Goal: Task Accomplishment & Management: Manage account settings

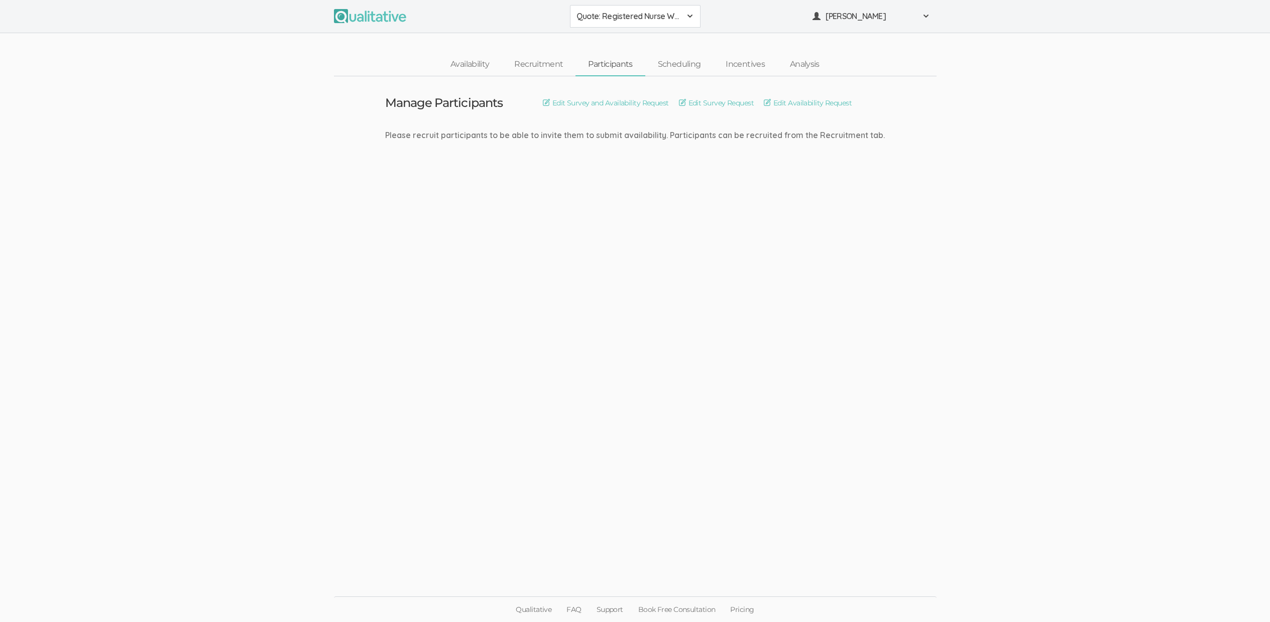
drag, startPoint x: 280, startPoint y: 194, endPoint x: 274, endPoint y: 115, distance: 78.6
click at [280, 194] on ui-view "Manage Participants Edit Survey and Availability Request Edit Survey Request Ed…" at bounding box center [635, 311] width 1270 height 470
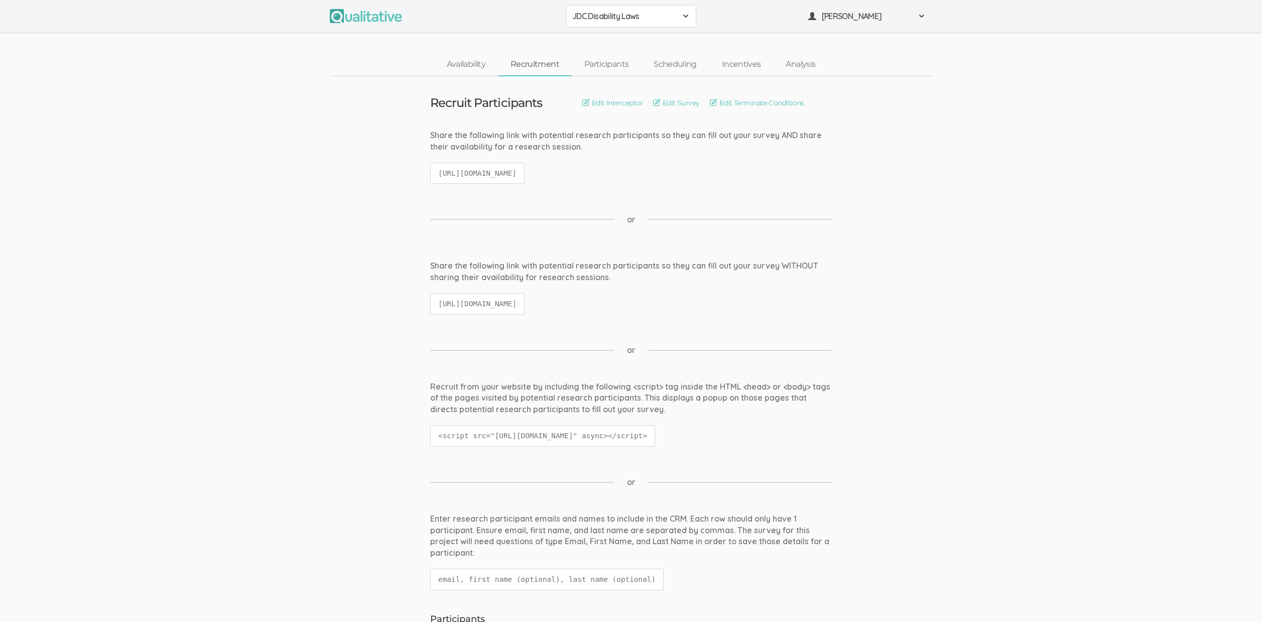
click at [507, 166] on code "[URL][DOMAIN_NAME]" at bounding box center [477, 174] width 94 height 22
click at [508, 170] on code "https://qualitative.io/screener/68d71033241b1c3b04871b18" at bounding box center [477, 174] width 94 height 22
click at [515, 300] on code "https://qualitative.io/survey/68d71033241b1c3b04871b18/questions" at bounding box center [477, 304] width 94 height 22
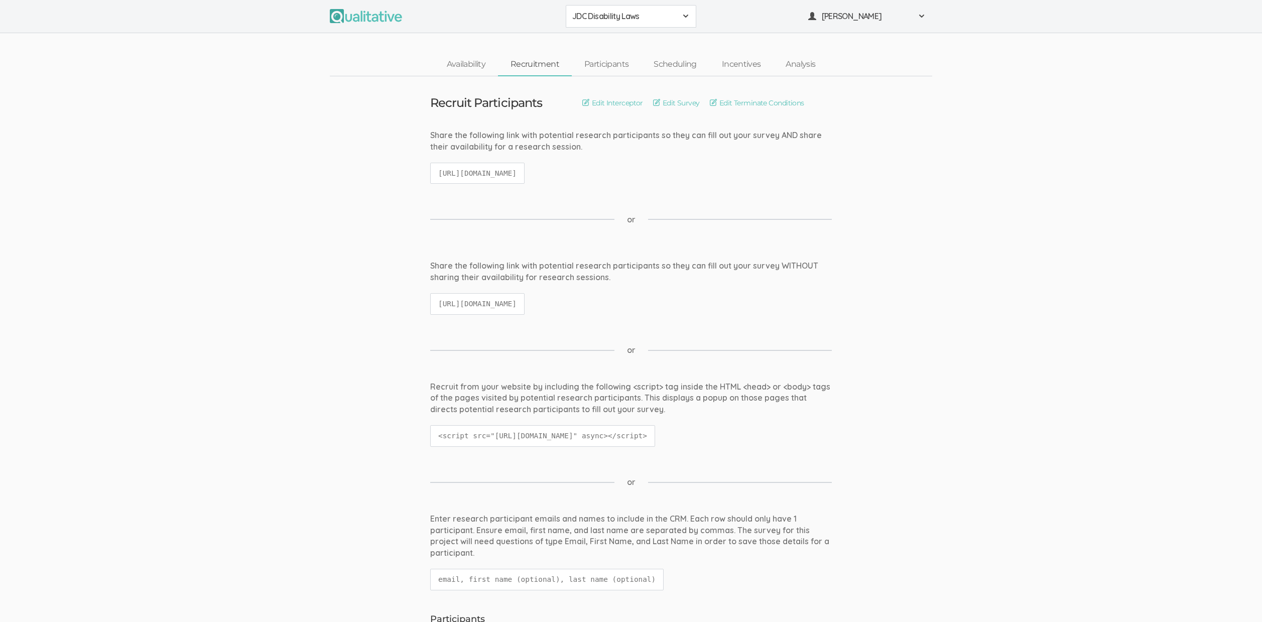
click at [515, 300] on code "https://qualitative.io/survey/68d71033241b1c3b04871b18/questions" at bounding box center [477, 304] width 94 height 22
copy ui-view "https://qualitative.io/survey/68d71033241b1c3b04871b18/questions"
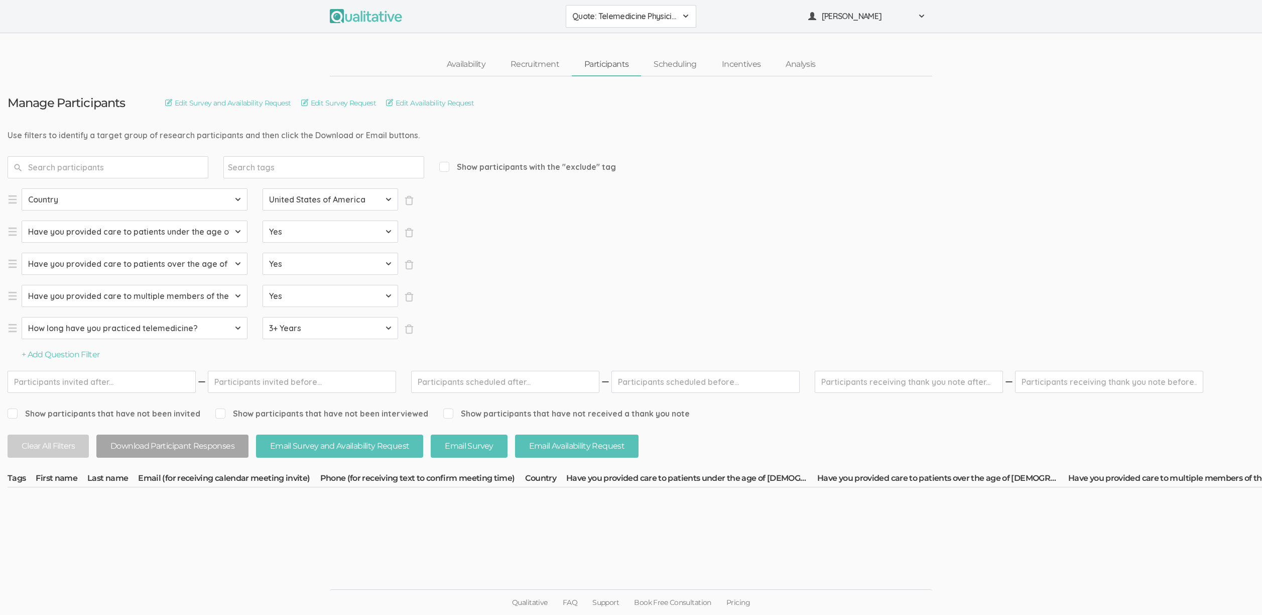
click at [832, 568] on ui-view "Qualitative FAQ Support Book Free Consultation Pricing" at bounding box center [631, 577] width 1262 height 76
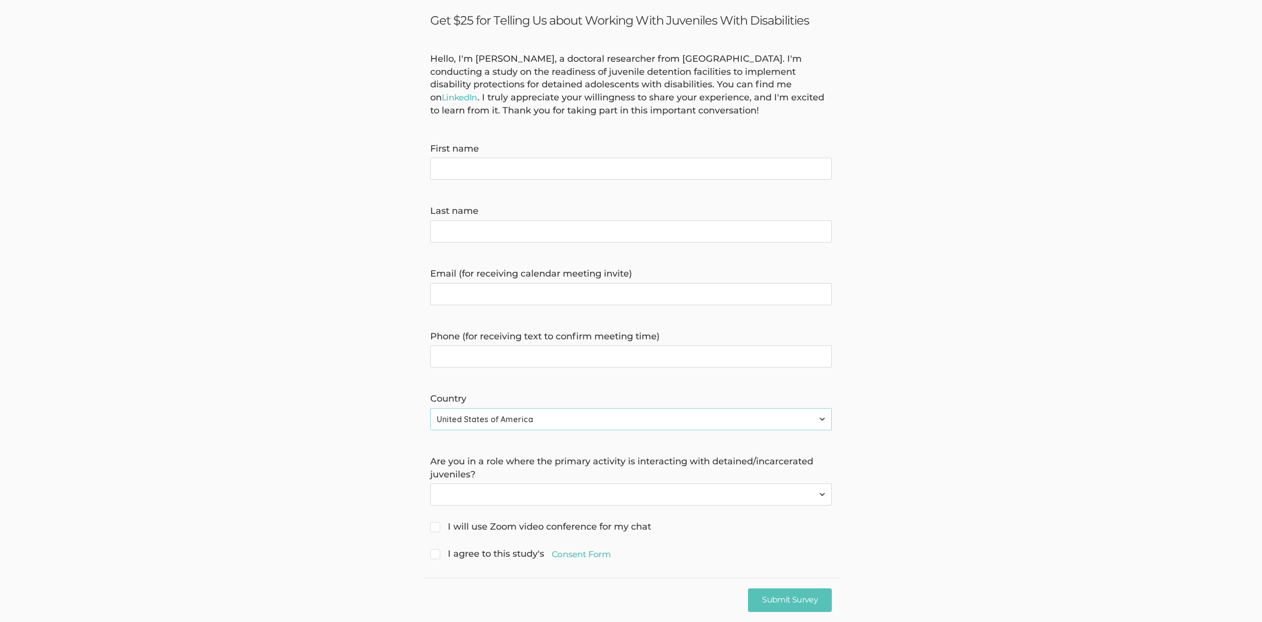
scroll to position [59, 0]
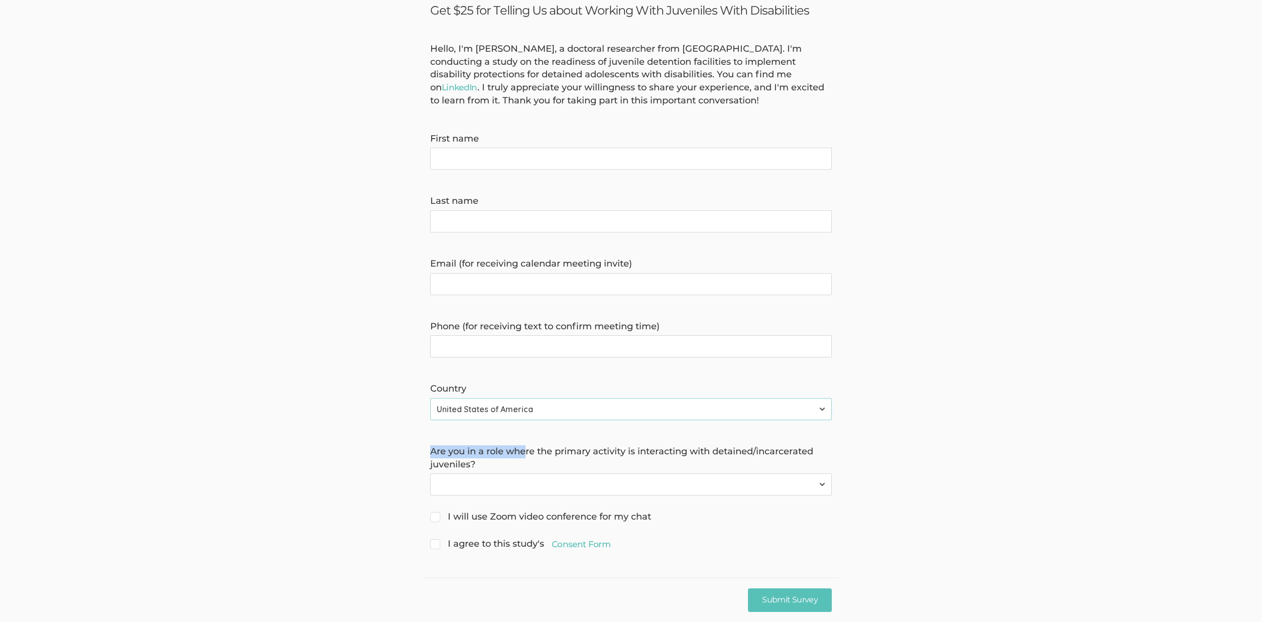
drag, startPoint x: 524, startPoint y: 453, endPoint x: 489, endPoint y: 442, distance: 36.8
click at [489, 442] on form "Hello, I'm Jennifer Mira, a doctoral researcher from Liberty University. I'm co…" at bounding box center [631, 298] width 1262 height 510
click at [490, 442] on form "Hello, I'm Jennifer Mira, a doctoral researcher from Liberty University. I'm co…" at bounding box center [631, 298] width 1262 height 510
click at [340, 430] on form "Hello, I'm Jennifer Mira, a doctoral researcher from Liberty University. I'm co…" at bounding box center [631, 298] width 1262 height 510
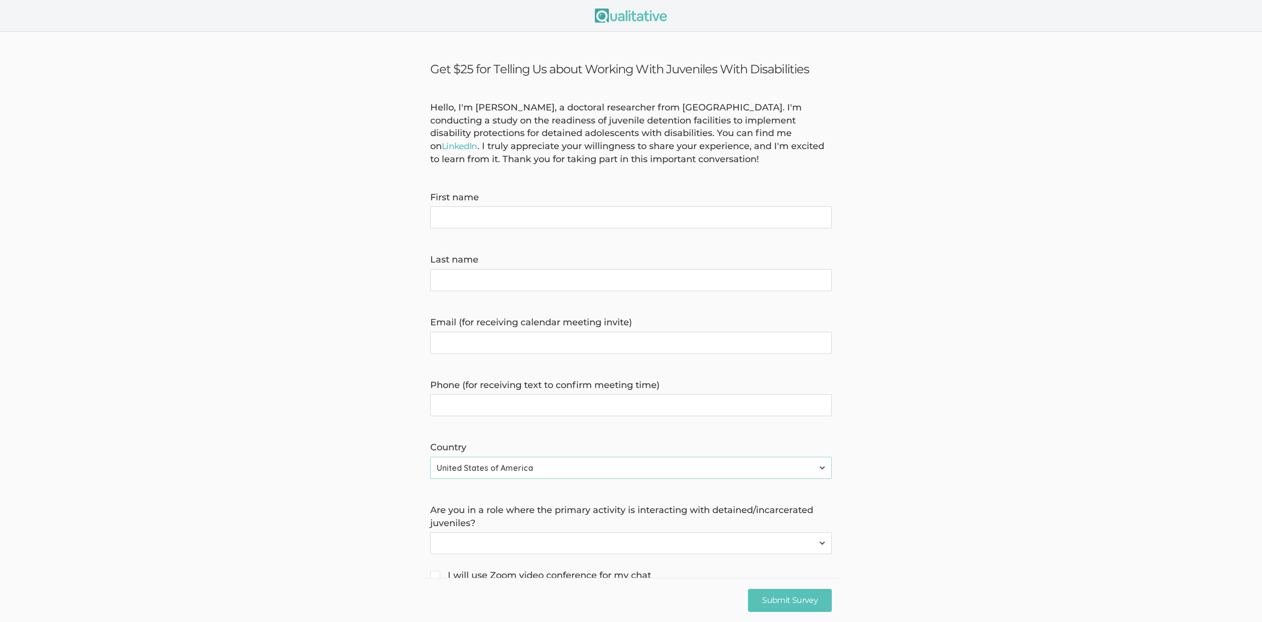
scroll to position [121, 0]
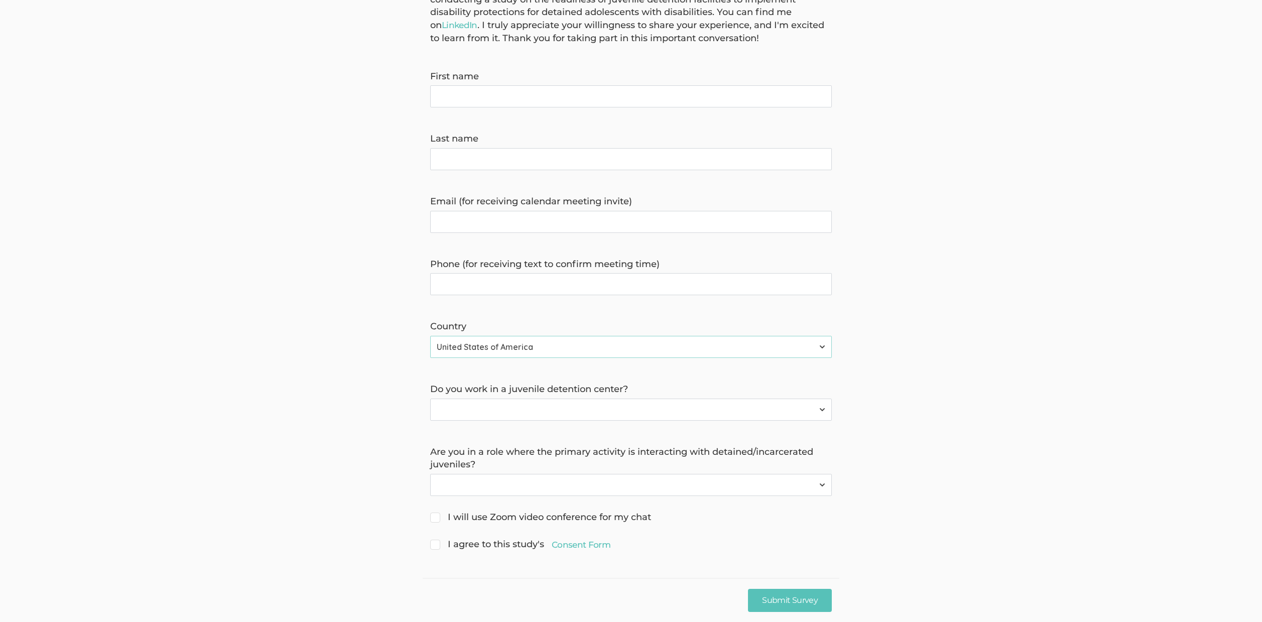
scroll to position [121, 0]
click at [575, 402] on select "Yes No" at bounding box center [631, 410] width 402 height 22
click at [319, 433] on form "Hello, I'm [PERSON_NAME], a doctoral researcher from [GEOGRAPHIC_DATA]. I'm con…" at bounding box center [631, 266] width 1262 height 572
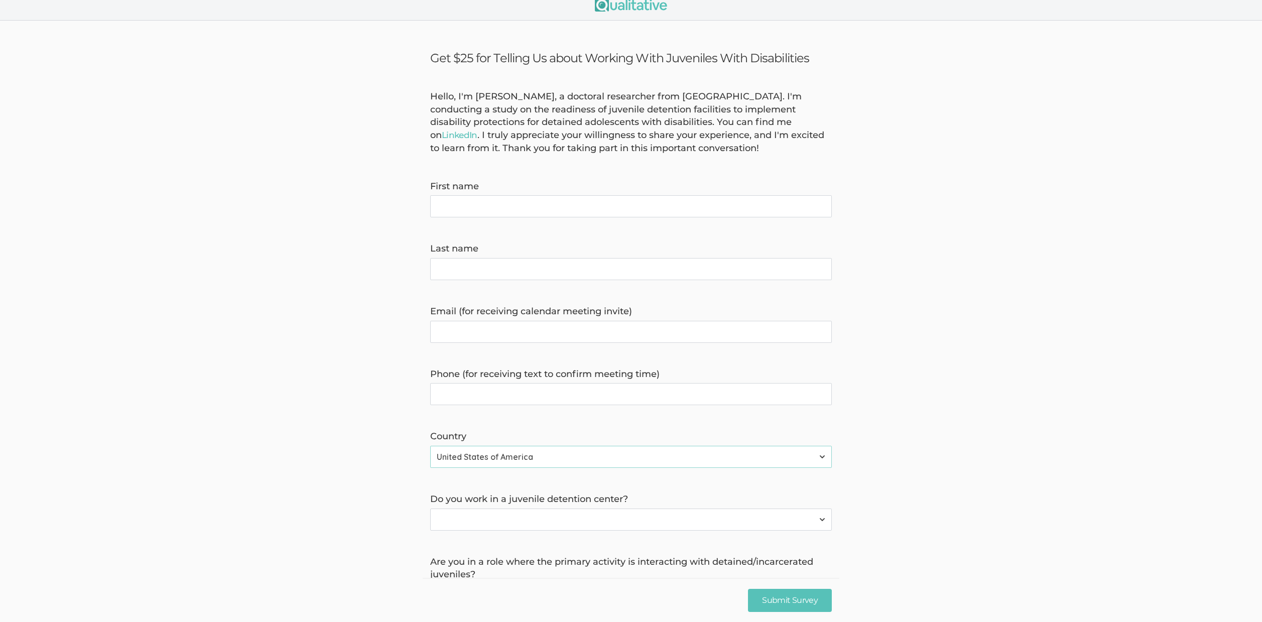
scroll to position [0, 0]
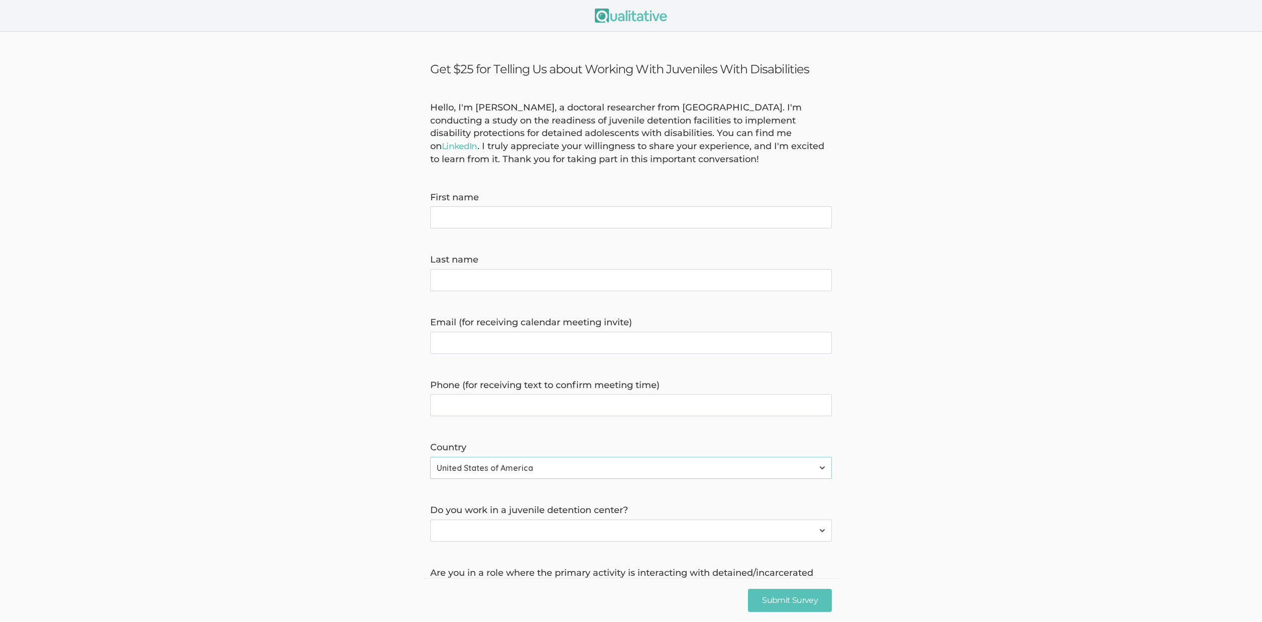
click at [315, 436] on form "Hello, I'm [PERSON_NAME], a doctoral researcher from [GEOGRAPHIC_DATA]. I'm con…" at bounding box center [631, 387] width 1262 height 572
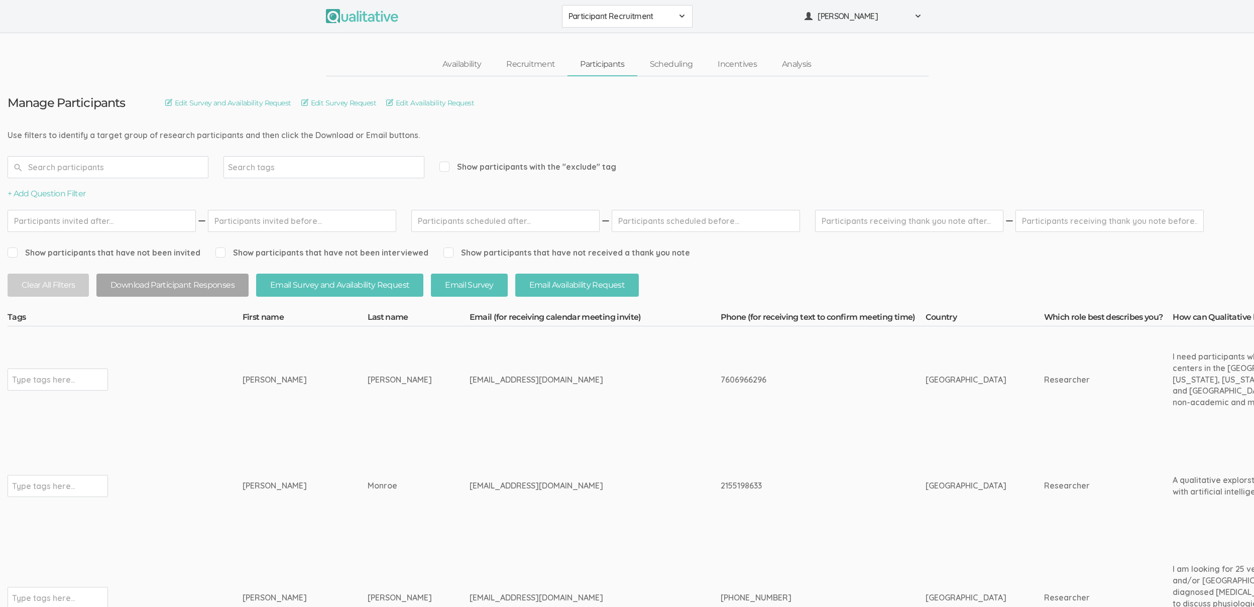
click at [310, 423] on td "Jennifer" at bounding box center [304, 379] width 125 height 106
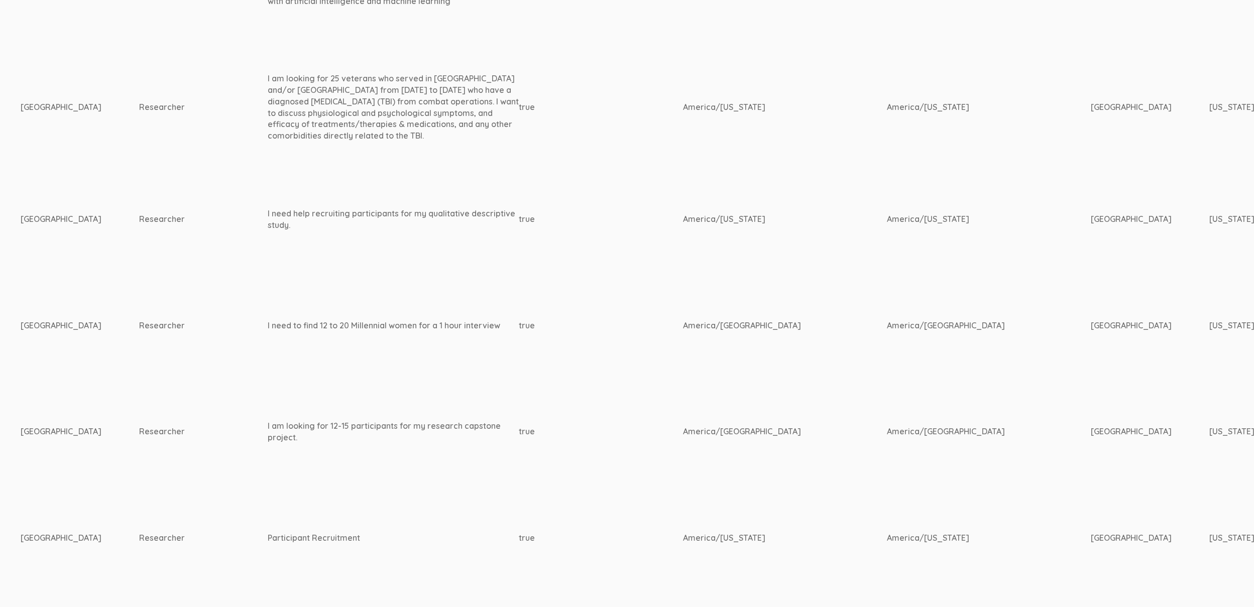
scroll to position [494, 905]
drag, startPoint x: 868, startPoint y: 318, endPoint x: 638, endPoint y: 323, distance: 230.5
copy tr "America/Phoenix America/Denver"
click at [683, 359] on td "America/Phoenix" at bounding box center [785, 322] width 204 height 106
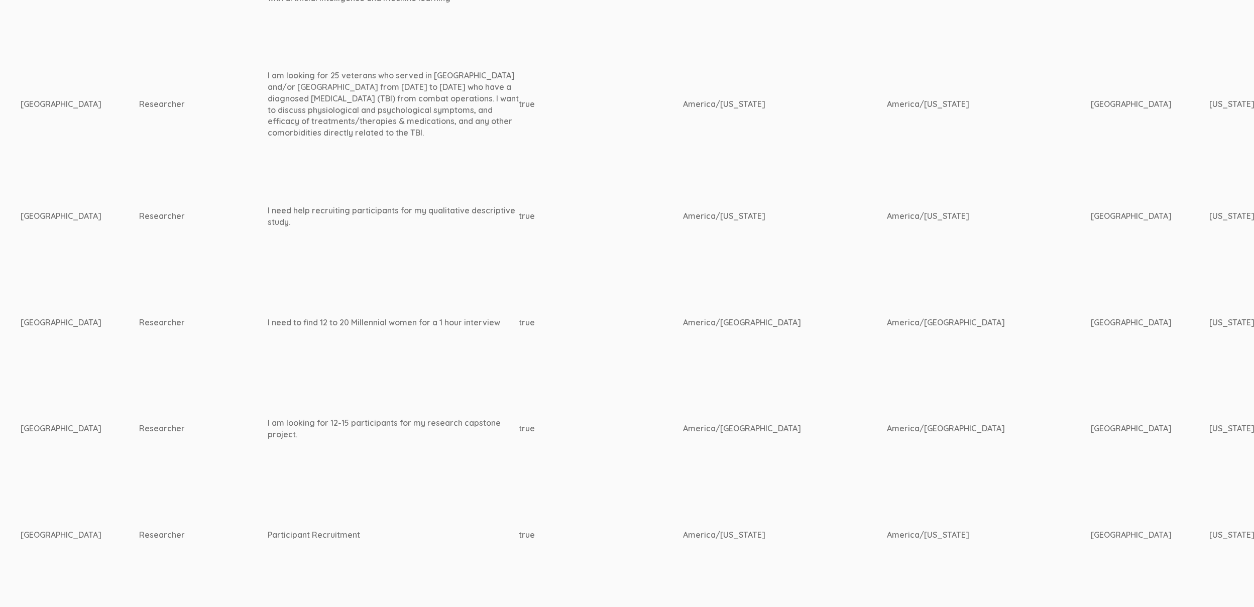
drag, startPoint x: 1169, startPoint y: 320, endPoint x: 1029, endPoint y: 327, distance: 140.8
copy tr "Arizona Waddell"
click at [765, 409] on td "America/Los Angeles" at bounding box center [785, 429] width 204 height 106
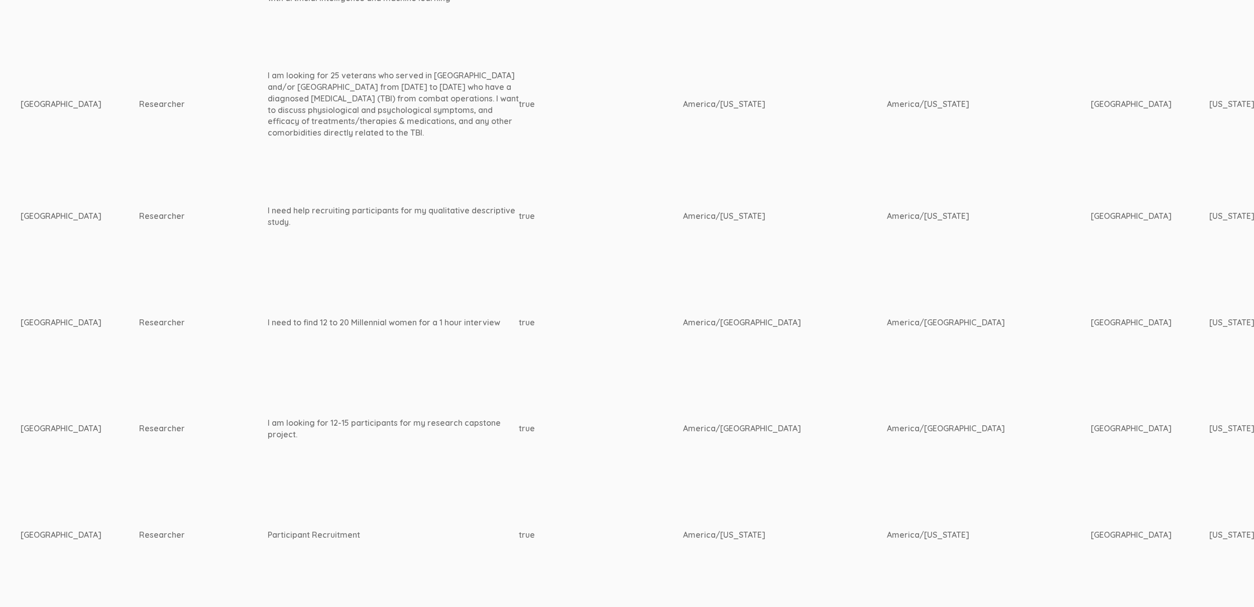
click at [289, 399] on td "I am looking for 12-15 participants for my research capstone project." at bounding box center [393, 429] width 251 height 106
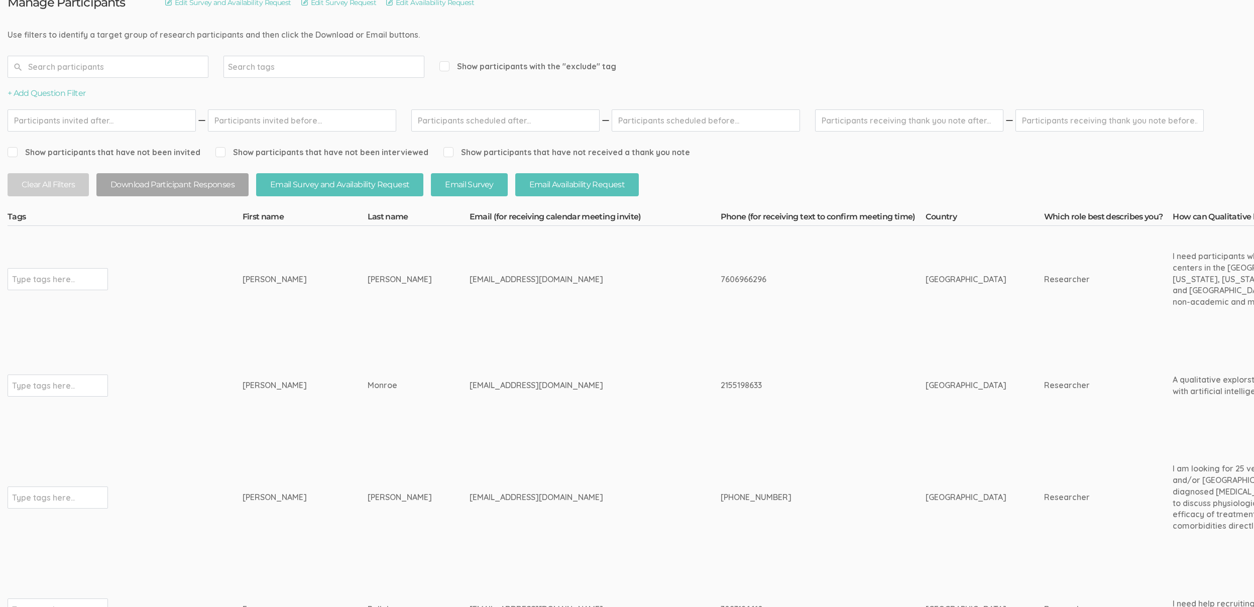
scroll to position [99, 0]
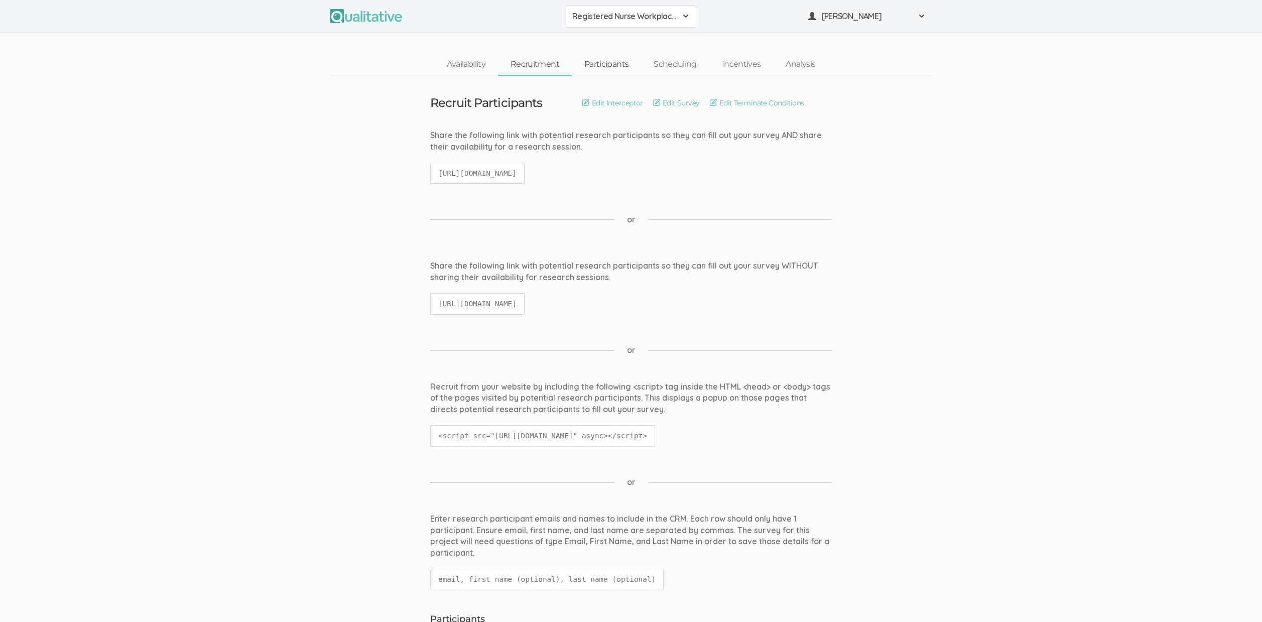
click at [617, 66] on link "Participants" at bounding box center [606, 65] width 69 height 22
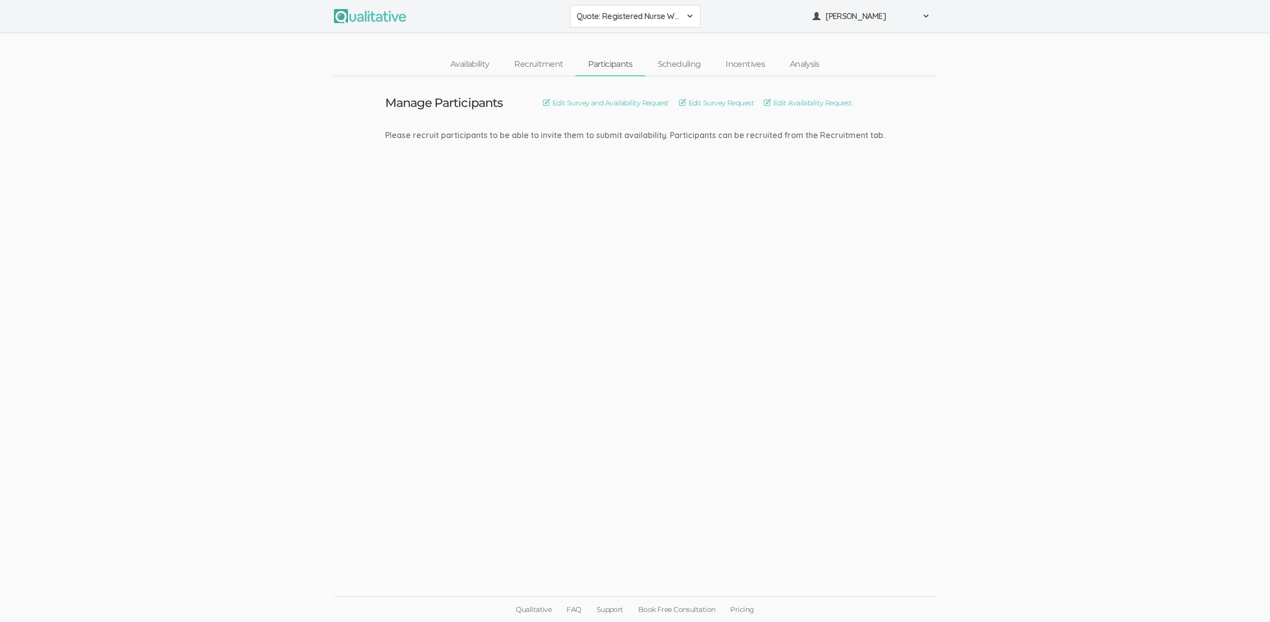
click at [711, 435] on ui-view "Manage Participants Edit Survey and Availability Request Edit Survey Request Ed…" at bounding box center [635, 311] width 1270 height 470
click at [600, 23] on button "Quote: Registered Nurse Workplace Bullying" at bounding box center [635, 16] width 131 height 23
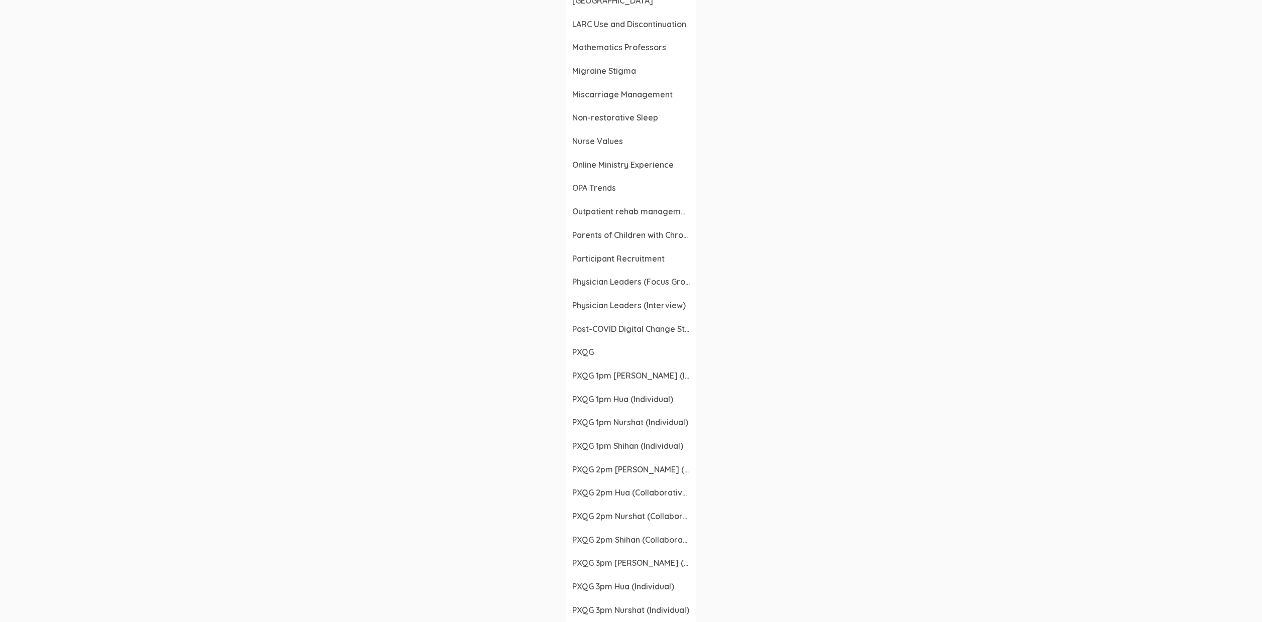
scroll to position [1205, 0]
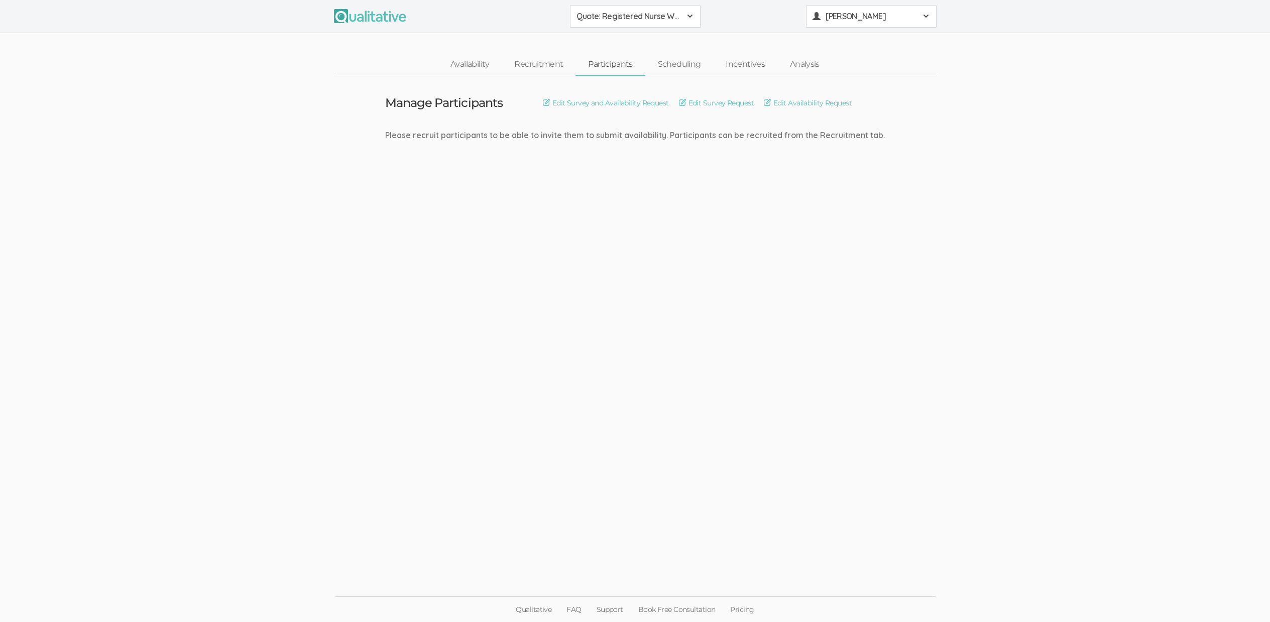
click at [841, 20] on span "[PERSON_NAME]" at bounding box center [870, 17] width 90 height 12
click at [847, 104] on link "Project Settings" at bounding box center [871, 99] width 130 height 21
click at [465, 66] on link "Availability" at bounding box center [470, 65] width 64 height 22
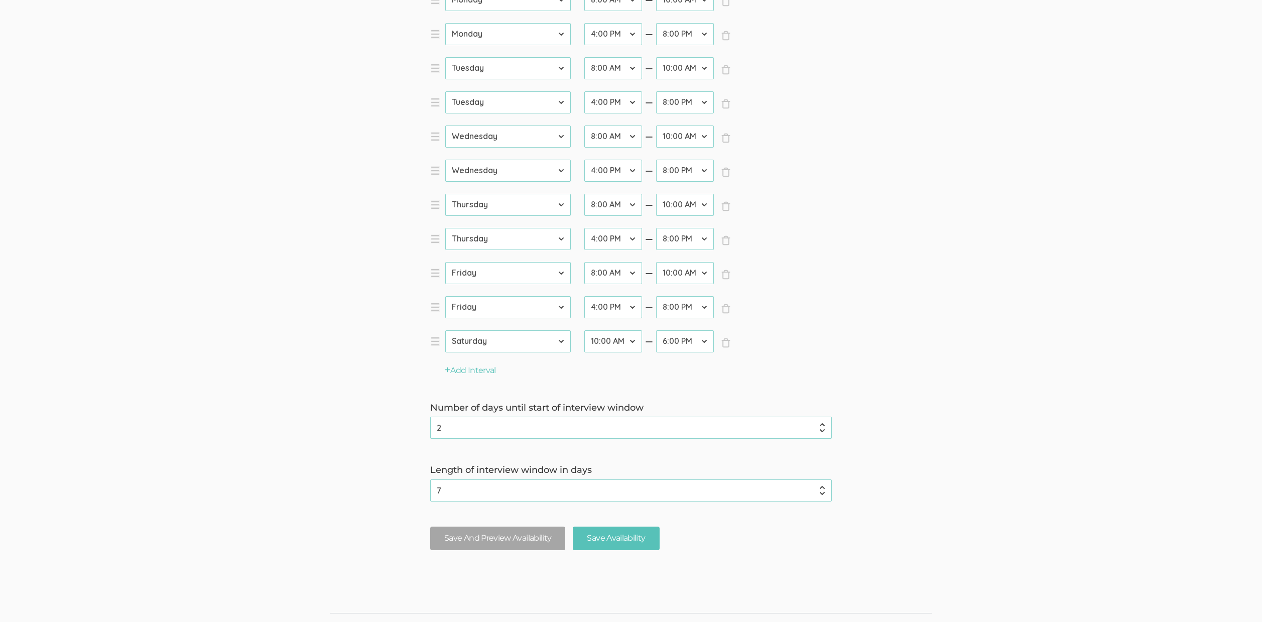
scroll to position [399, 0]
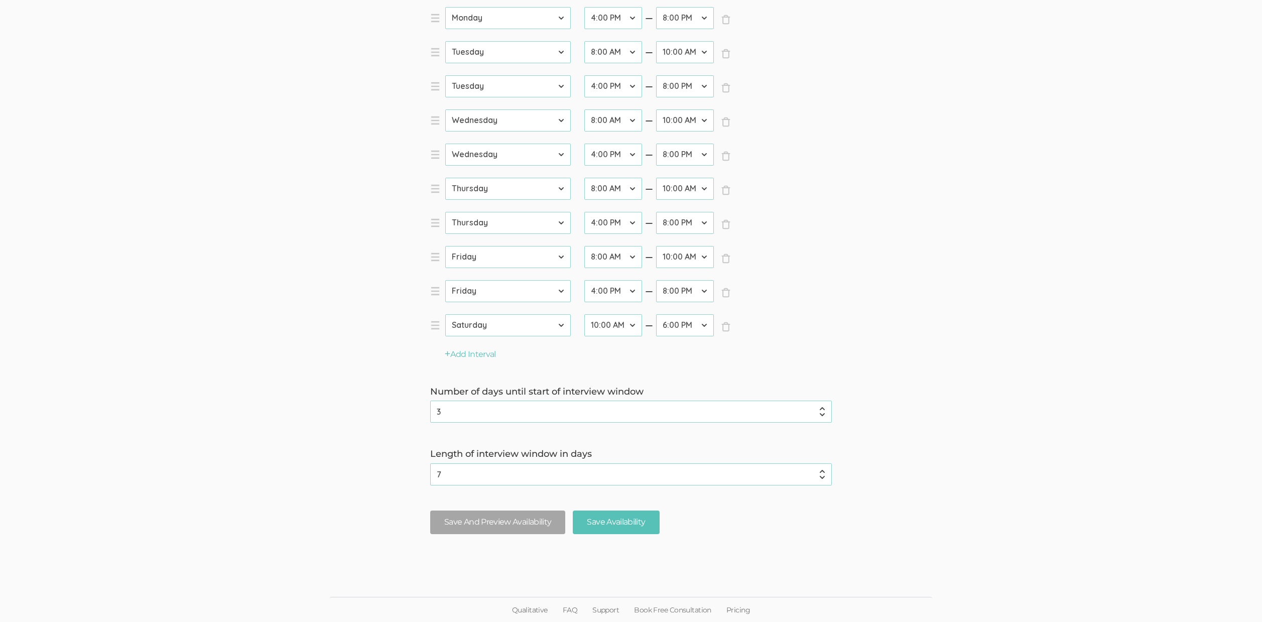
click at [823, 407] on input "3" at bounding box center [631, 412] width 402 height 22
type input "4"
click at [823, 407] on input "4" at bounding box center [631, 412] width 402 height 22
click at [626, 522] on input "Save Availability" at bounding box center [616, 523] width 86 height 24
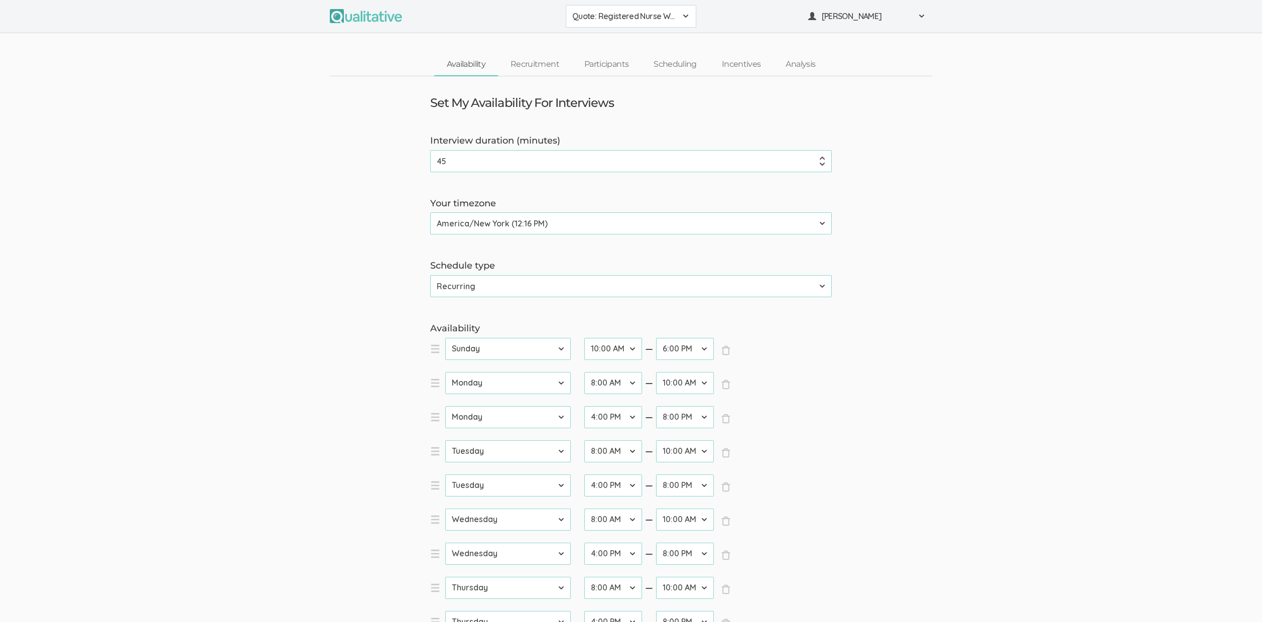
click at [87, 327] on form "Interview duration (minutes) 45 (success) Your timezone Etc/GMT-14 (6:16 AM) Pa…" at bounding box center [631, 538] width 1262 height 806
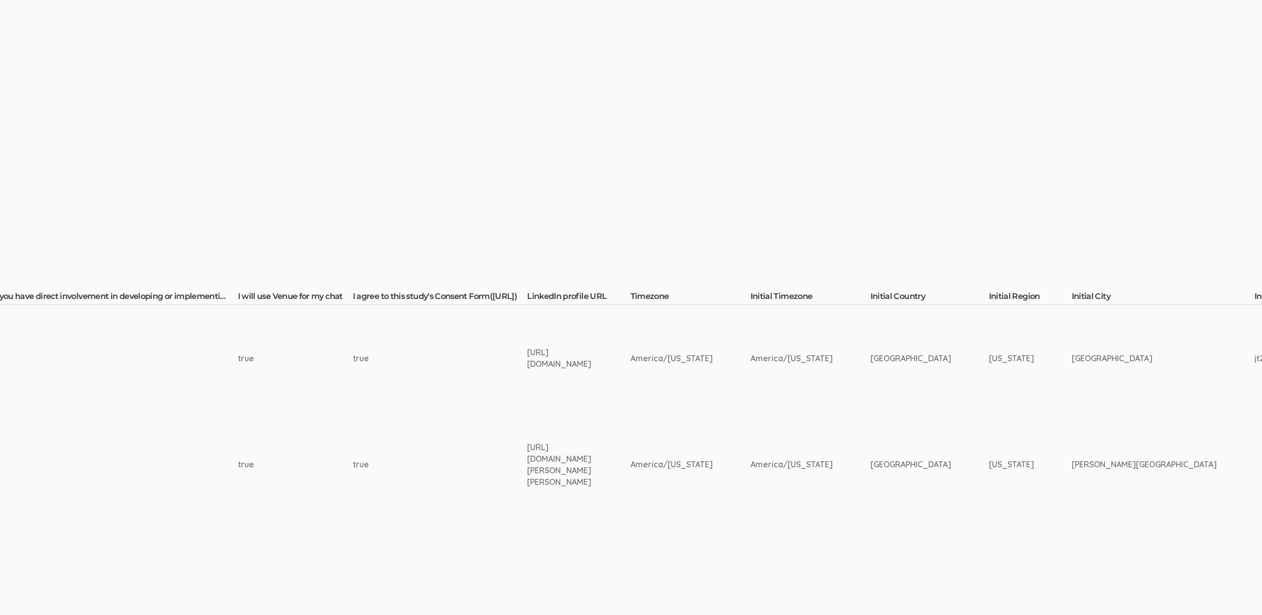
scroll to position [0, 1374]
drag, startPoint x: 631, startPoint y: 475, endPoint x: 447, endPoint y: 462, distance: 184.3
click at [447, 462] on tr "verified × Type tags here... Thalia Garcia tgnichole04@icloud.com America/New Y…" at bounding box center [875, 464] width 4484 height 106
copy tr "https://www.linkedin.com/in/thalia-garcia-504036223/"
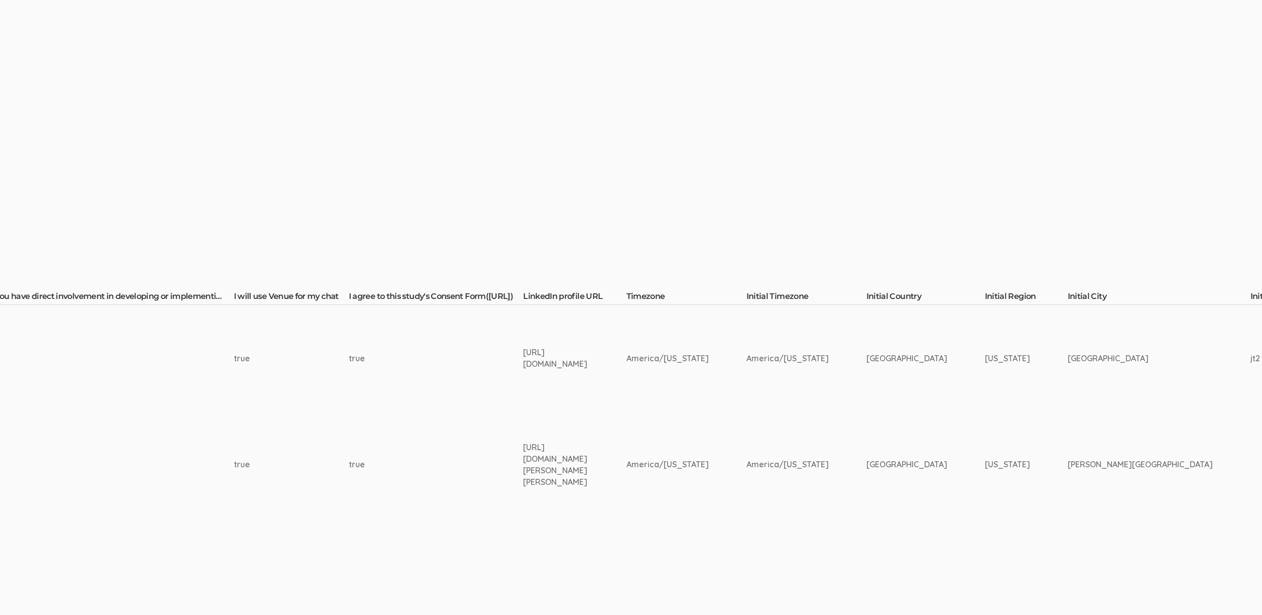
click at [349, 461] on div "true" at bounding box center [417, 464] width 137 height 12
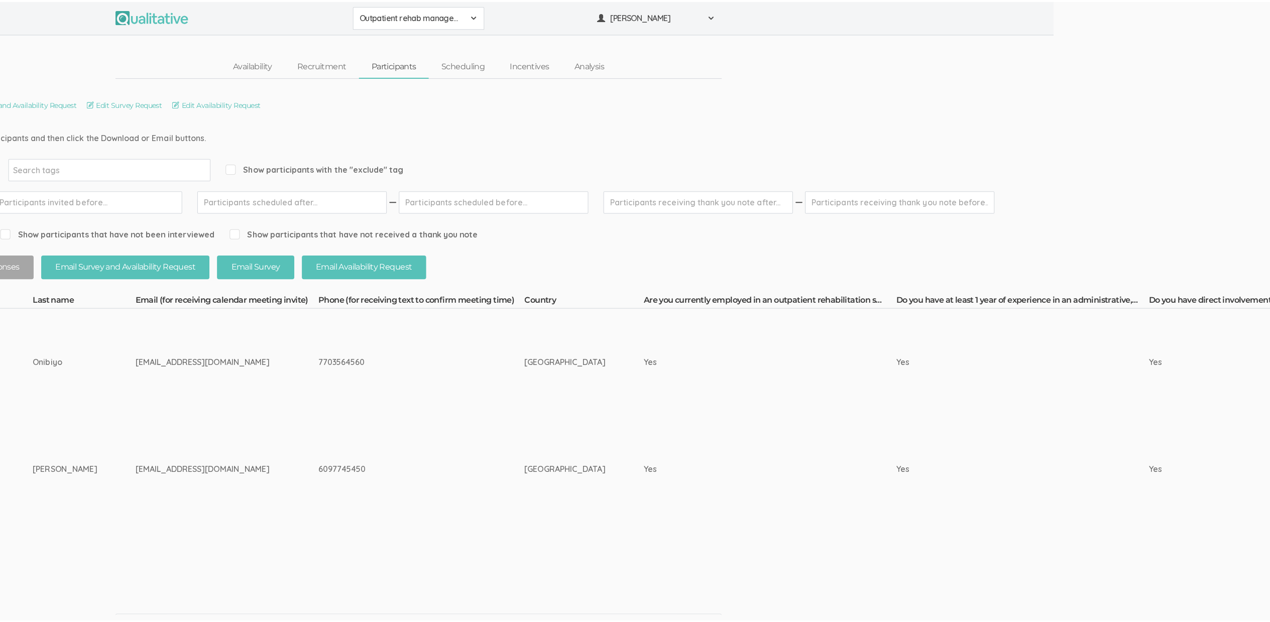
scroll to position [0, 0]
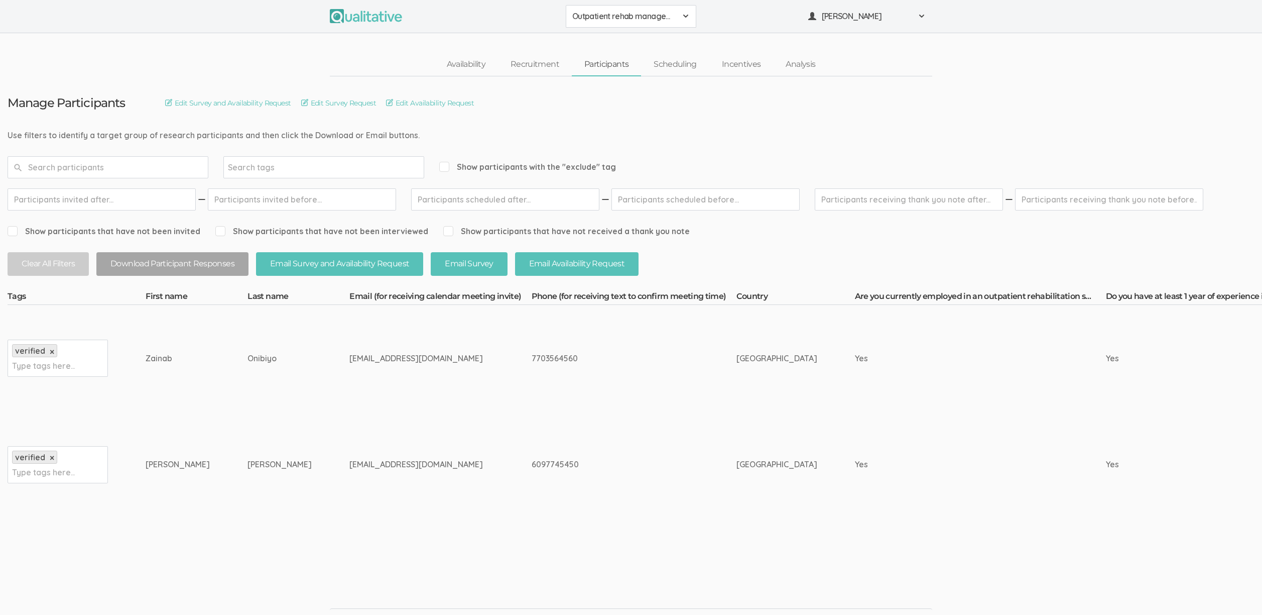
drag, startPoint x: 153, startPoint y: 355, endPoint x: 332, endPoint y: 470, distance: 212.7
click at [349, 470] on td "tgnichole04@icloud.com" at bounding box center [440, 464] width 182 height 106
drag, startPoint x: 301, startPoint y: 358, endPoint x: 313, endPoint y: 448, distance: 90.1
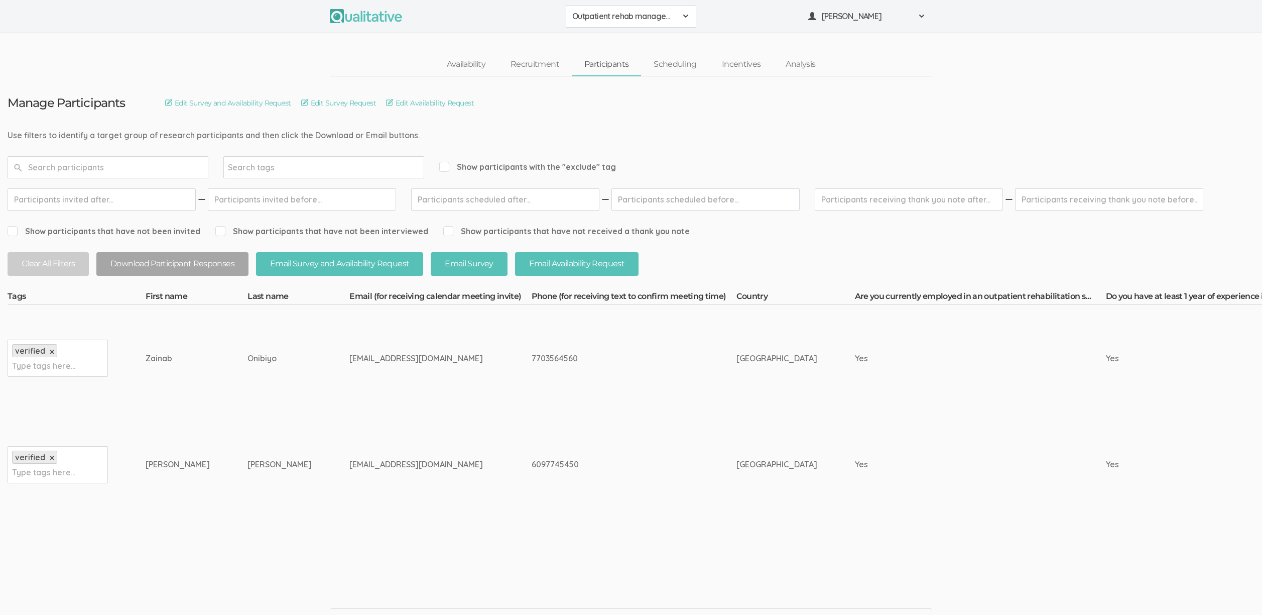
click at [349, 448] on td "tgnichole04@icloud.com" at bounding box center [440, 464] width 182 height 106
click at [686, 73] on link "Scheduling" at bounding box center [675, 65] width 68 height 22
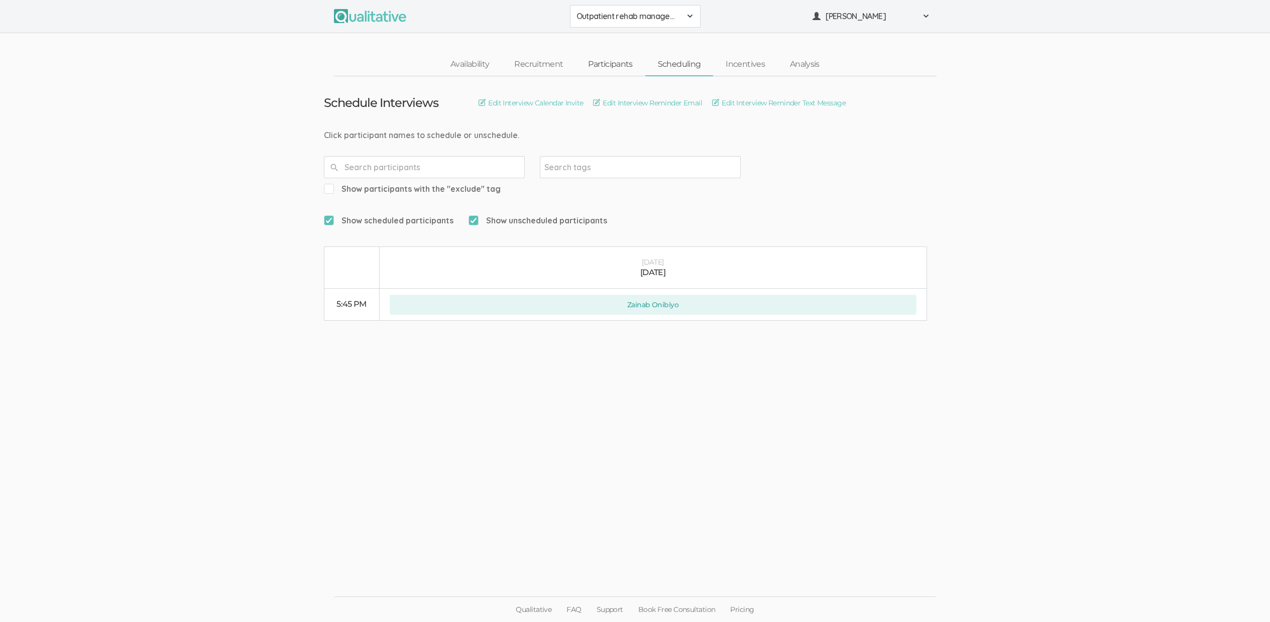
click at [610, 63] on link "Participants" at bounding box center [609, 65] width 69 height 22
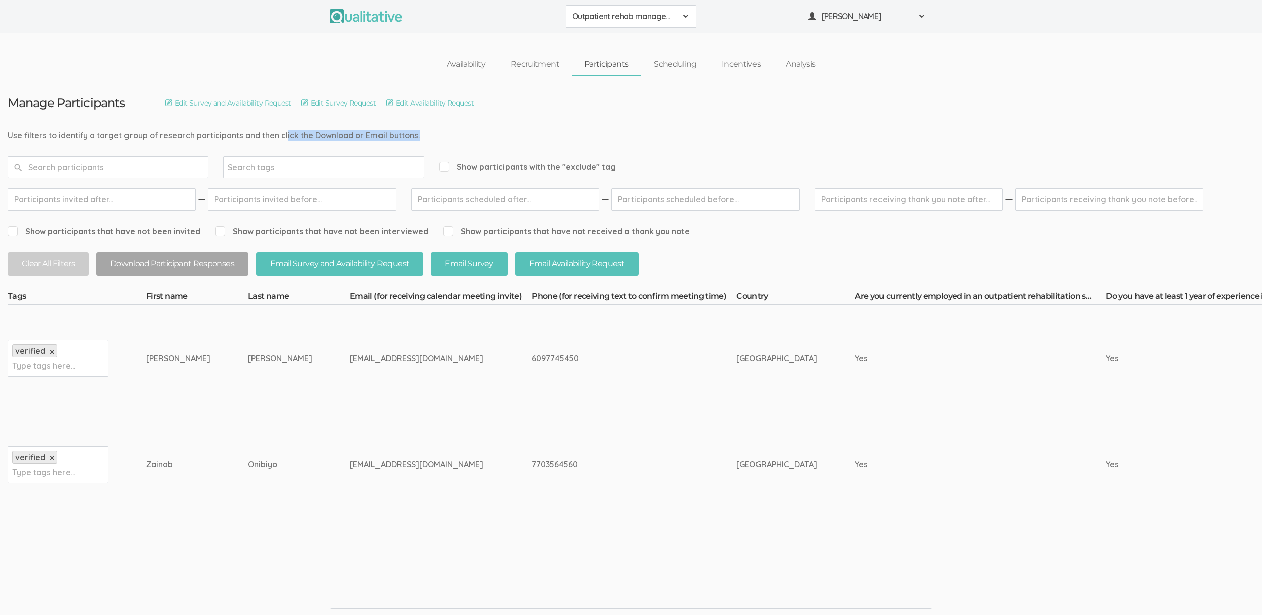
drag, startPoint x: 297, startPoint y: 136, endPoint x: 172, endPoint y: 134, distance: 124.5
drag, startPoint x: 158, startPoint y: 133, endPoint x: 309, endPoint y: 133, distance: 151.1
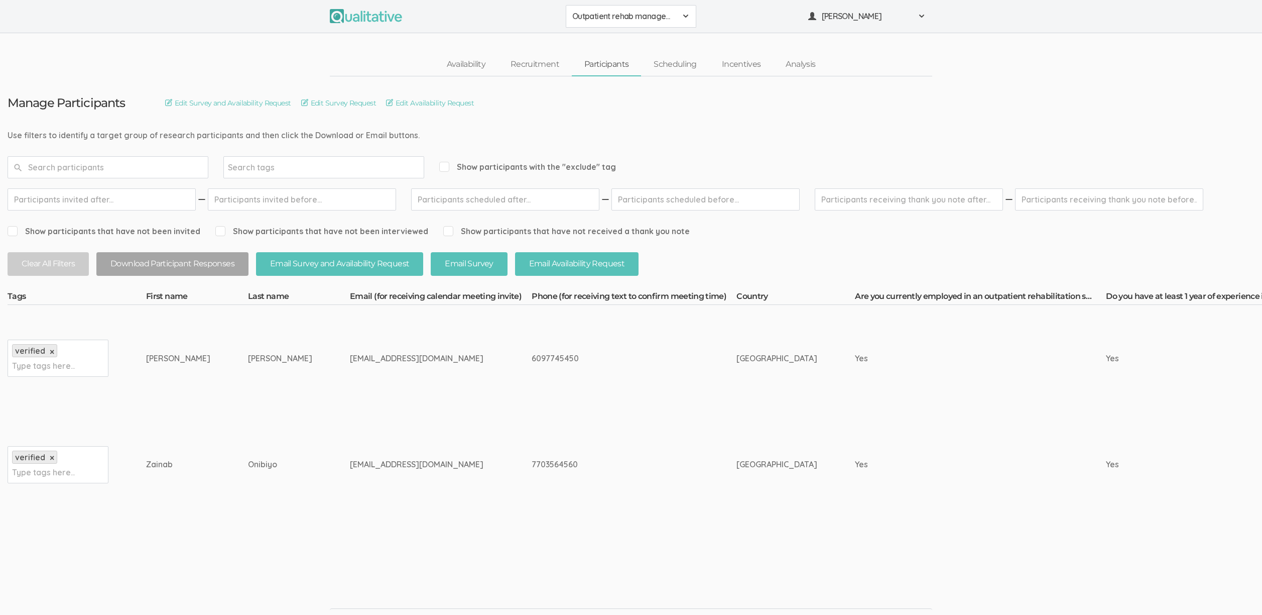
click at [746, 63] on link "Incentives" at bounding box center [741, 65] width 64 height 22
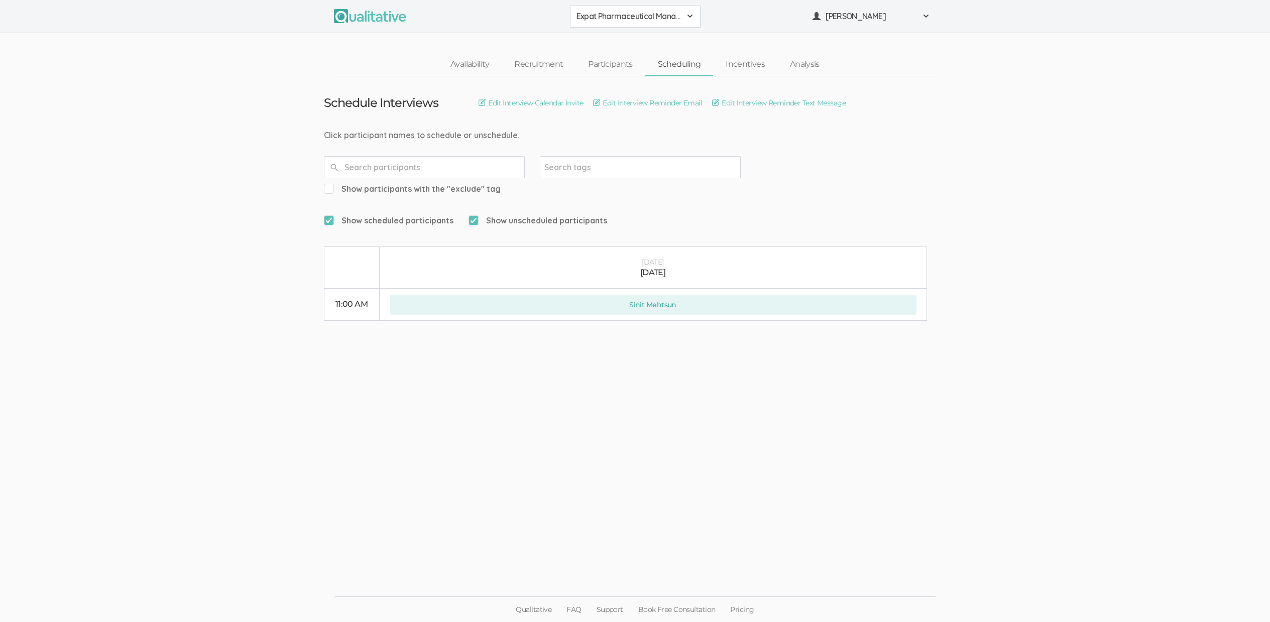
click at [712, 442] on ui-view "Schedule Interviews Edit Interview Calendar Invite Edit Interview Reminder Emai…" at bounding box center [635, 311] width 1270 height 470
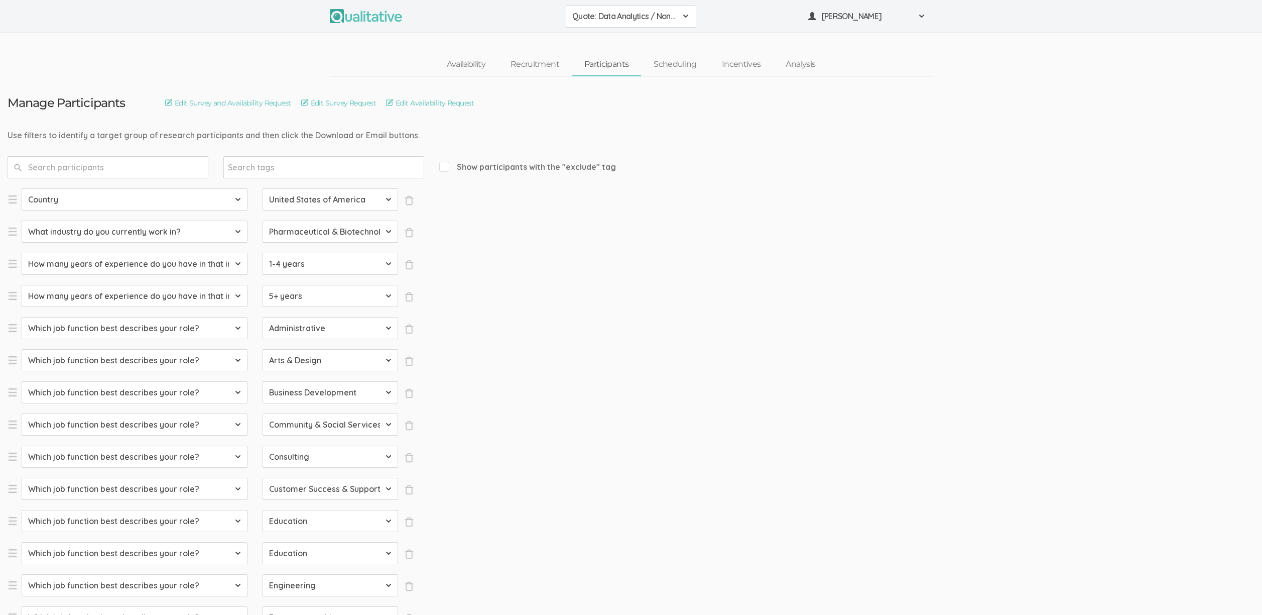
select select "SFQ Country"
select select "US"
select select "SFQ What industry do you currently work in?"
select select "Pharmaceutical & Biotechnology"
select select "SFQ How many years of experience do you have in that industry?"
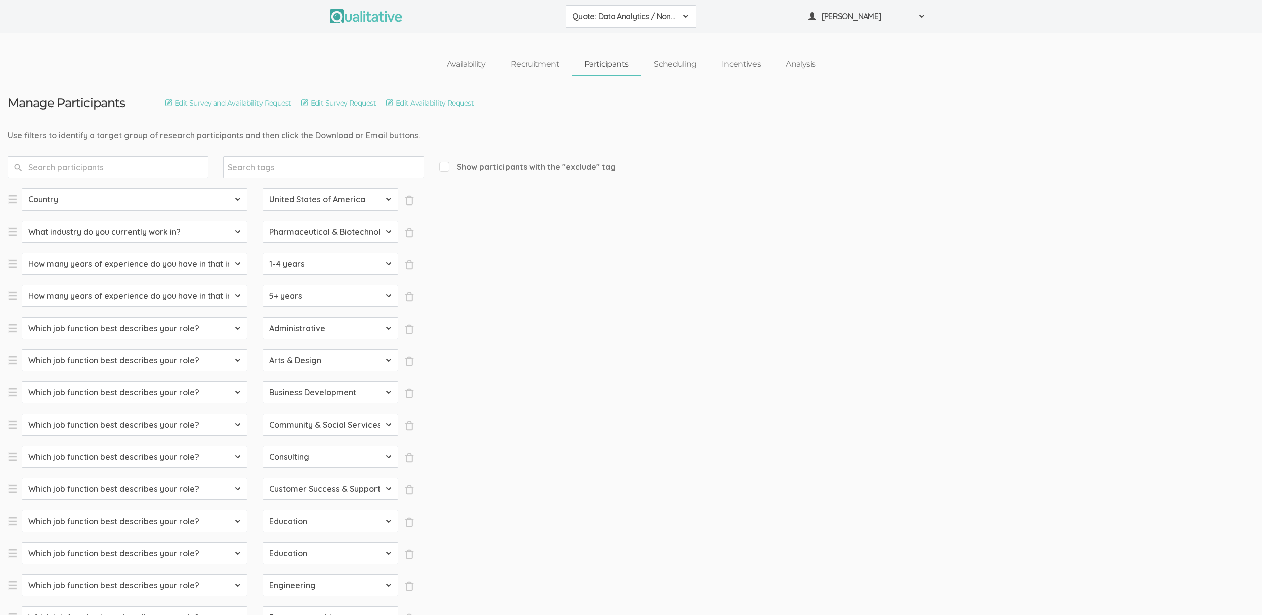
select select "1-4 years"
select select "SFQ How many years of experience do you have in that industry?"
select select "5+ years"
select select "SFQ Which job function best describes your role?"
select select "Administrative"
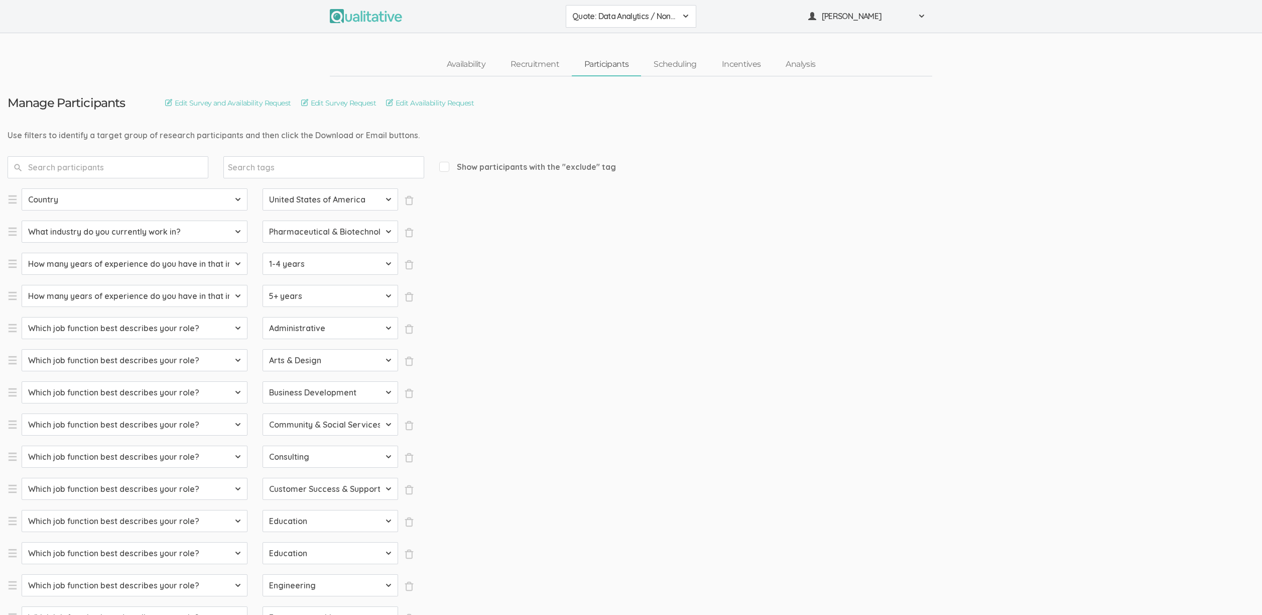
select select "SFQ Which job function best describes your role?"
select select "Arts & Design"
select select "SFQ Which job function best describes your role?"
select select "Business Development"
select select "SFQ Which job function best describes your role?"
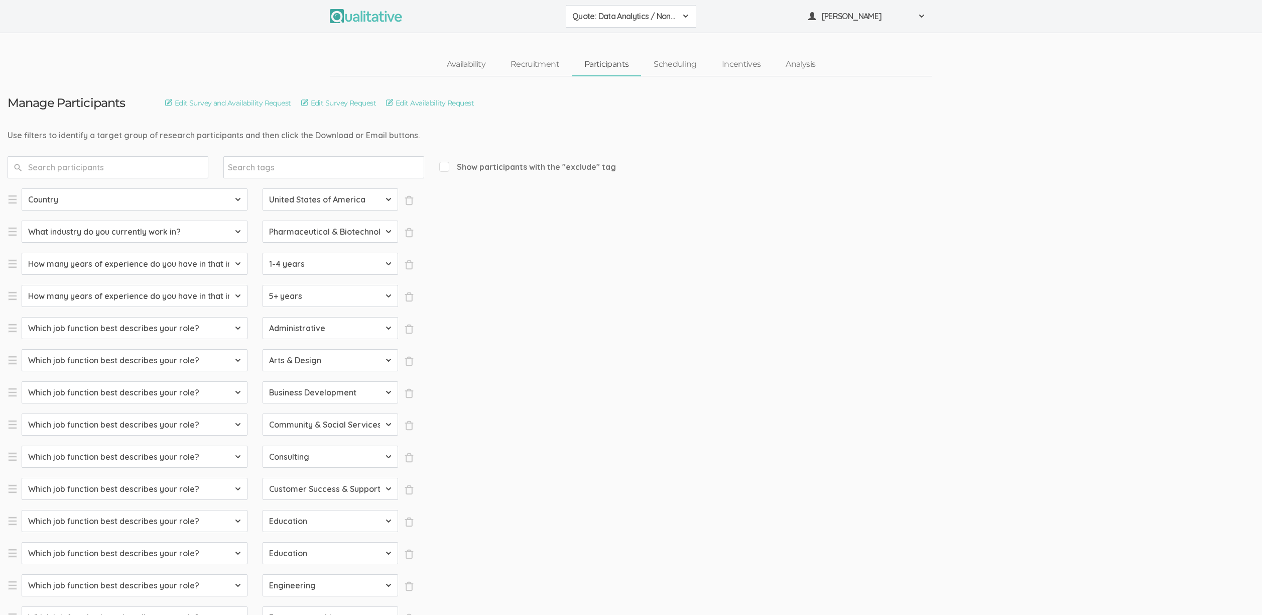
select select "Community & Social Services"
select select "SFQ Which job function best describes your role?"
select select "Consulting"
select select "SFQ Which job function best describes your role?"
select select "Customer Success & Support"
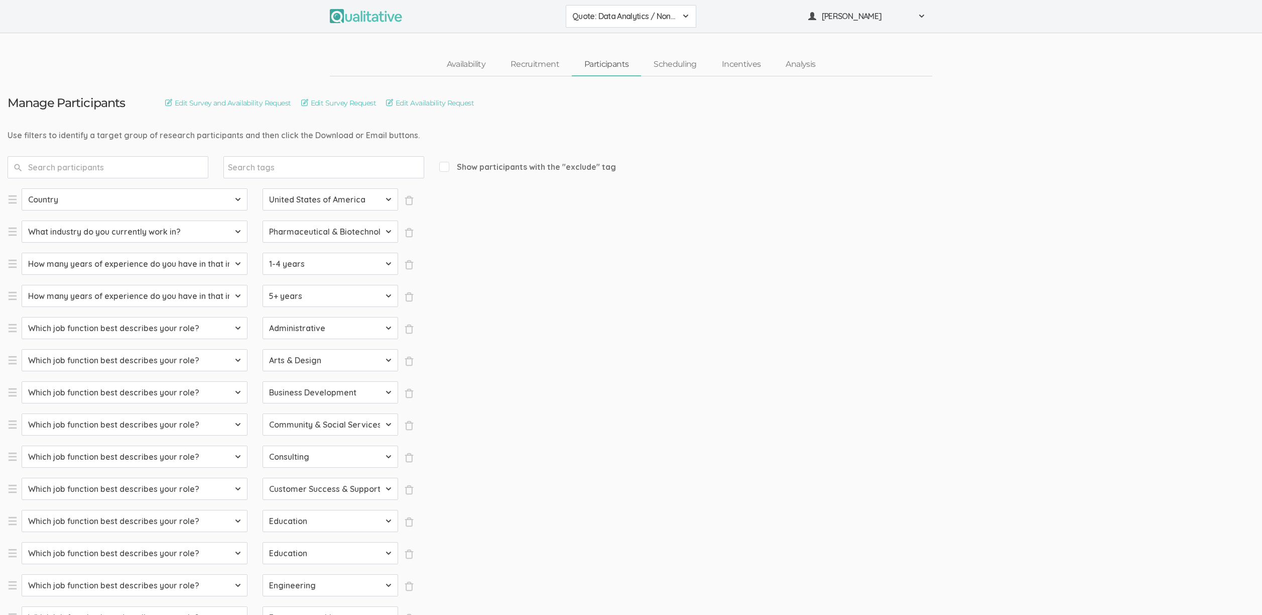
select select "SFQ Which job function best describes your role?"
select select "Education"
select select "SFQ Which job function best describes your role?"
select select "Education"
select select "SFQ Which job function best describes your role?"
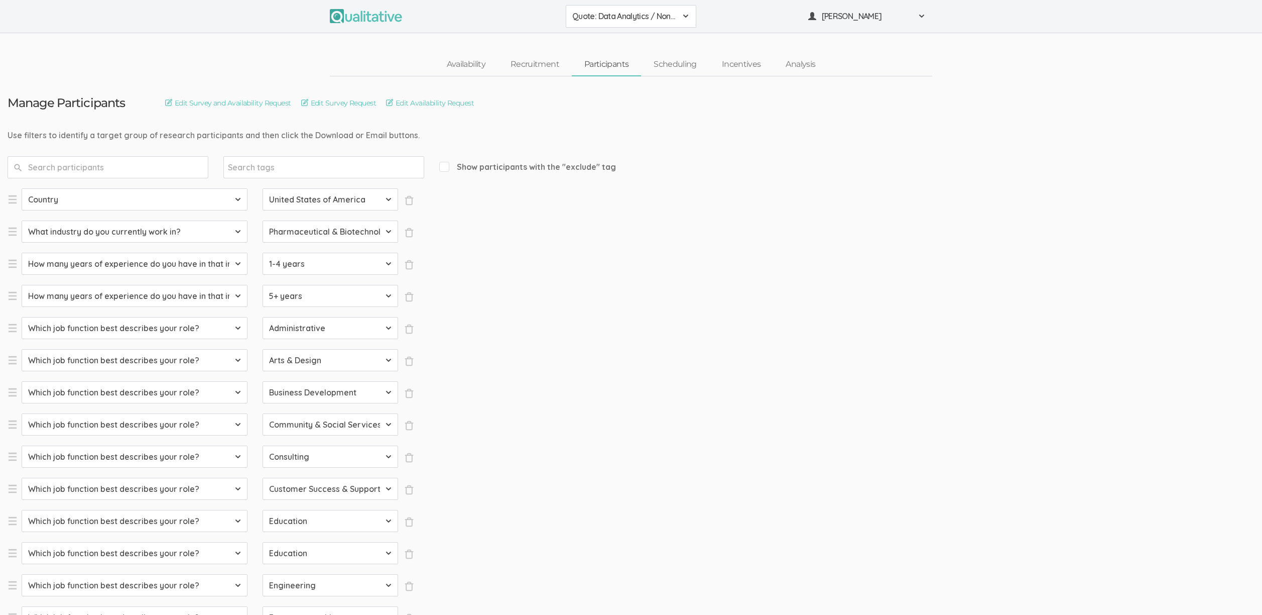
select select "Engineering"
select select "SFQ Which job function best describes your role?"
select select "Entrepreneurship"
select select "SFQ Which job function best describes your role?"
select select "Healthcare Services"
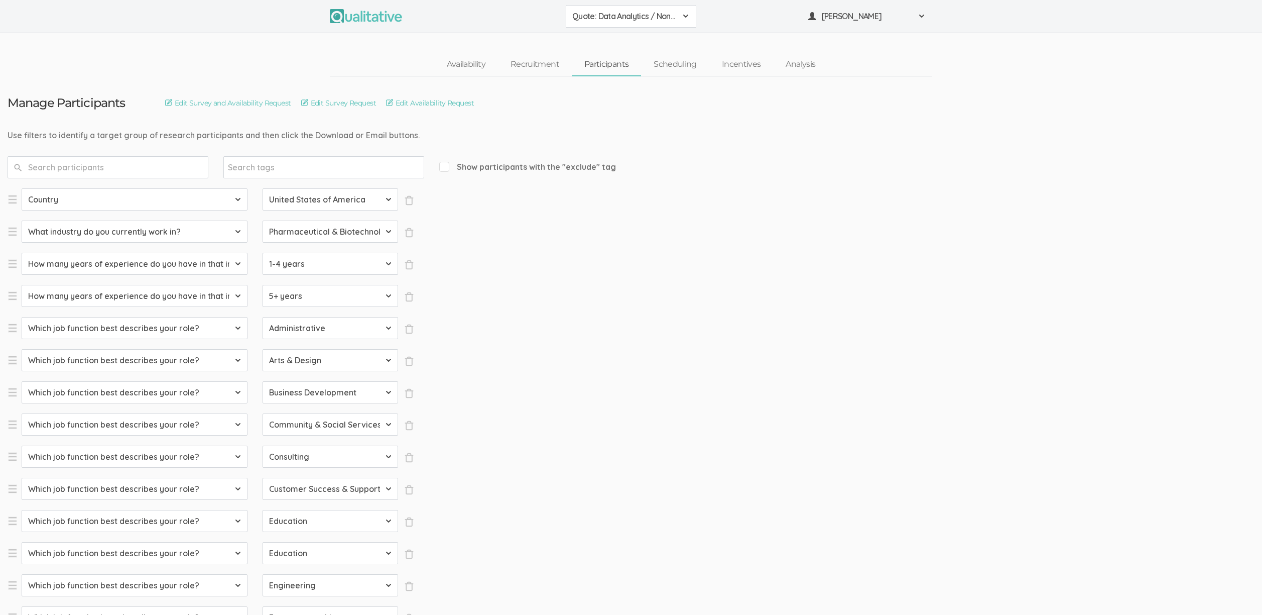
select select "SFQ Which job function best describes your role?"
select select "Human Resources"
select select "SFQ Which job function best describes your role?"
select select "Information Technology"
select select "SFQ Which job function best describes your role?"
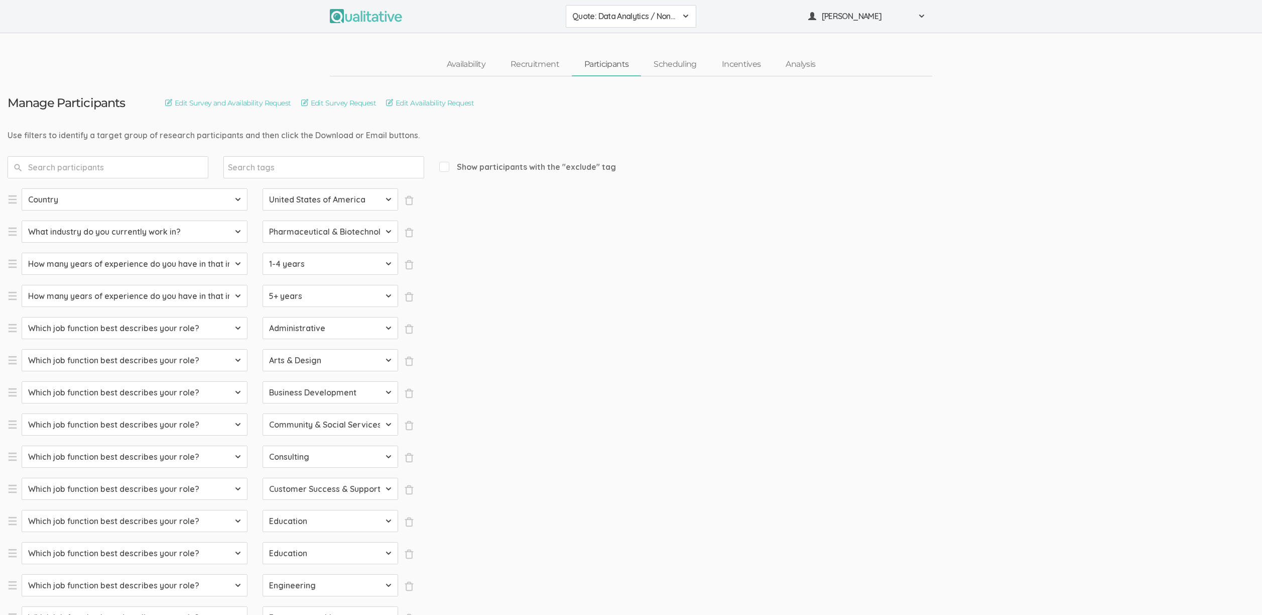
select select "Legal"
select select "SFQ Which job function best describes your role?"
select select "Marketing"
select select "SFQ Which job function best describes your role?"
select select "Media & Communication"
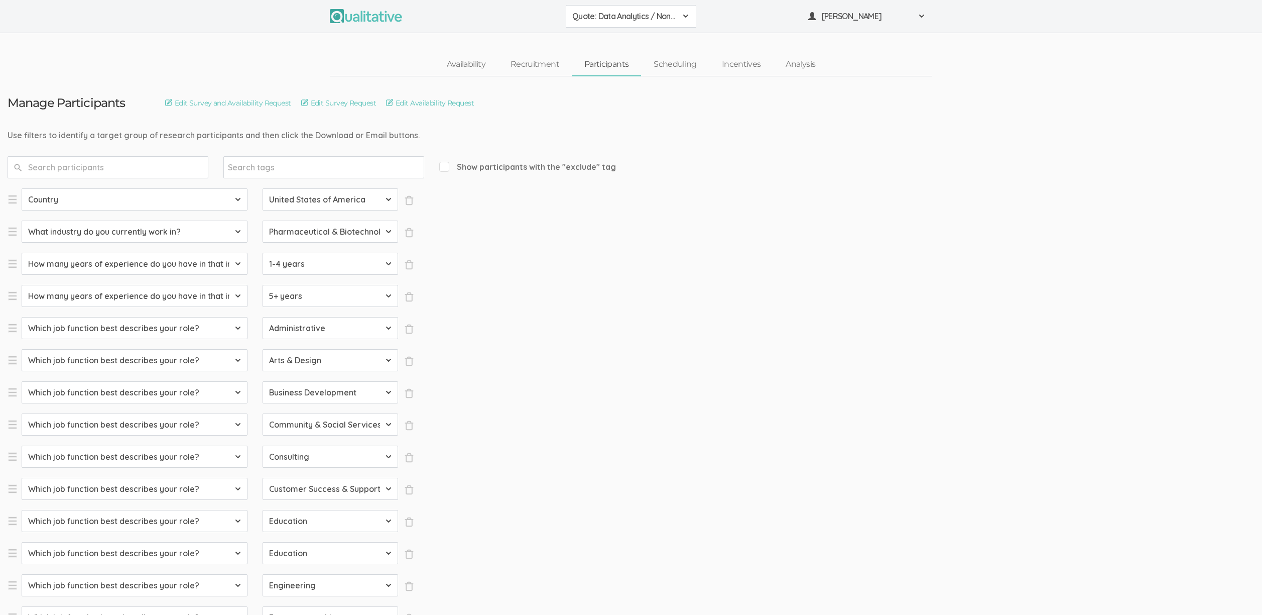
select select "SFQ Which job function best describes your role?"
select select "Military & Protective Services"
select select "SFQ Which job function best describes your role?"
select select "Operations"
select select "SFQ Which job function best describes your role?"
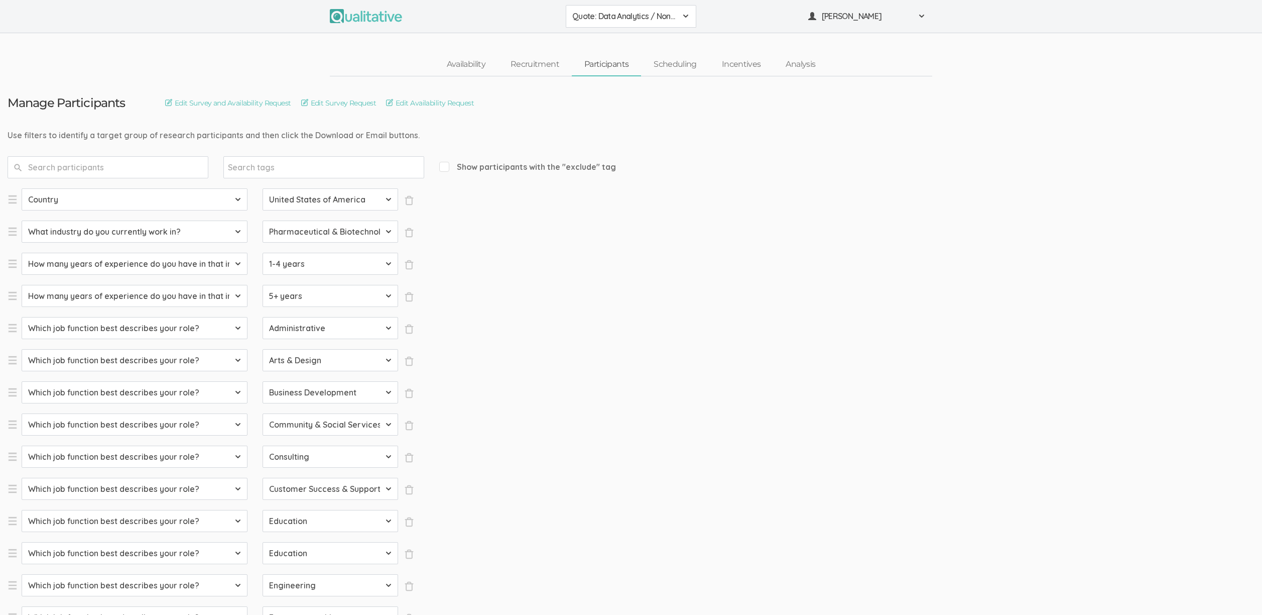
select select "Product Management"
select select "SFQ Which job function best describes your role?"
select select "Program & Project Management"
select select "SFQ Which job function best describes your role?"
select select "Purchasing"
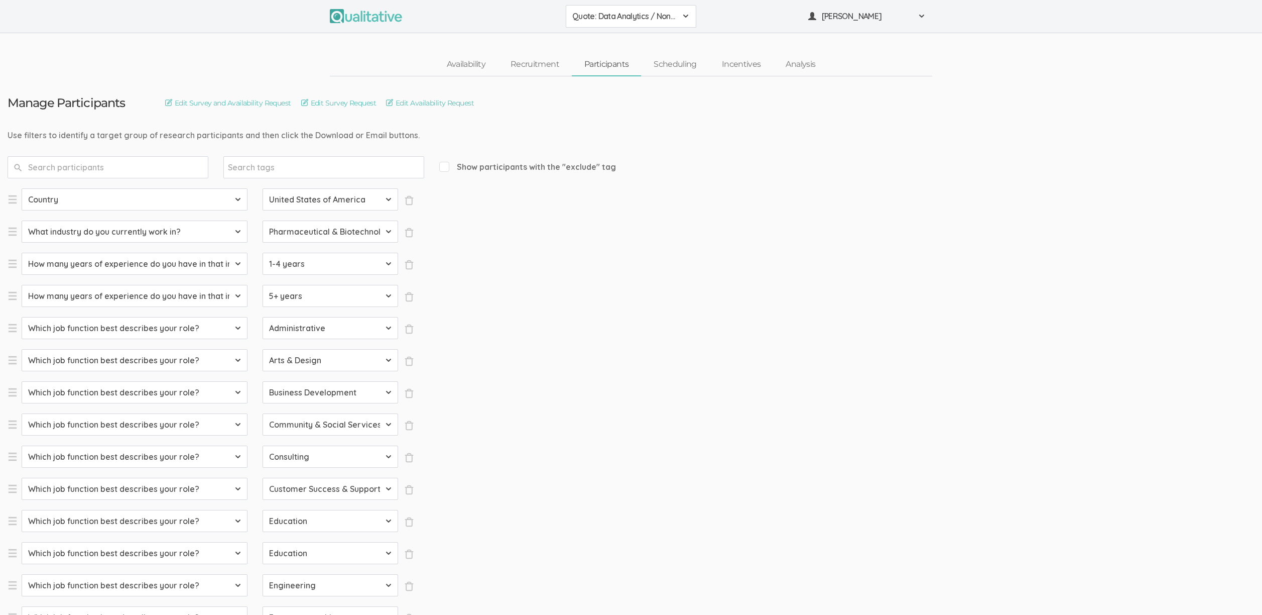
select select "SFQ Which job function best describes your role?"
select select "Quality Assurance"
select select "SFQ Which job function best describes your role?"
select select "Real Estate"
select select "SFQ Which job function best describes your role?"
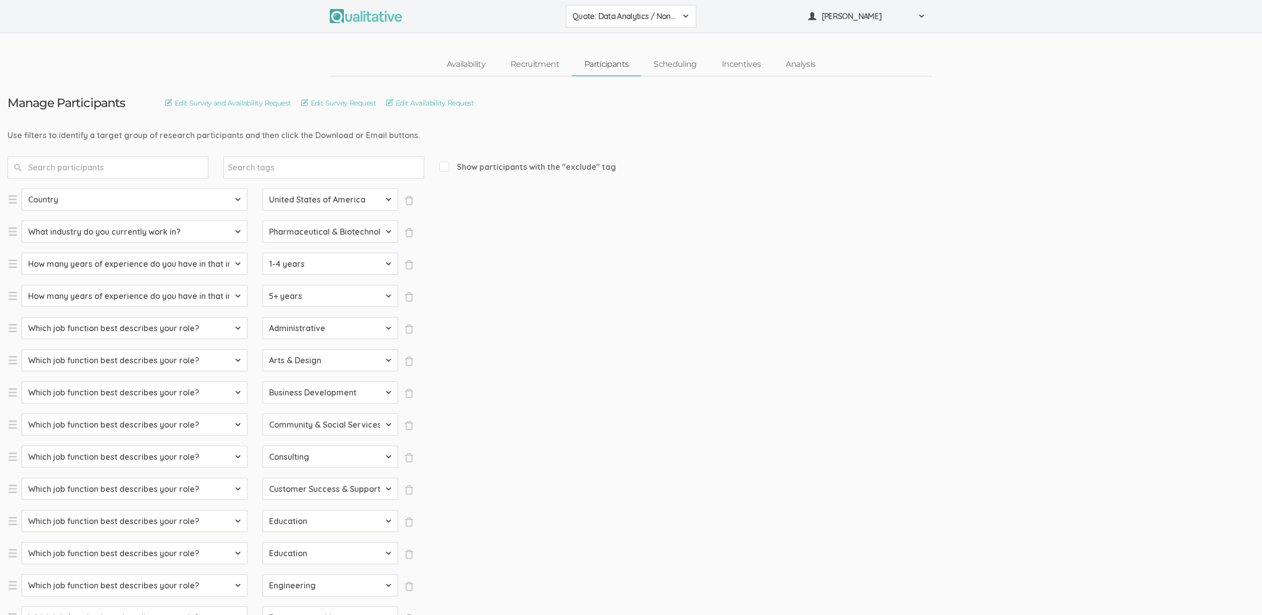
select select "Research"
select select "SFQ Which job function best describes your role?"
select select "Sales"
select select "SFQ What is your current job level/seniority?"
select select "Entry"
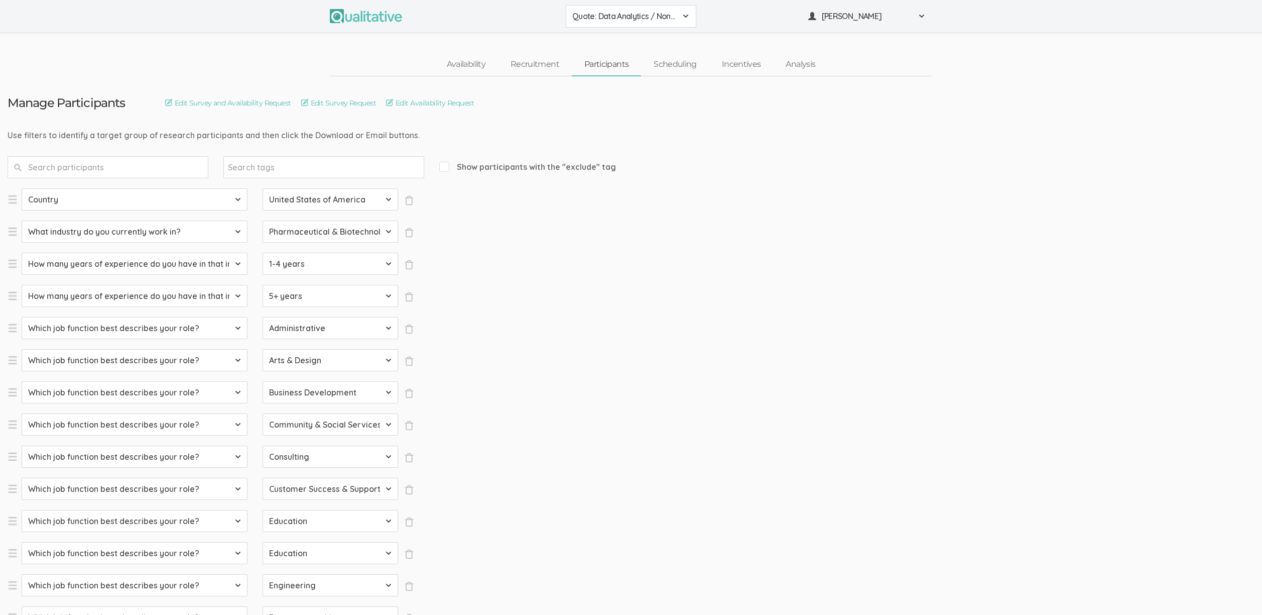
select select "SFQ What is your current job level/seniority?"
select select "Senior"
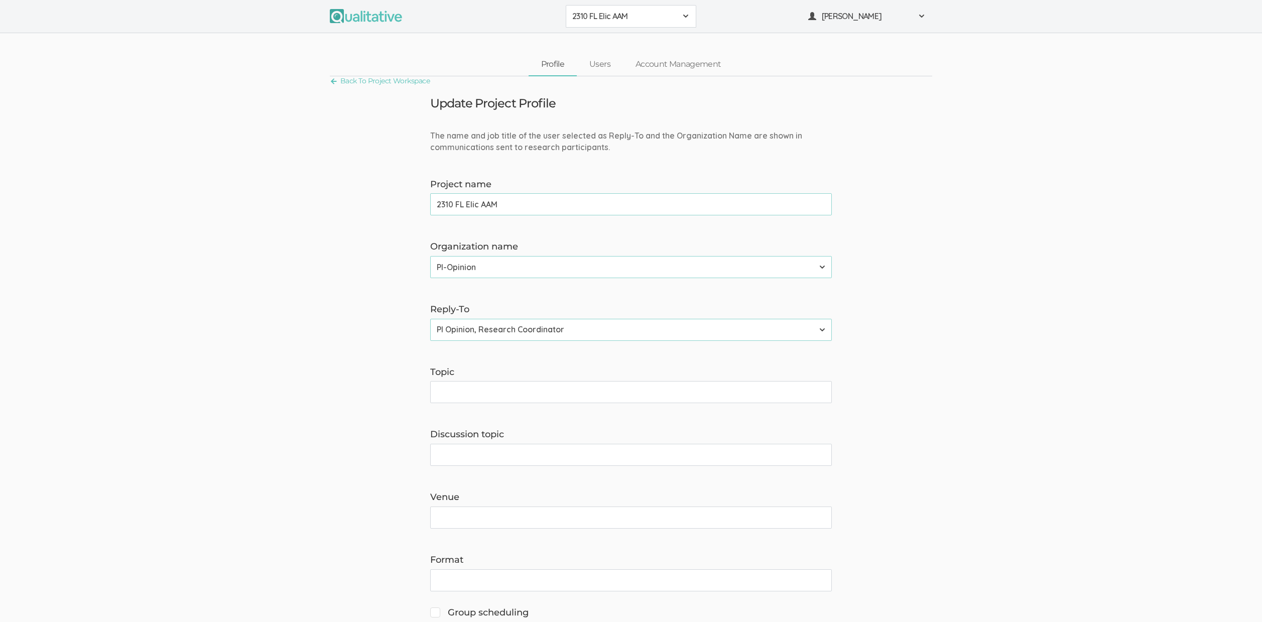
click at [602, 16] on span "2310 FL Elic AAM" at bounding box center [624, 17] width 104 height 12
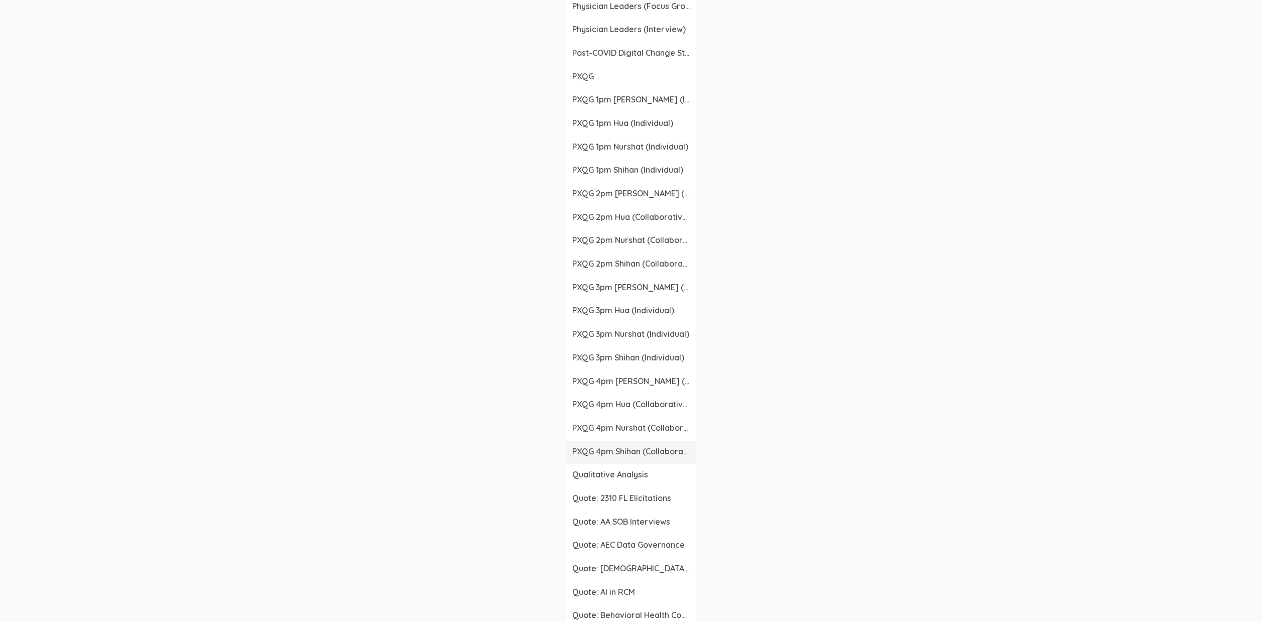
scroll to position [1085, 0]
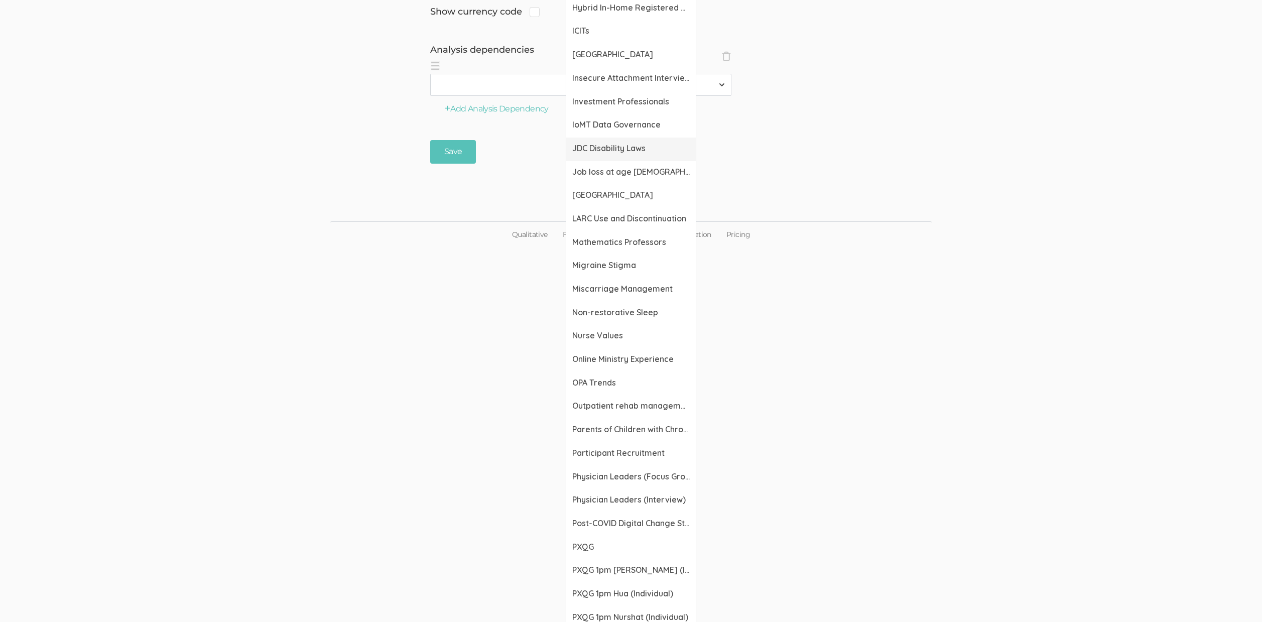
click at [610, 147] on span "JDC Disability Laws" at bounding box center [630, 149] width 117 height 12
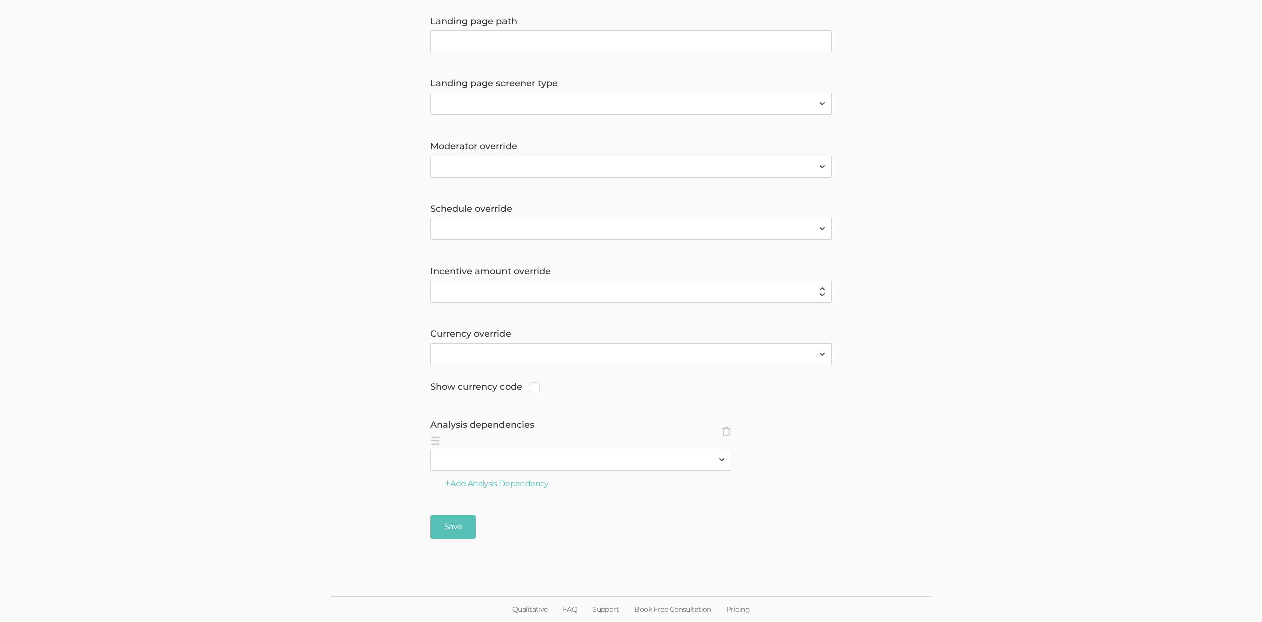
scroll to position [710, 0]
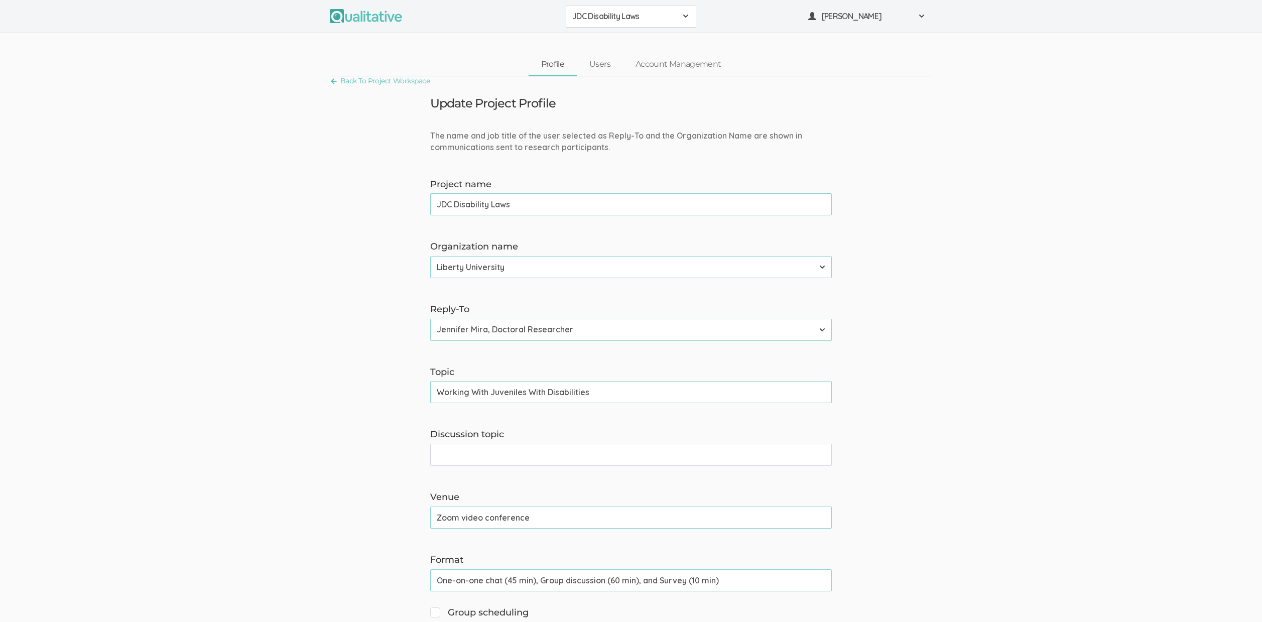
click at [614, 15] on span "JDC Disability Laws" at bounding box center [624, 17] width 104 height 12
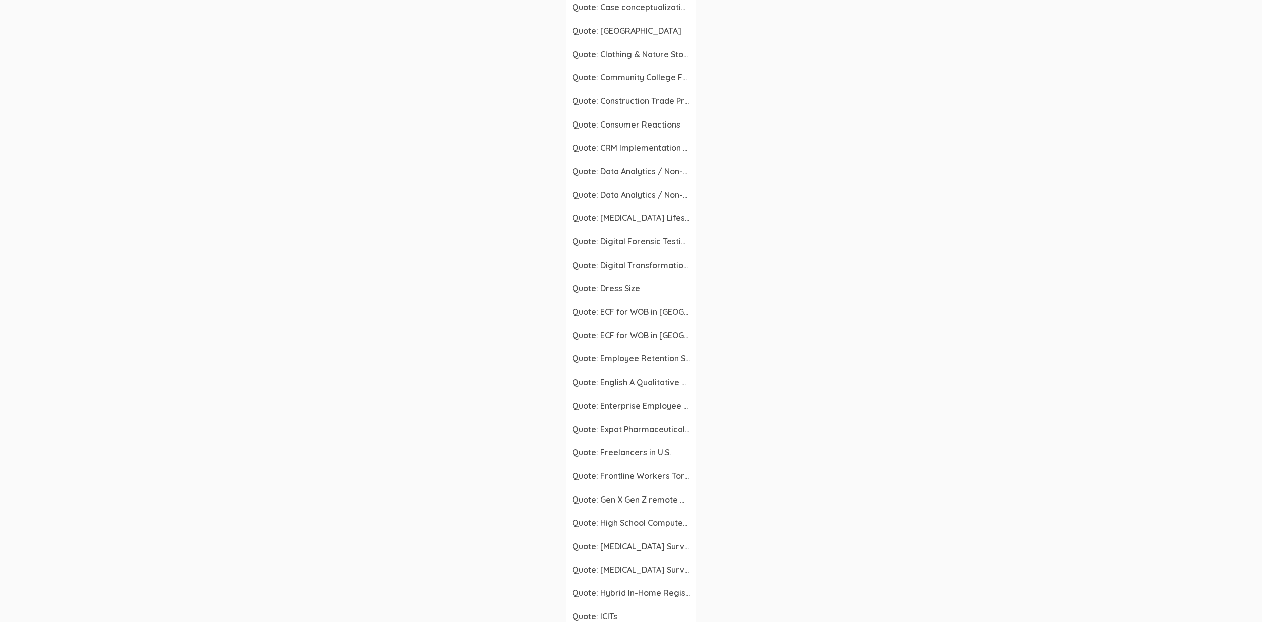
scroll to position [2485, 0]
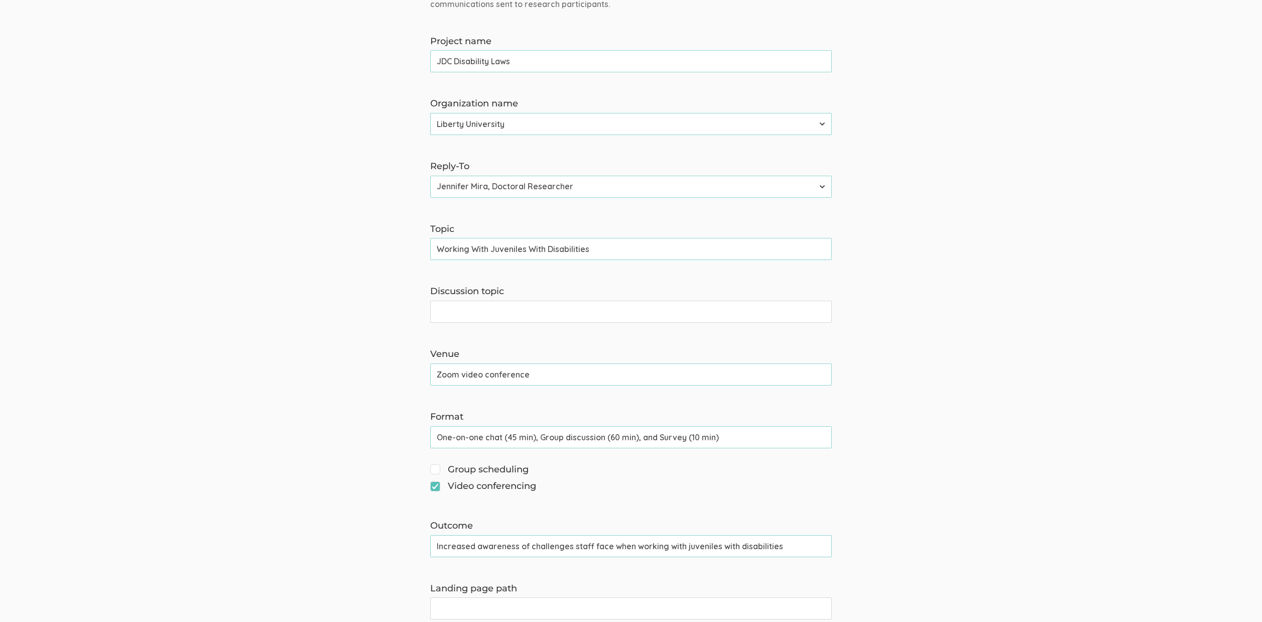
scroll to position [0, 0]
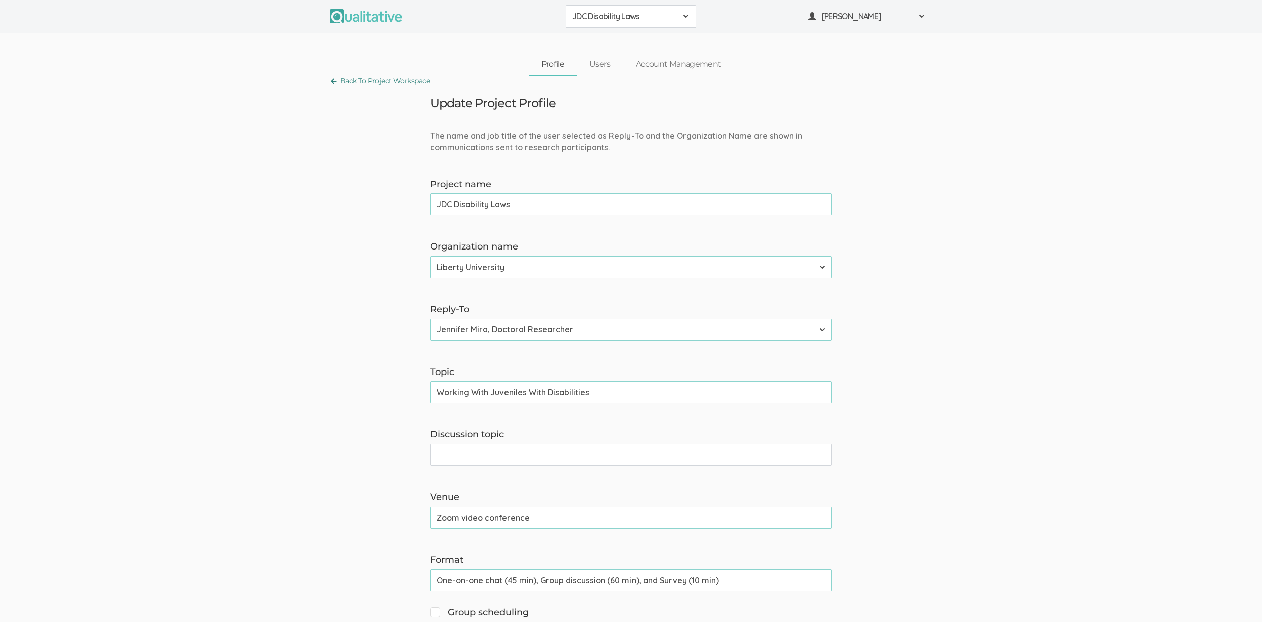
click at [355, 82] on link "Back To Project Workspace" at bounding box center [380, 81] width 100 height 14
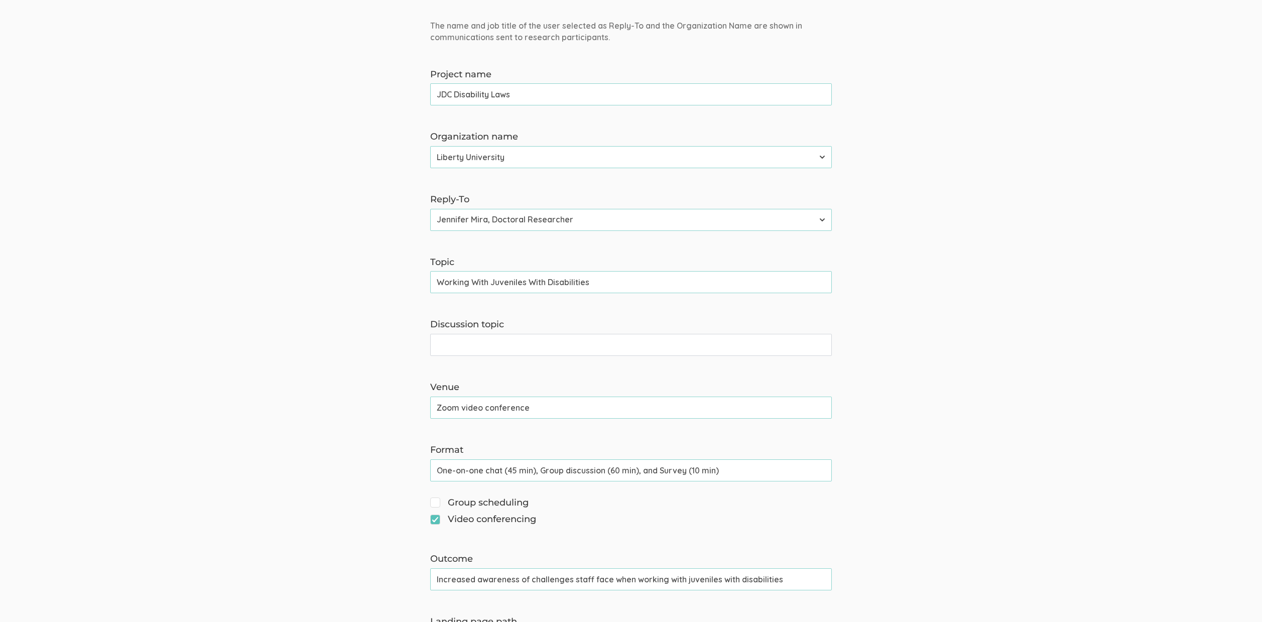
scroll to position [180, 0]
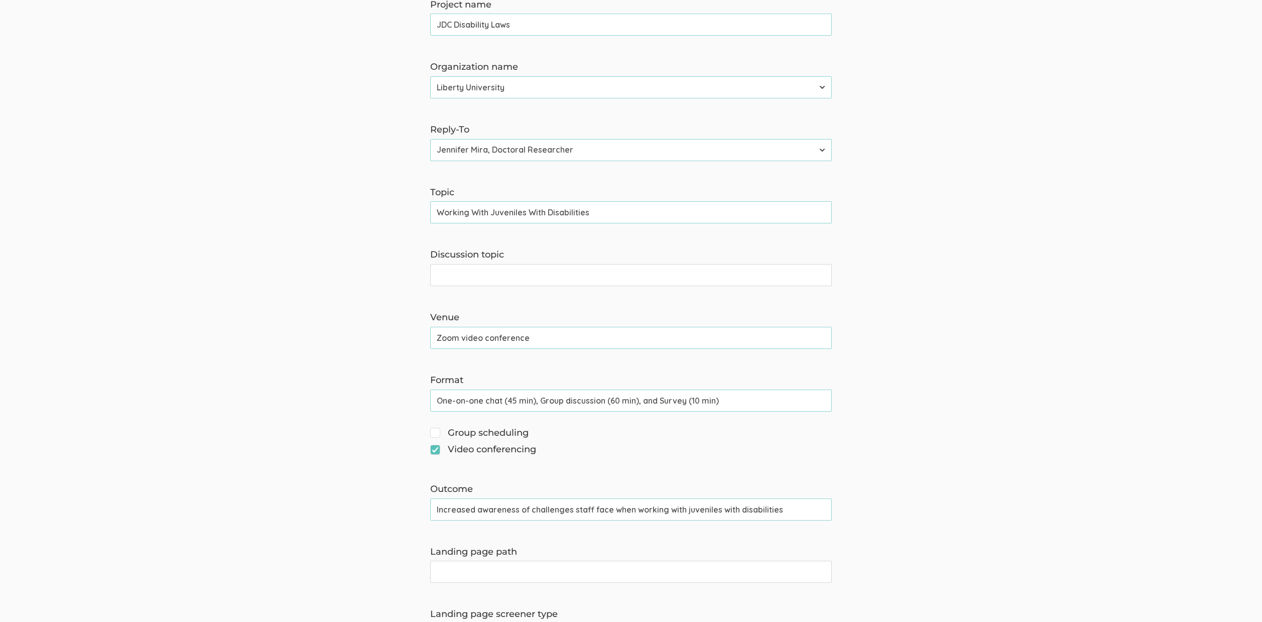
click at [464, 216] on input "Working With Juveniles With Disabilities" at bounding box center [631, 212] width 402 height 22
click at [197, 315] on form "The name and job title of the user selected as Reply-To and the Organization Na…" at bounding box center [631, 509] width 1262 height 1119
click at [555, 210] on input "Working With Juveniles With Disabilities" at bounding box center [631, 212] width 402 height 22
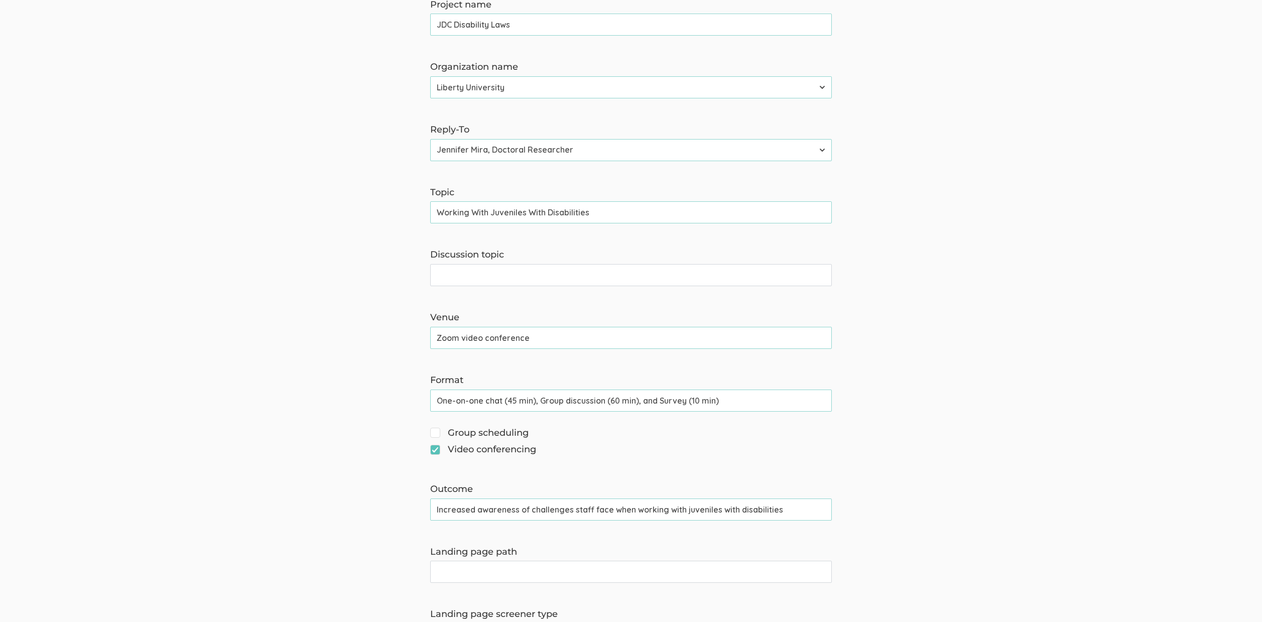
click at [555, 210] on input "Working With Juveniles With Disabilities" at bounding box center [631, 212] width 402 height 22
click at [556, 210] on input "Working With Juveniles With Disabilities" at bounding box center [631, 212] width 402 height 22
click at [243, 333] on form "The name and job title of the user selected as Reply-To and the Organization Na…" at bounding box center [631, 509] width 1262 height 1119
drag, startPoint x: 487, startPoint y: 211, endPoint x: 363, endPoint y: 216, distance: 123.1
click at [363, 216] on form "The name and job title of the user selected as Reply-To and the Organization Na…" at bounding box center [631, 509] width 1262 height 1119
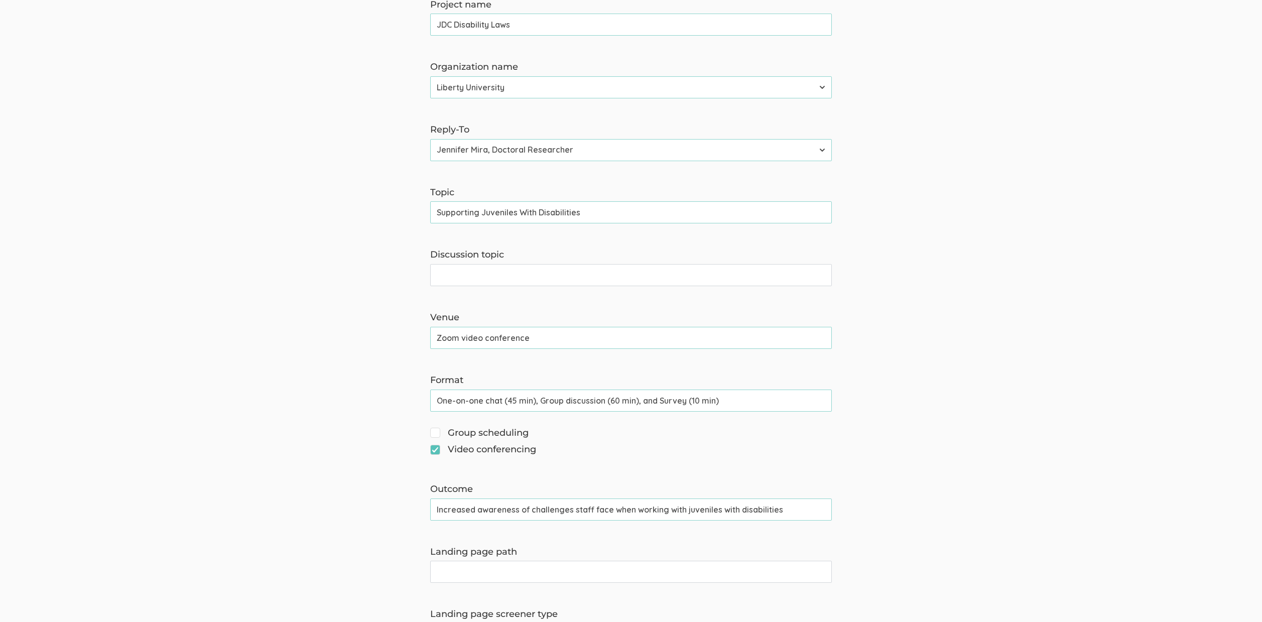
click at [518, 218] on input "Supporting Juveniles With Disabilities" at bounding box center [631, 212] width 402 height 22
type input "Supporting Juveniles With Disabilities"
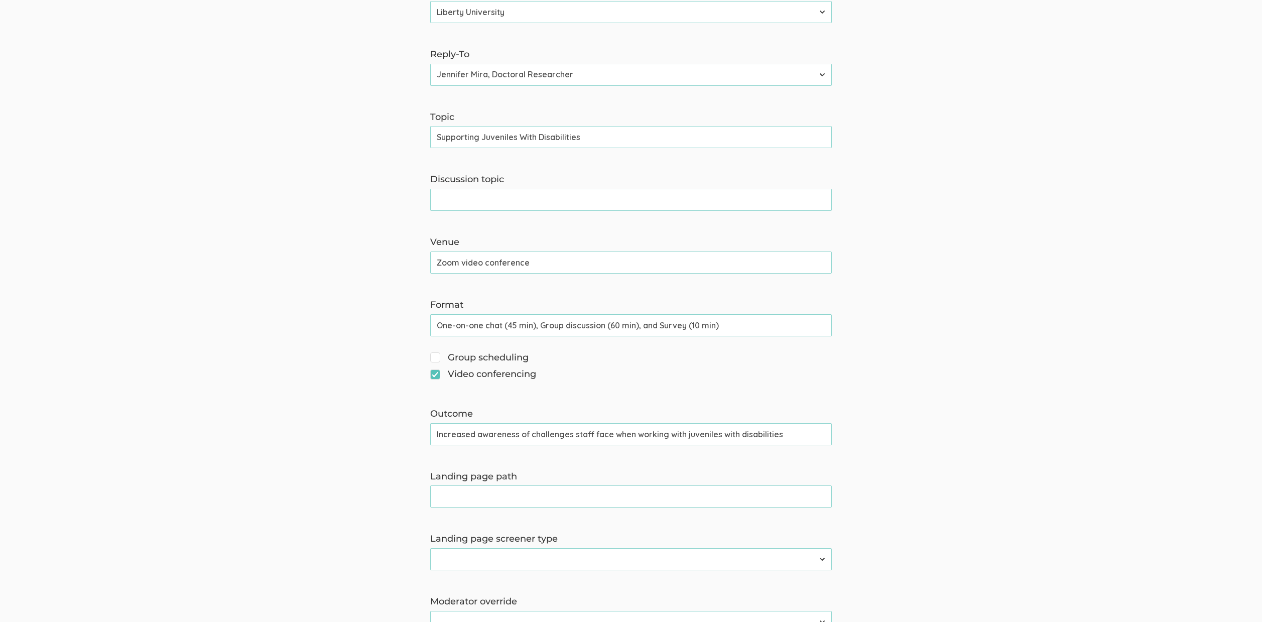
scroll to position [734, 0]
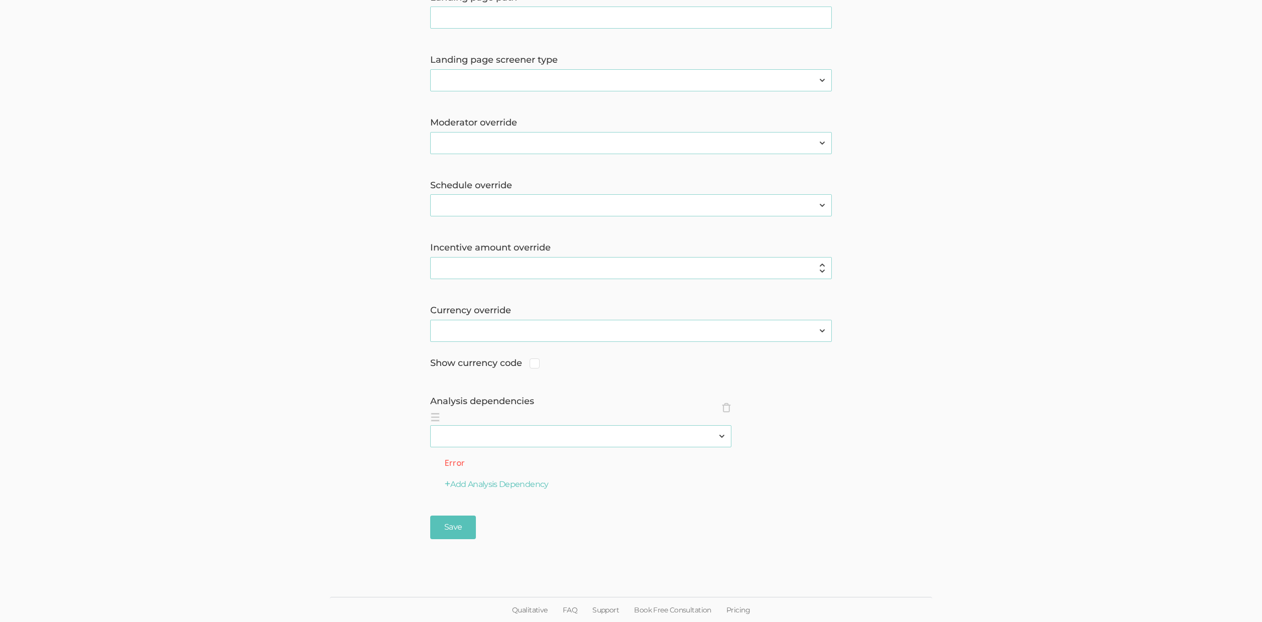
click at [714, 411] on li "× Close analysisDependencies 2310 FL Elic AAM 2310 FL Elic LTXF 2310 FL Elic WN…" at bounding box center [580, 428] width 301 height 37
click at [732, 410] on ol "× Close analysisDependencies 2310 FL Elic AAM 2310 FL Elic LTXF 2310 FL Elic WN…" at bounding box center [631, 428] width 402 height 37
click at [730, 410] on span "×" at bounding box center [726, 408] width 10 height 10
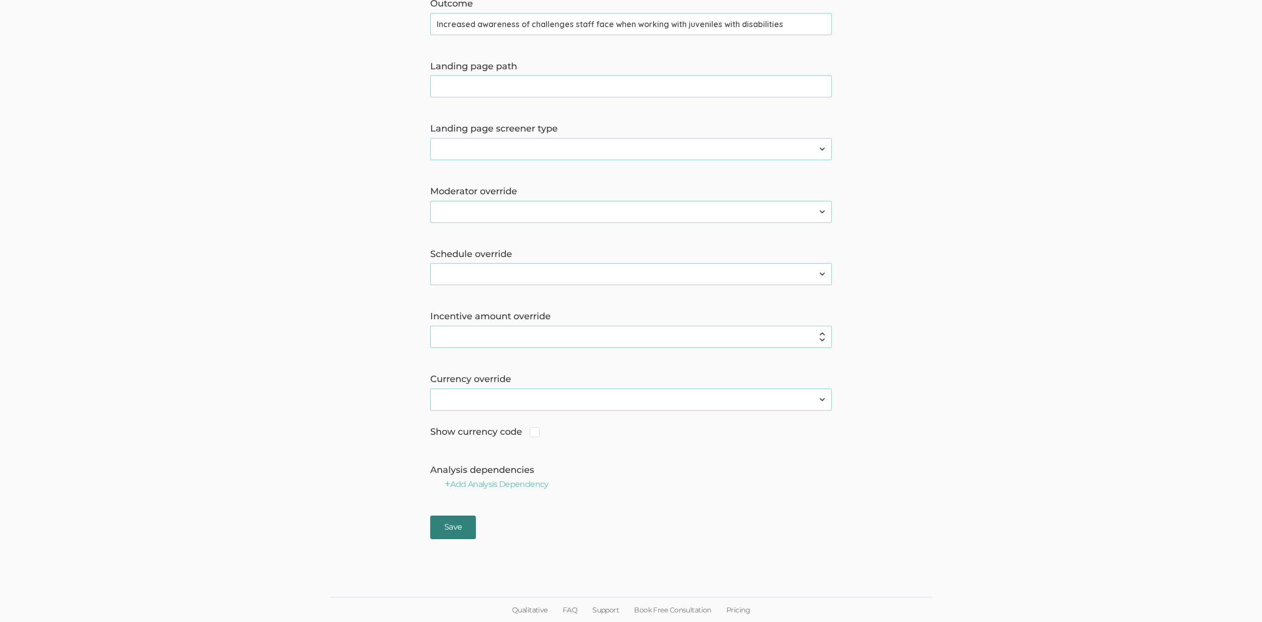
click at [462, 521] on input "Save" at bounding box center [453, 528] width 46 height 24
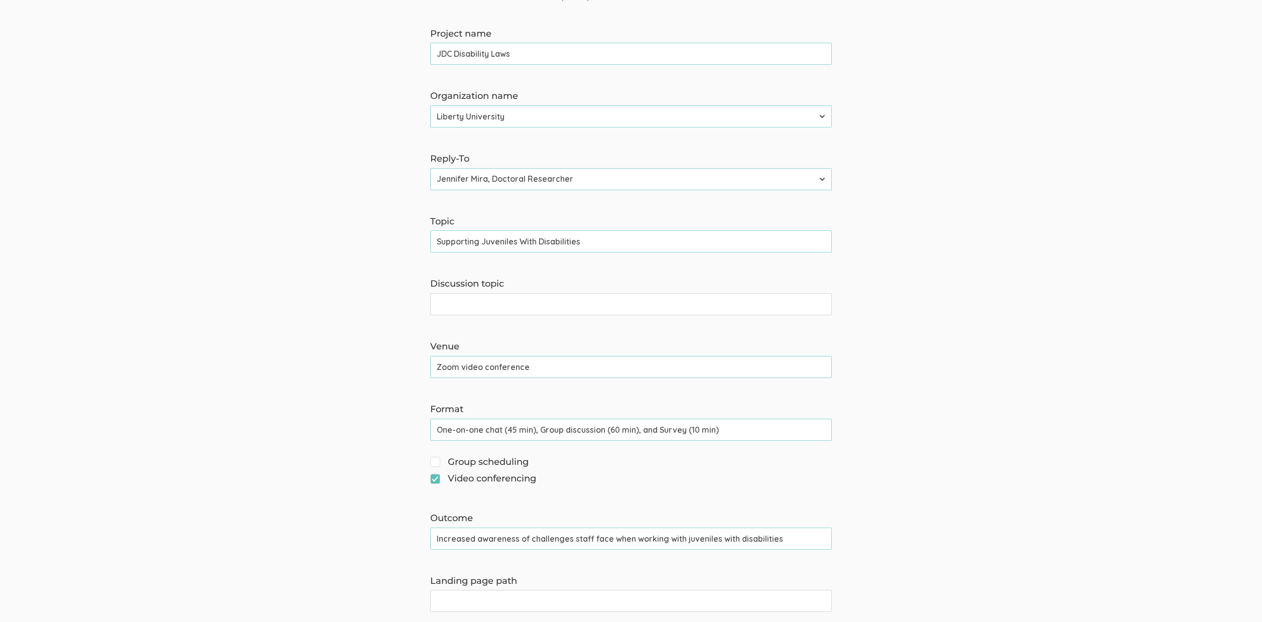
scroll to position [0, 0]
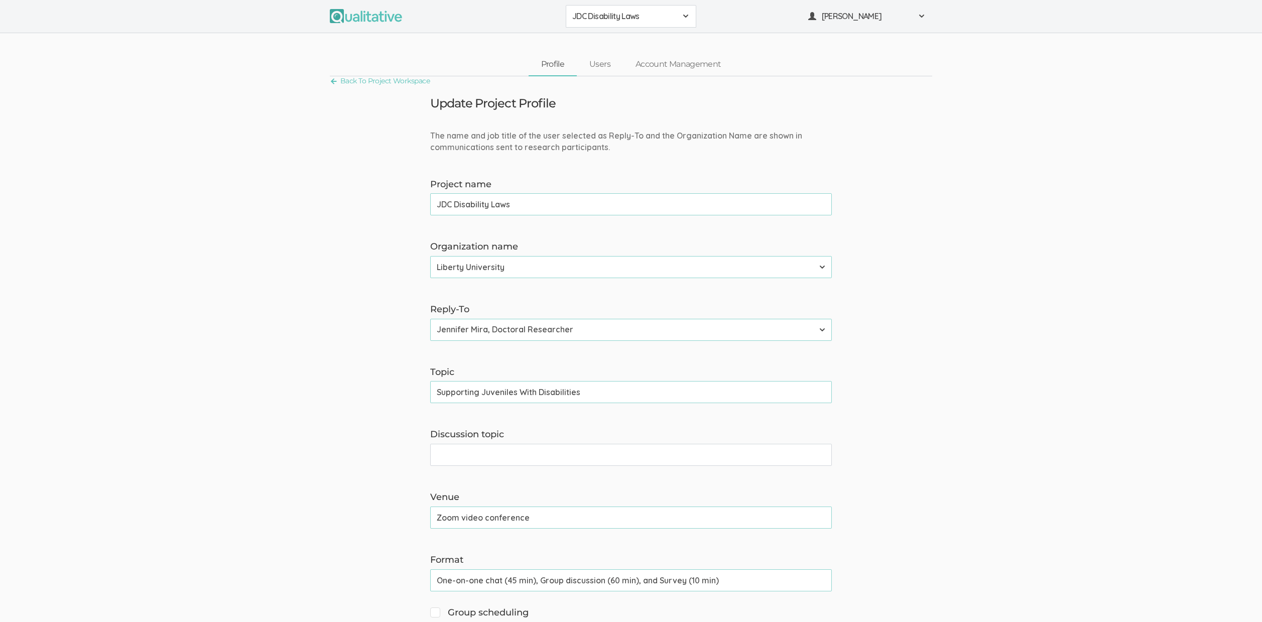
click at [684, 68] on link "Account Management" at bounding box center [678, 65] width 110 height 22
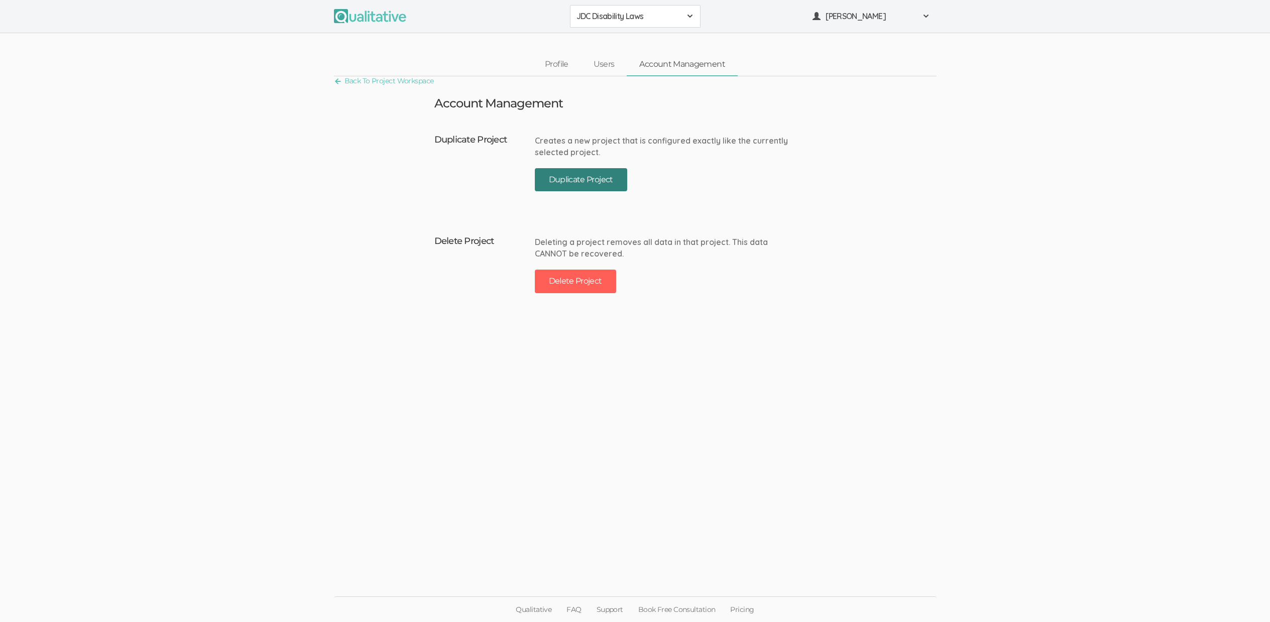
click at [598, 179] on button "Duplicate Project" at bounding box center [581, 180] width 92 height 24
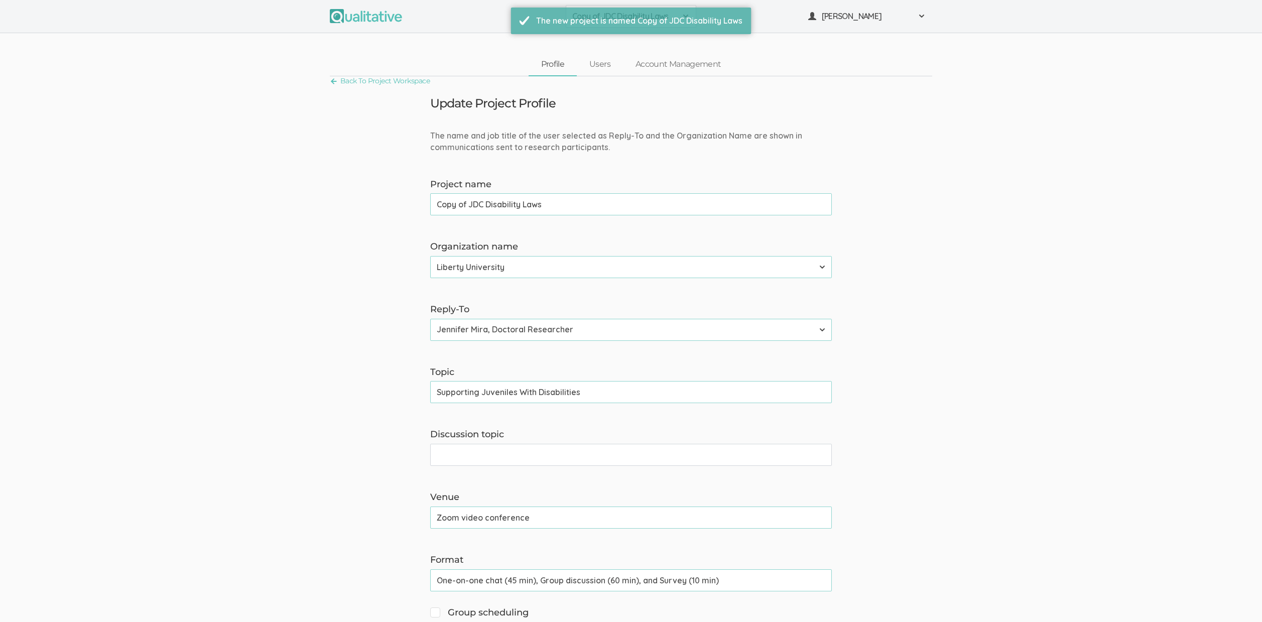
drag, startPoint x: 471, startPoint y: 202, endPoint x: 381, endPoint y: 203, distance: 90.4
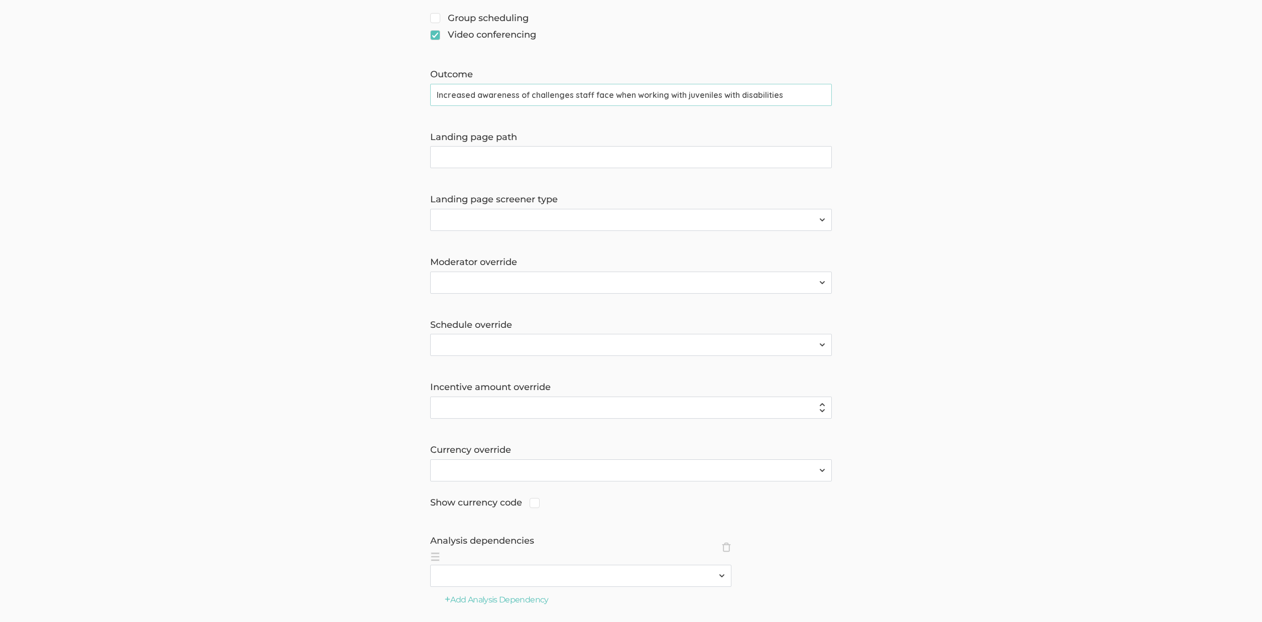
scroll to position [710, 0]
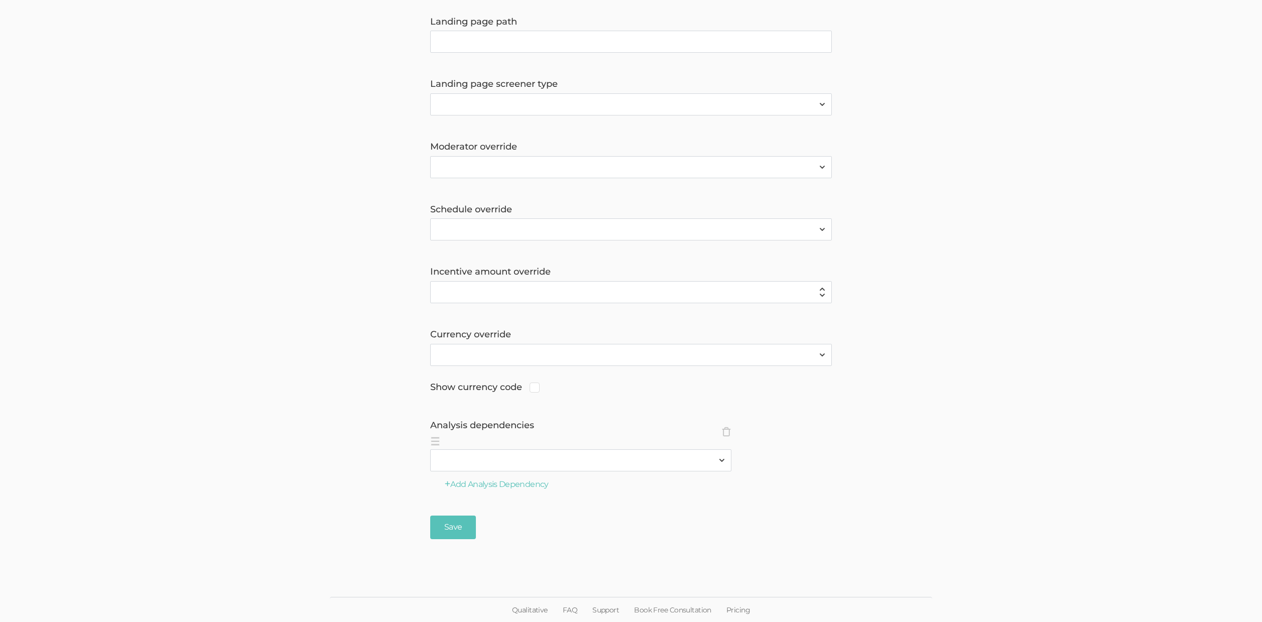
type input "Quote: JDC Disability Laws"
click at [741, 435] on ol "× Close analysisDependencies 2310 FL Elic AAM 2310 FL Elic LTXF 2310 FL Elic WN…" at bounding box center [631, 452] width 402 height 37
click at [733, 433] on div "Analysis dependencies × Close analysisDependencies 2310 FL Elic AAM 2310 FL Eli…" at bounding box center [631, 454] width 417 height 71
click at [727, 433] on span "×" at bounding box center [726, 432] width 10 height 10
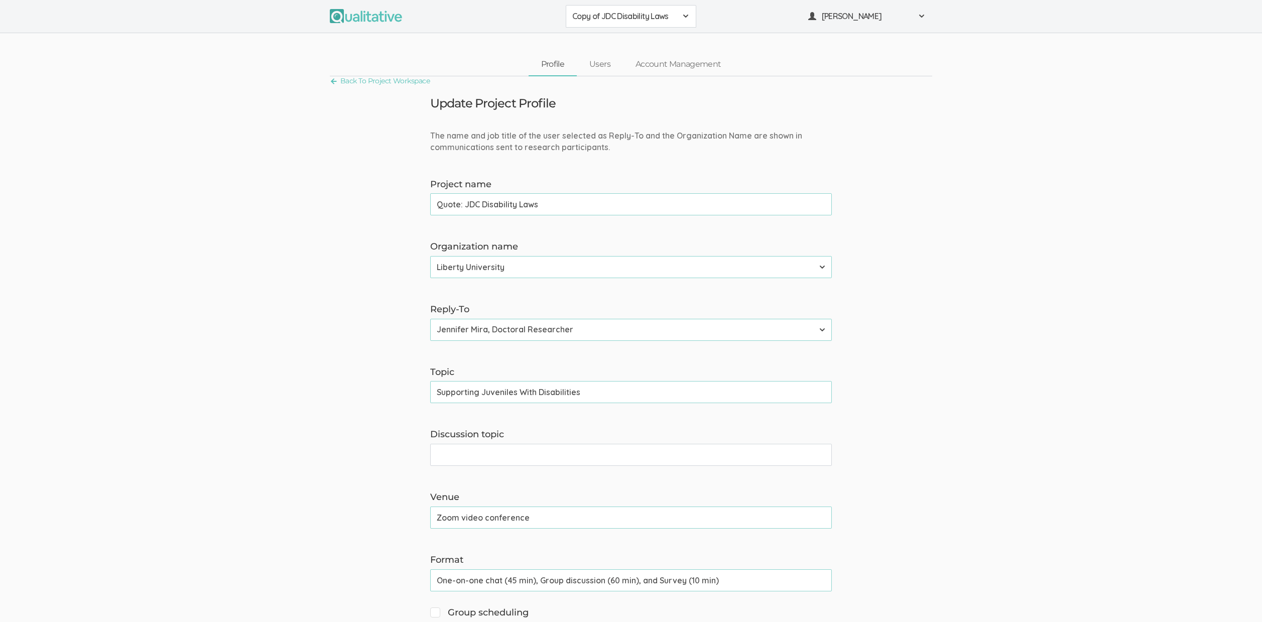
scroll to position [665, 0]
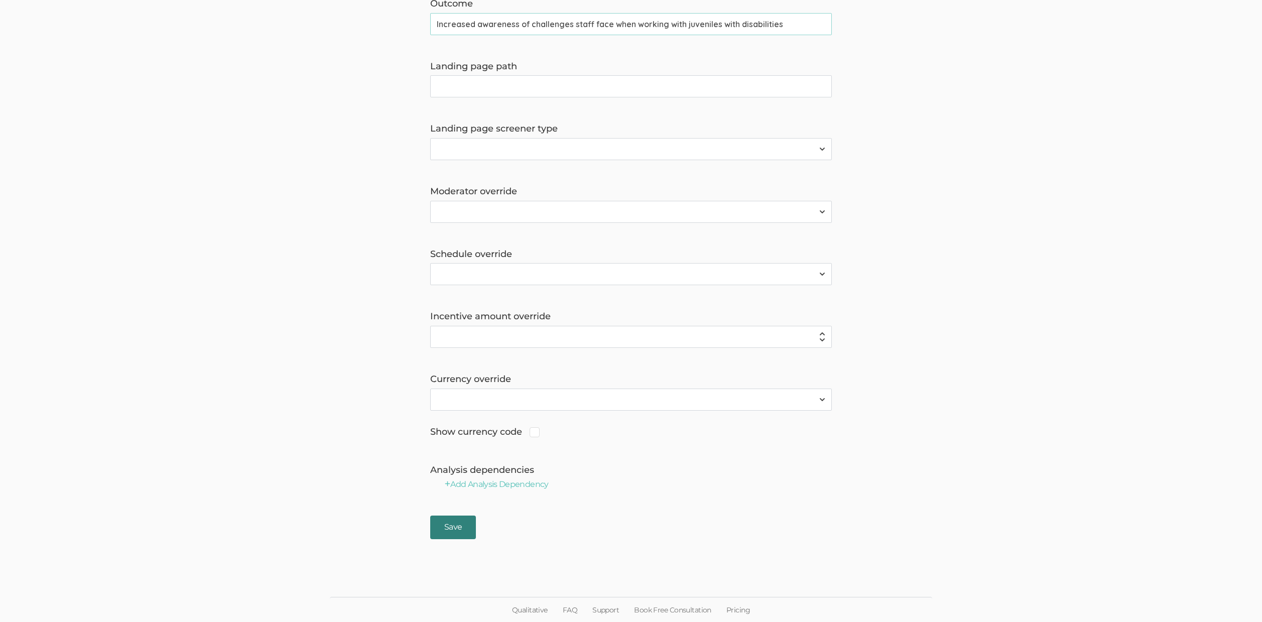
click at [447, 532] on input "Save" at bounding box center [453, 528] width 46 height 24
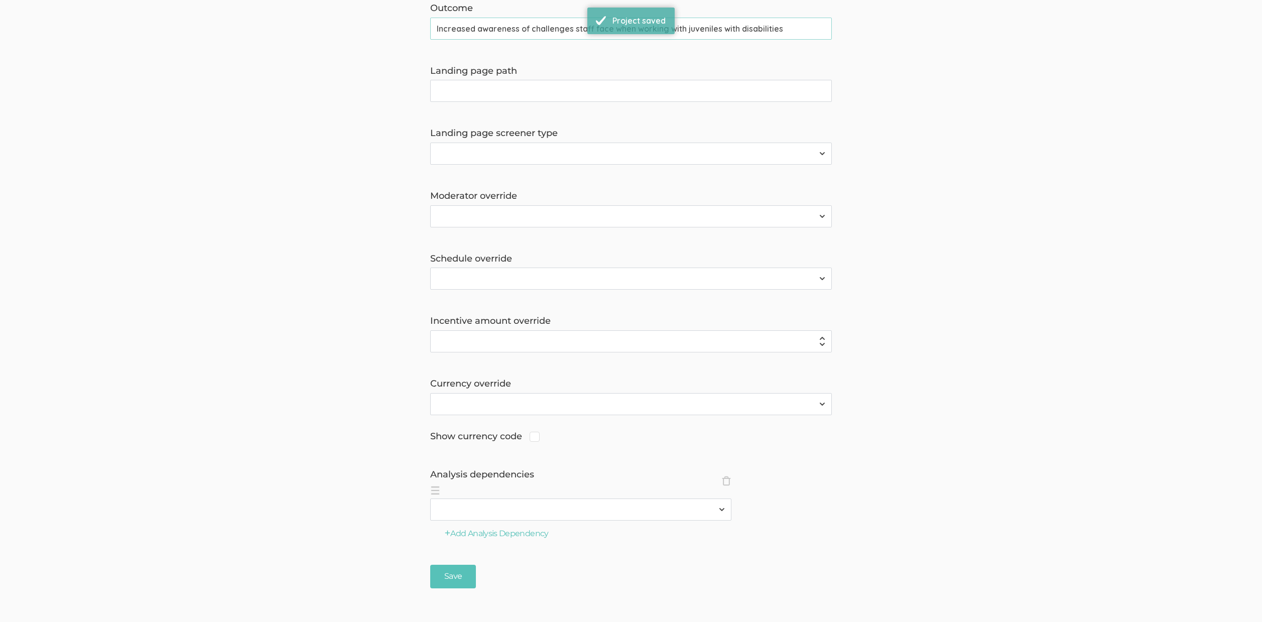
scroll to position [0, 0]
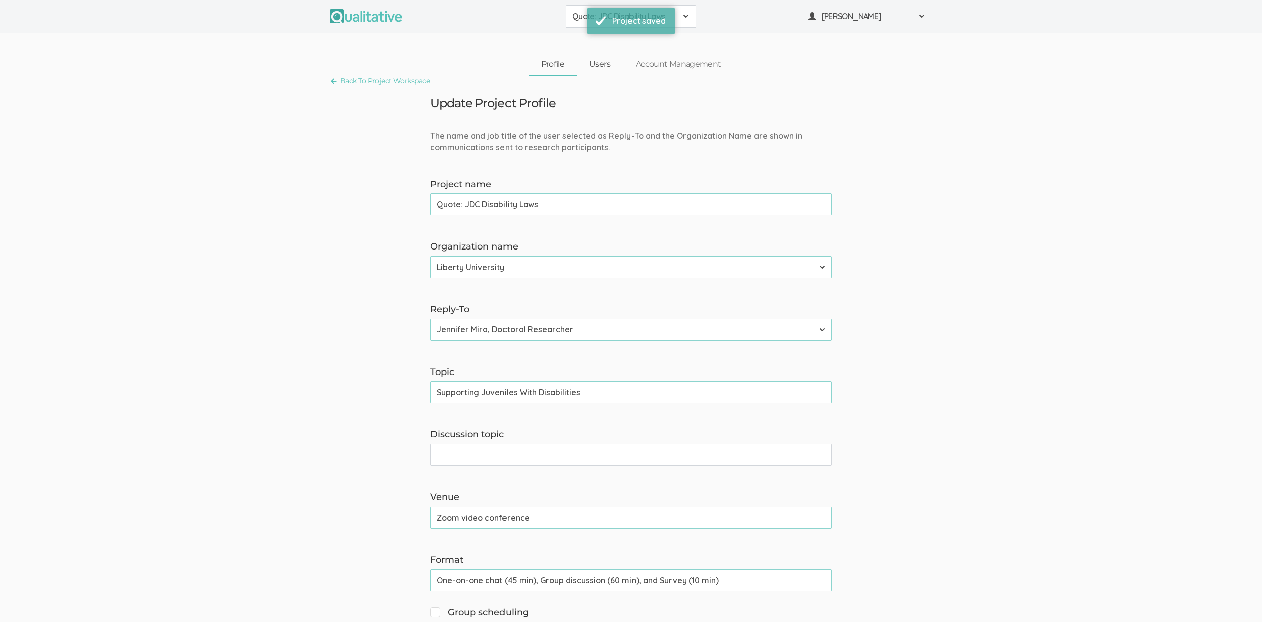
click at [604, 61] on link "Users" at bounding box center [600, 65] width 46 height 22
click at [557, 66] on link "Profile" at bounding box center [553, 65] width 49 height 22
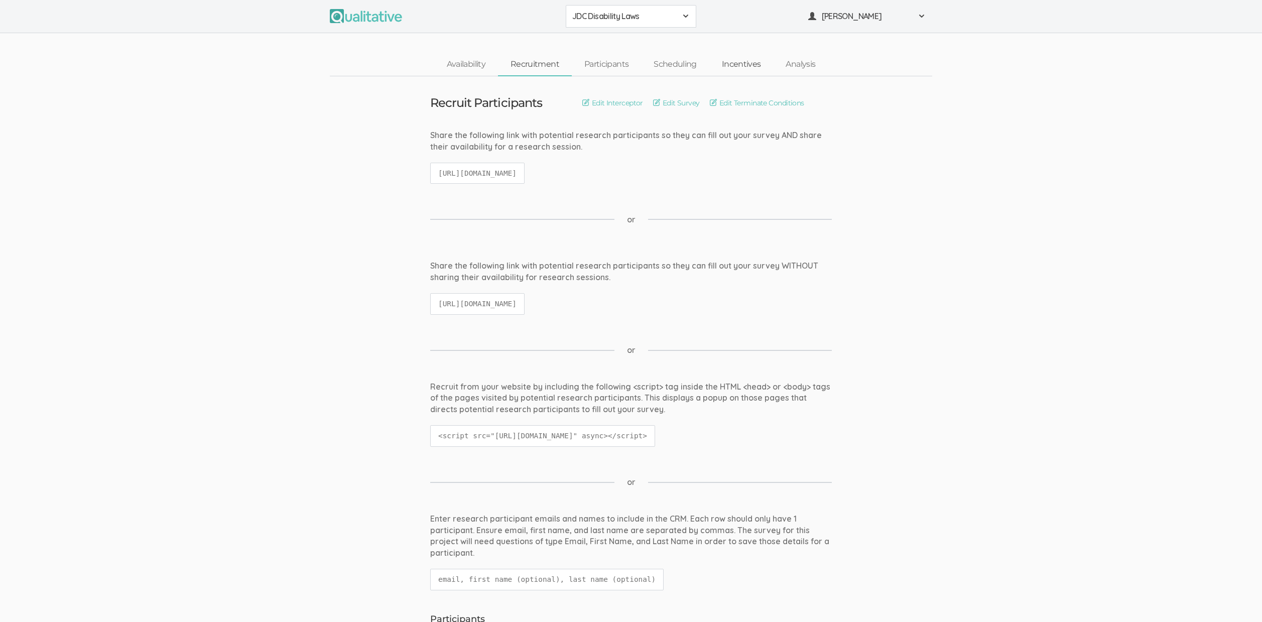
click at [732, 64] on link "Incentives" at bounding box center [741, 65] width 64 height 22
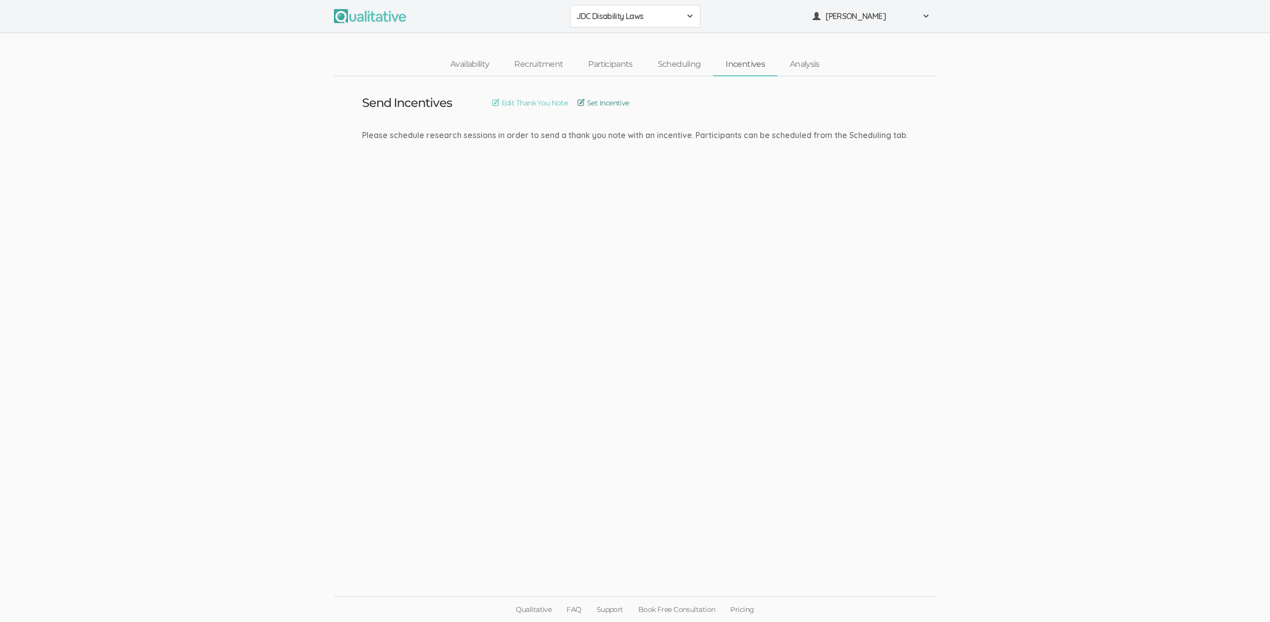
click at [624, 99] on link "Set Incentive" at bounding box center [603, 102] width 52 height 11
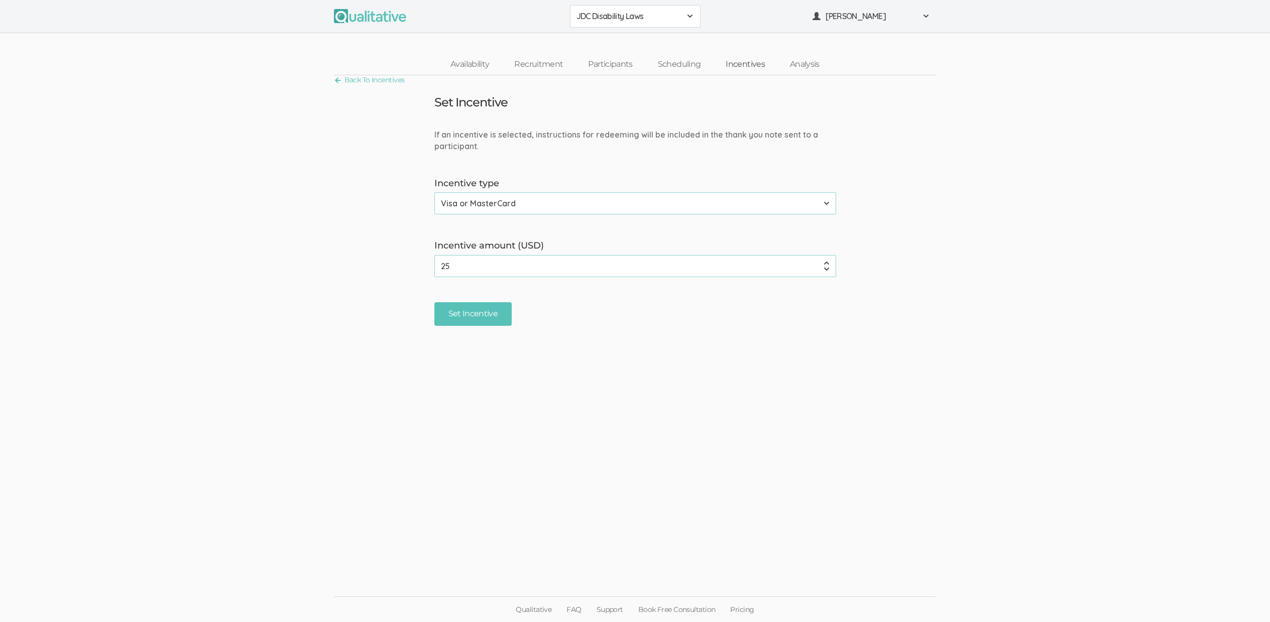
click at [734, 63] on link "Incentives" at bounding box center [745, 65] width 64 height 22
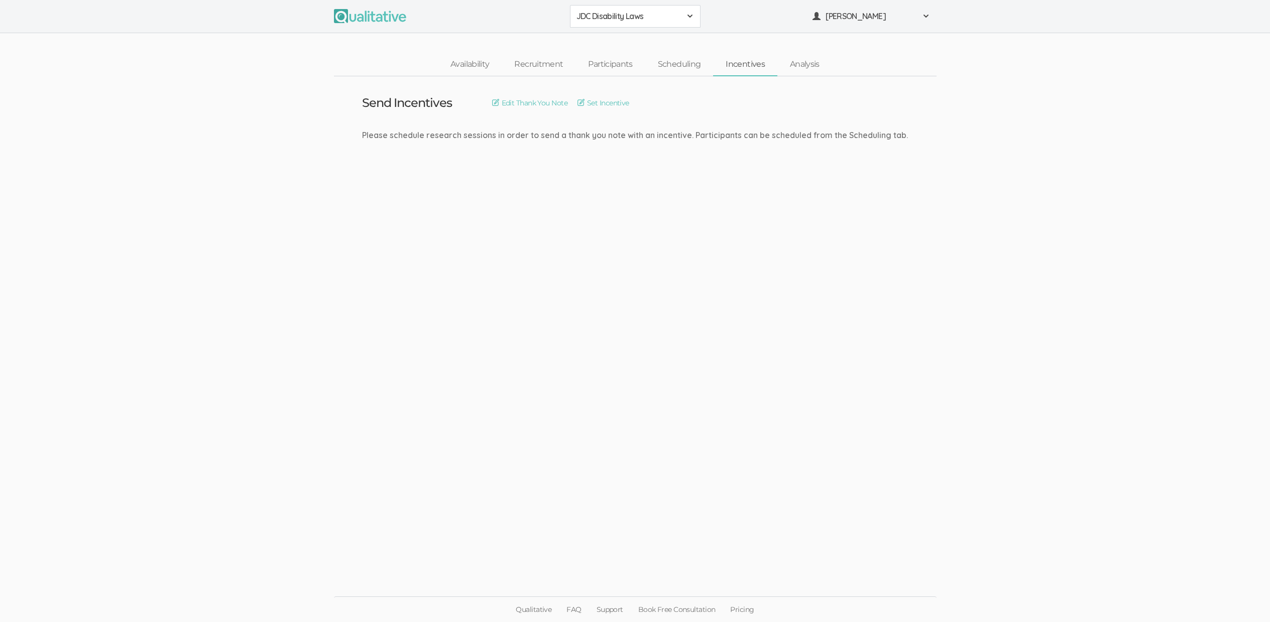
click at [320, 120] on ui-view "Send Incentives Edit Thank You Note Set Incentive Please schedule research sess…" at bounding box center [635, 311] width 1270 height 470
click at [603, 13] on span "JDC Disability Laws" at bounding box center [628, 17] width 104 height 12
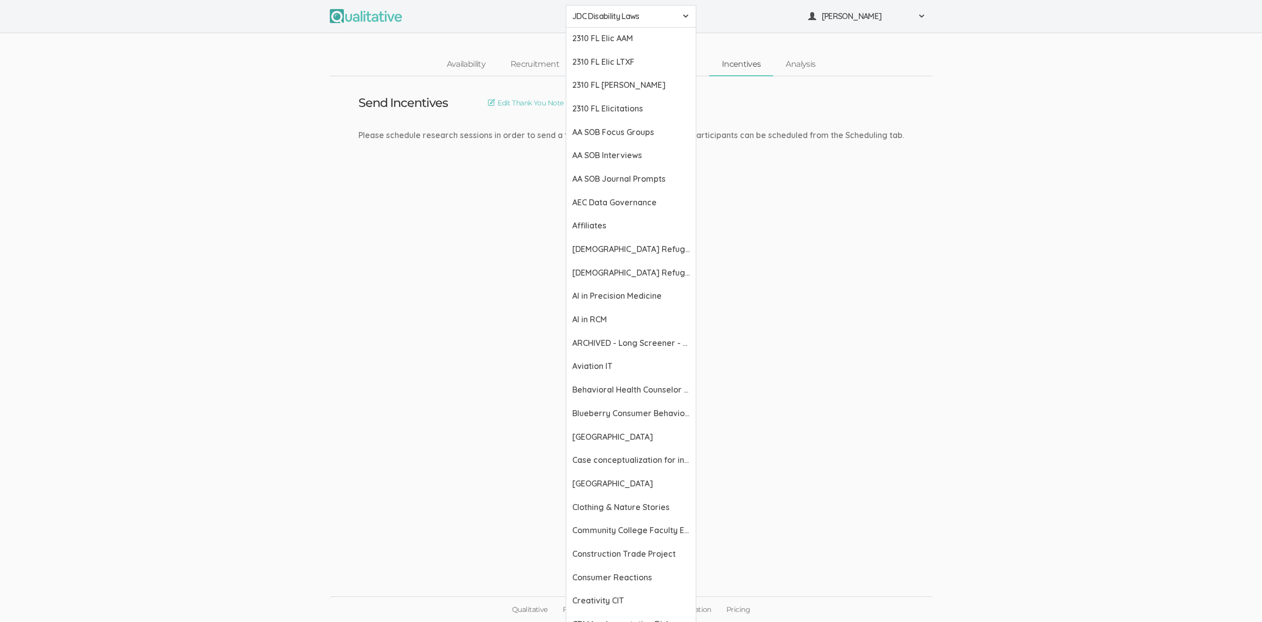
drag, startPoint x: 188, startPoint y: 191, endPoint x: 190, endPoint y: 162, distance: 29.2
click at [188, 189] on ui-view "Send Incentives Edit Thank You Note Set Incentive Please schedule research sess…" at bounding box center [631, 311] width 1262 height 470
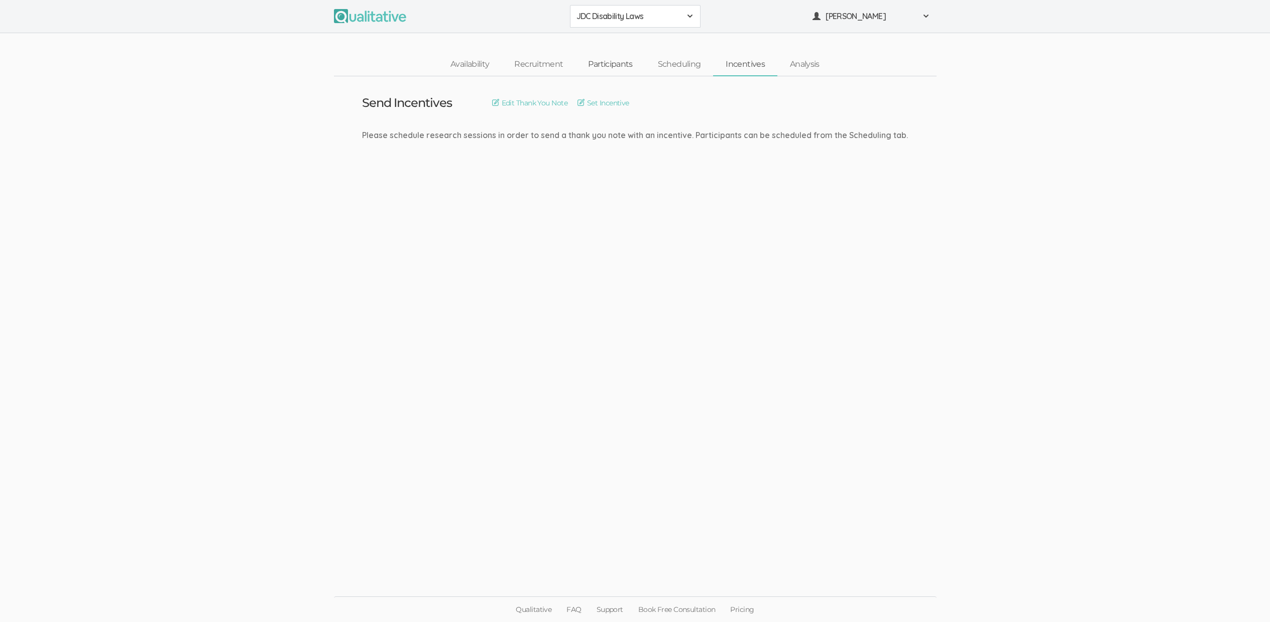
click at [591, 68] on link "Participants" at bounding box center [609, 65] width 69 height 22
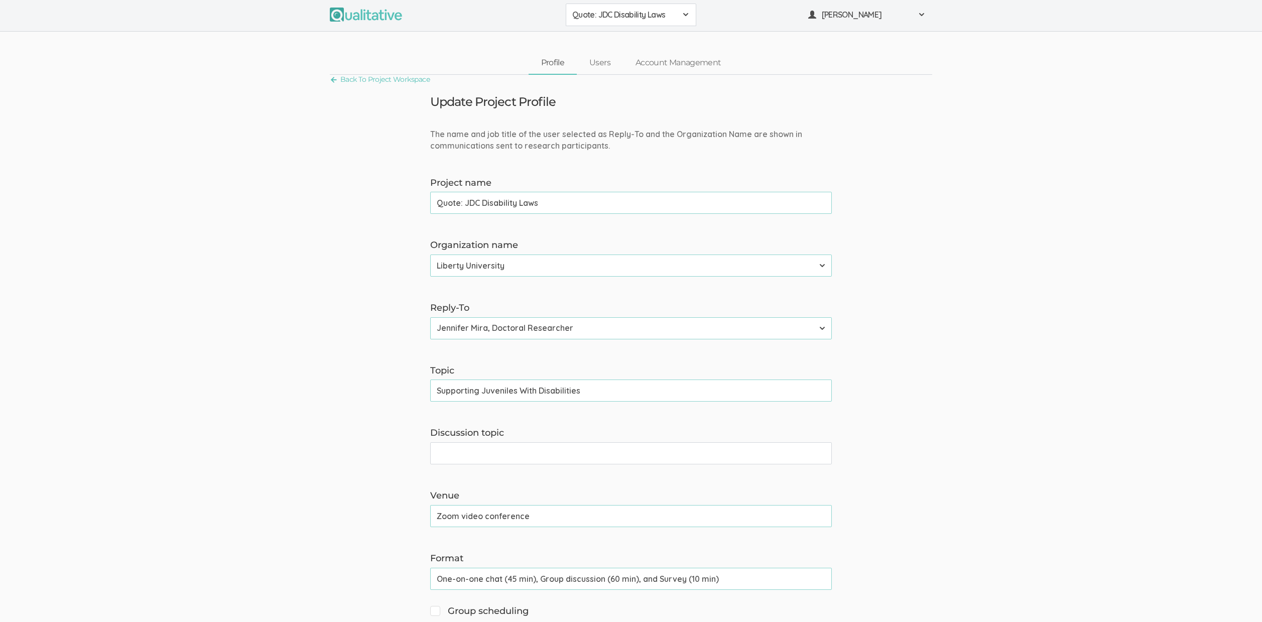
scroll to position [2, 0]
click at [486, 264] on select "[PERSON_NAME][GEOGRAPHIC_DATA] [GEOGRAPHIC_DATA] [GEOGRAPHIC_DATA] [US_STATE][G…" at bounding box center [631, 265] width 402 height 22
select select "47"
click at [430, 254] on select "Adler University Alliant International University Bournemouth University Califo…" at bounding box center [631, 265] width 402 height 22
click at [495, 321] on select "Neal Samarakkody, Founder Neal Samarakkody, Founder - Samarakkody Qualitative A…" at bounding box center [631, 328] width 402 height 22
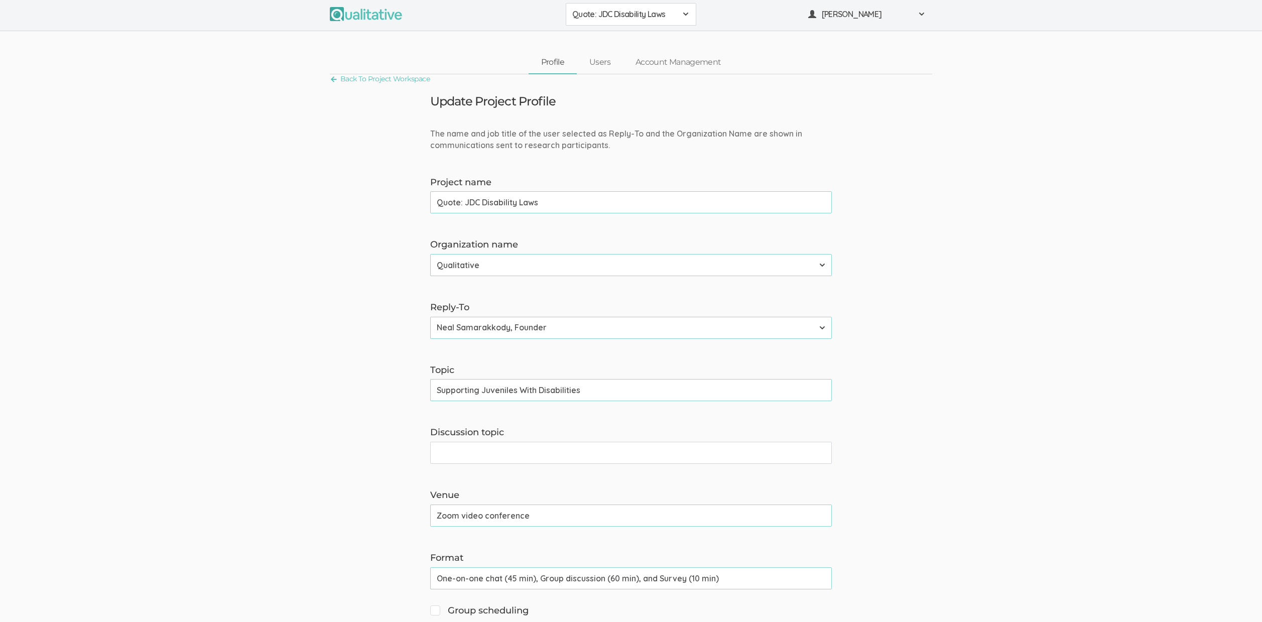
select select "3"
click at [430, 317] on select "Neal Samarakkody, Founder Neal Samarakkody, Founder - Samarakkody Qualitative A…" at bounding box center [631, 328] width 402 height 22
click at [523, 195] on input "Quote: JDC Disability Laws" at bounding box center [631, 200] width 402 height 22
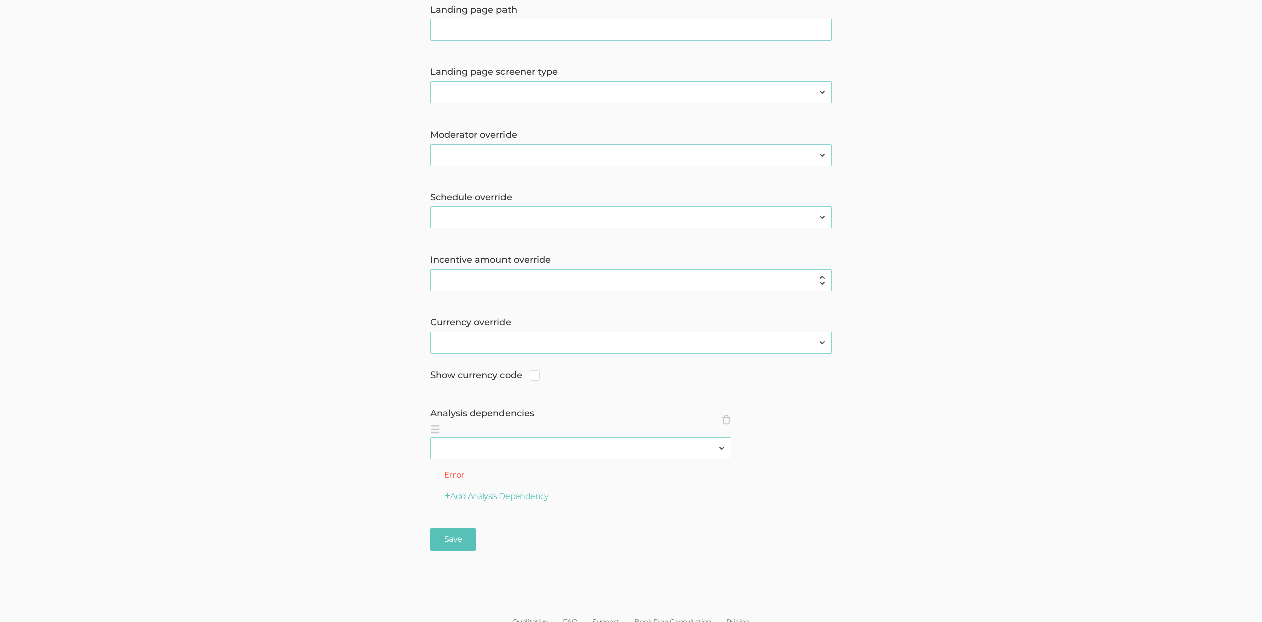
scroll to position [734, 0]
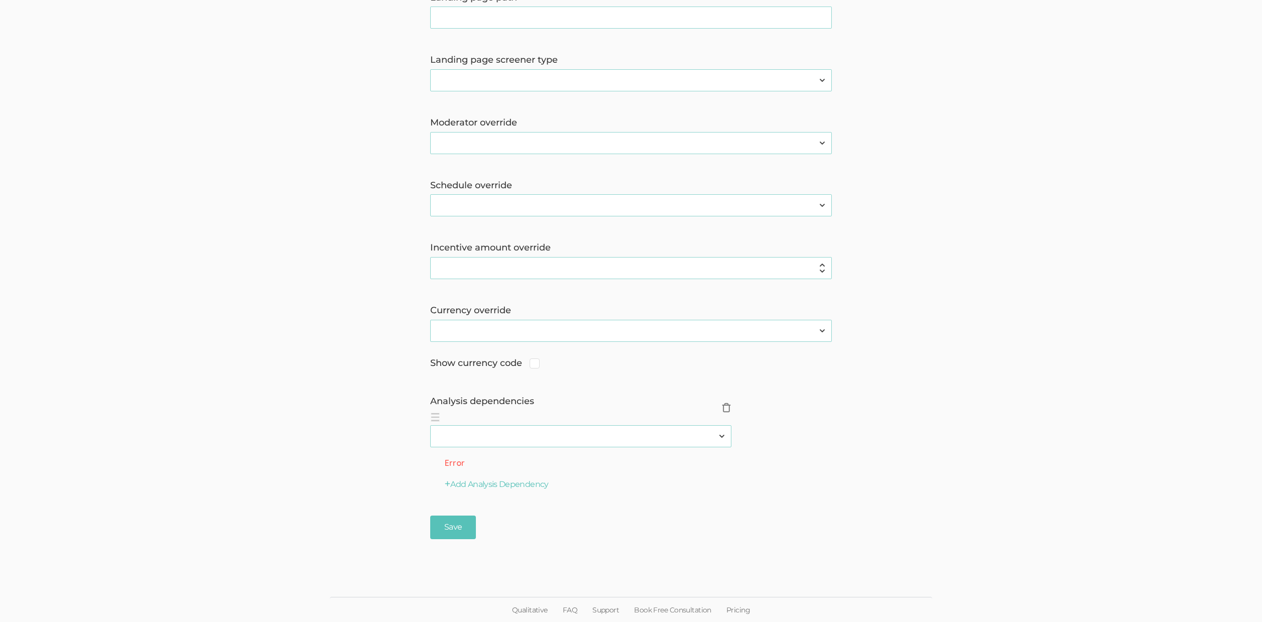
click at [729, 404] on span "×" at bounding box center [726, 408] width 10 height 10
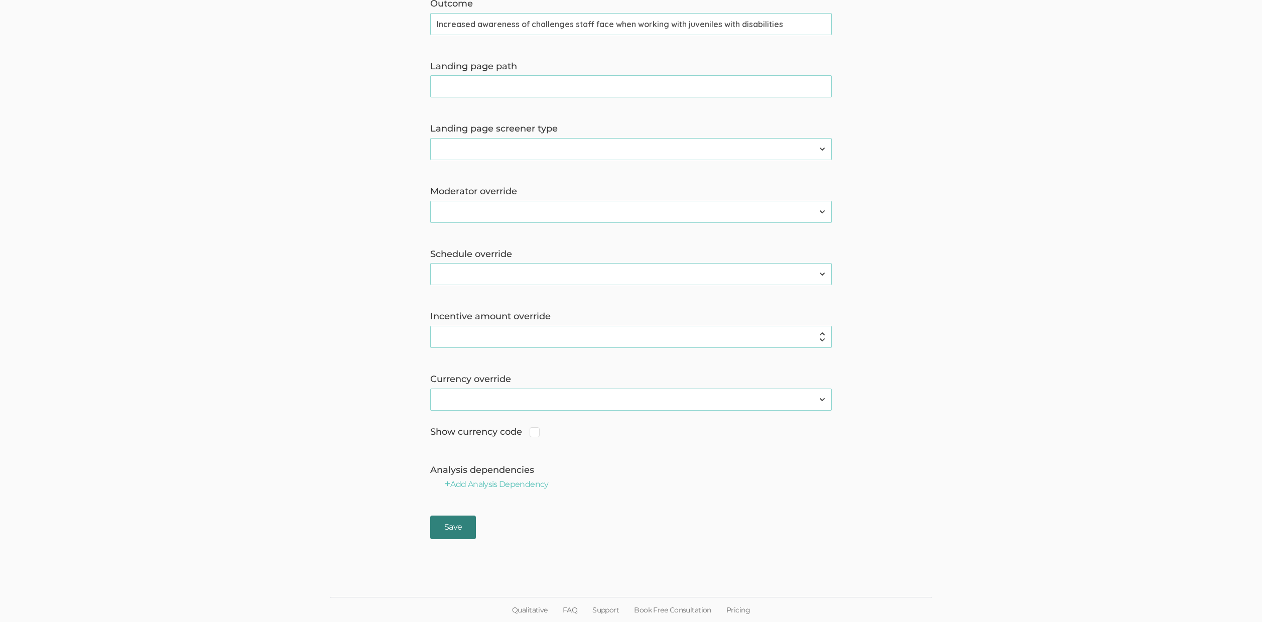
click at [468, 521] on input "Save" at bounding box center [453, 528] width 46 height 24
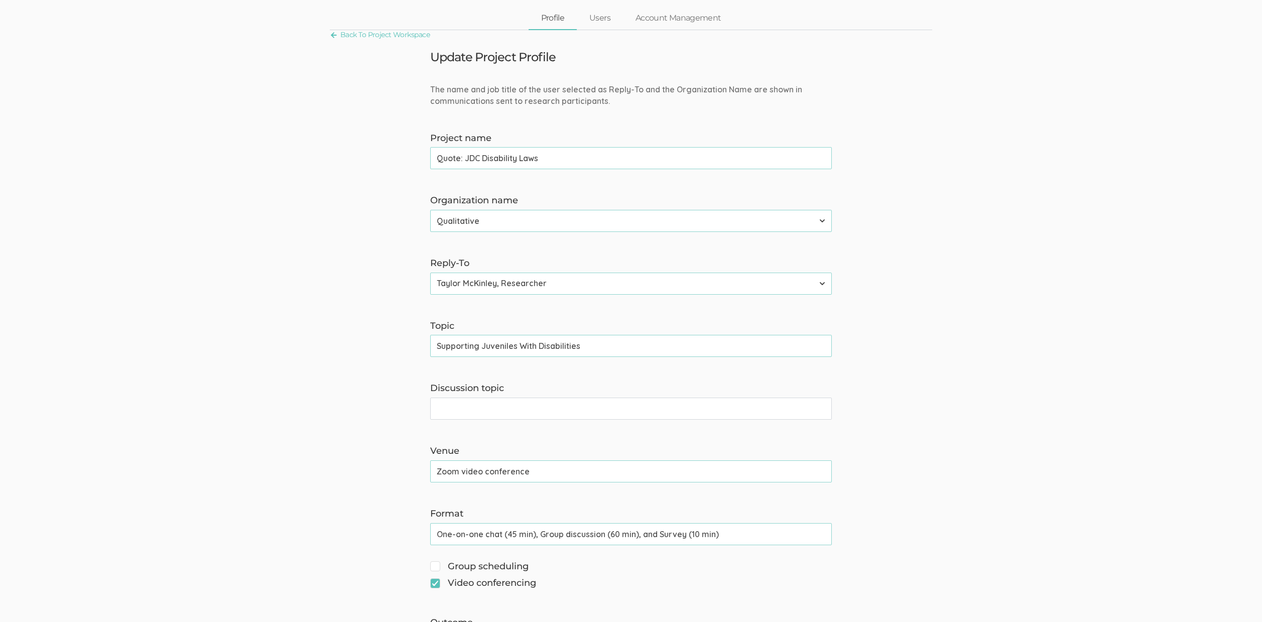
scroll to position [73, 0]
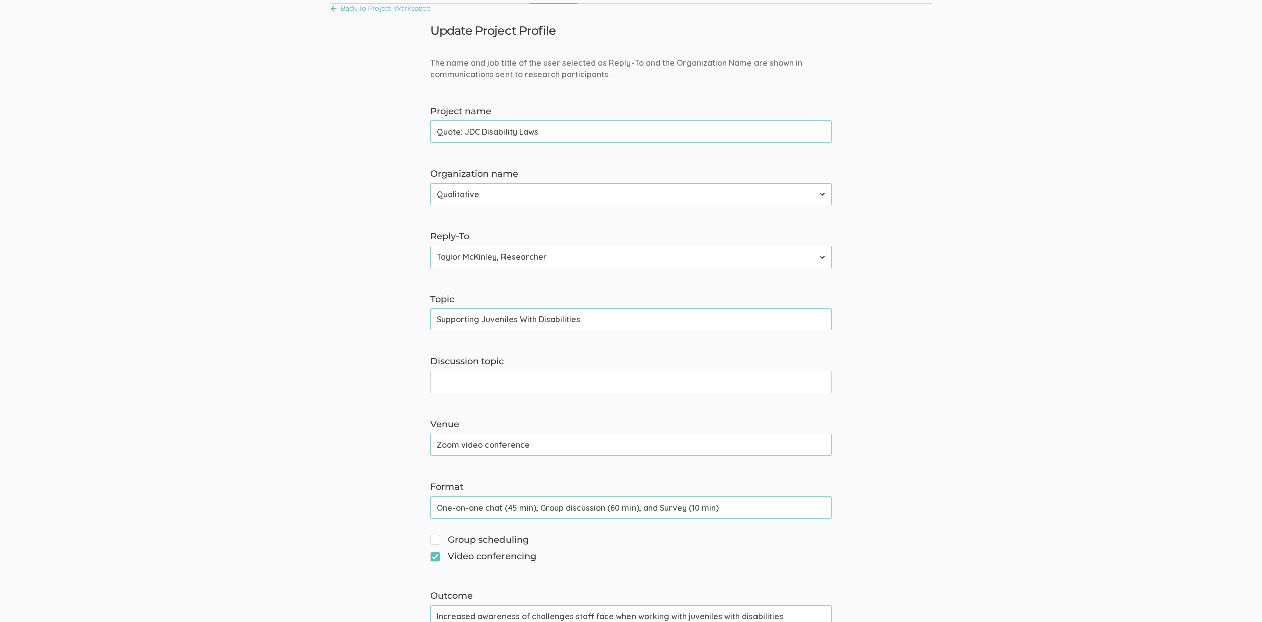
click at [485, 319] on input "Supporting Juveniles With Disabilities" at bounding box center [631, 319] width 402 height 22
click at [506, 387] on input "Discussion topic" at bounding box center [631, 382] width 402 height 22
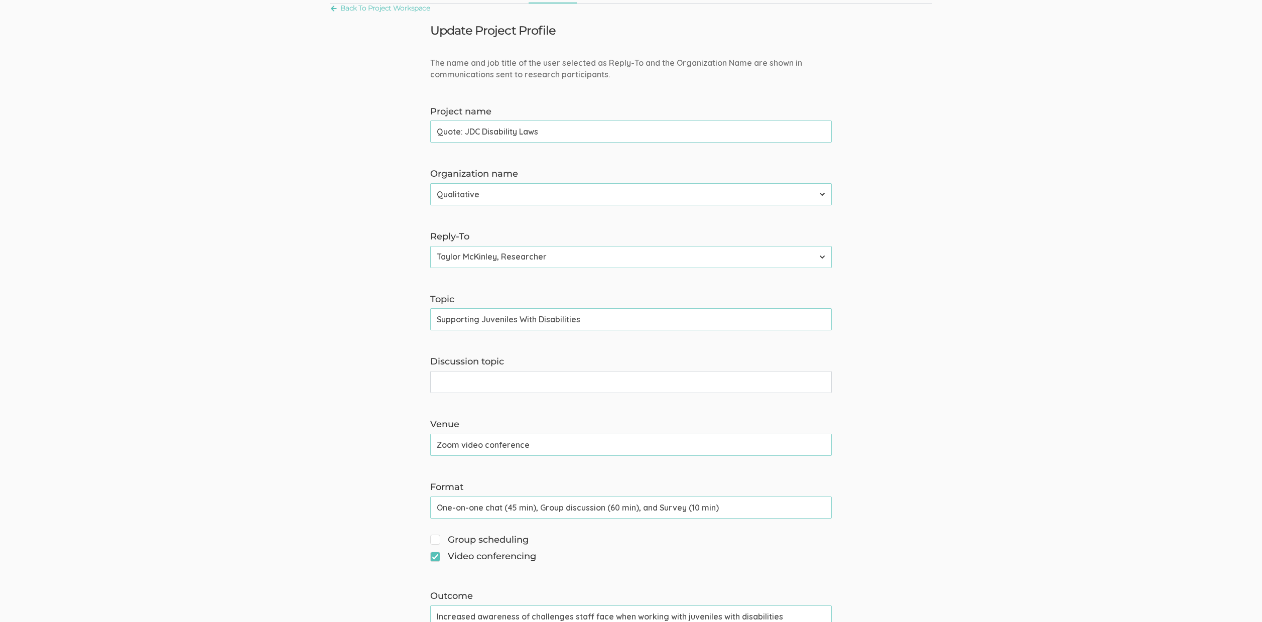
paste input "Supporting Juveniles With Disabilities"
click at [436, 381] on input "Supporting Juveniles With Disabilities" at bounding box center [631, 382] width 402 height 22
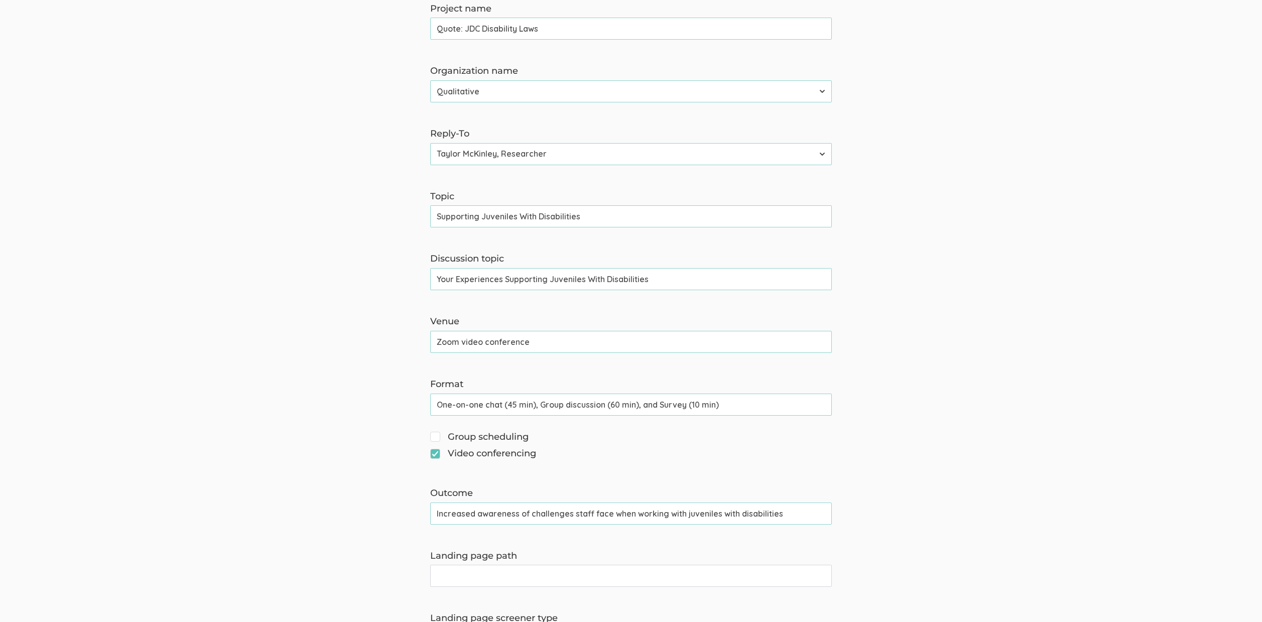
scroll to position [0, 0]
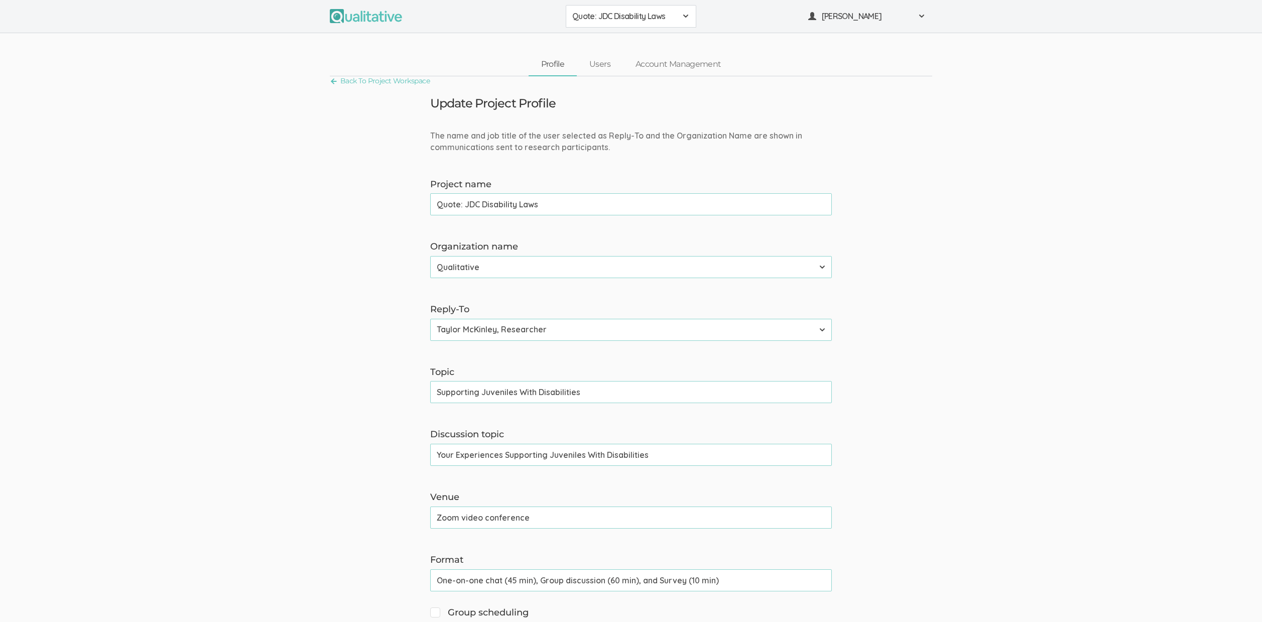
type input "Your Experiences Supporting Juveniles With Disabilities"
drag, startPoint x: 639, startPoint y: 393, endPoint x: 352, endPoint y: 390, distance: 286.2
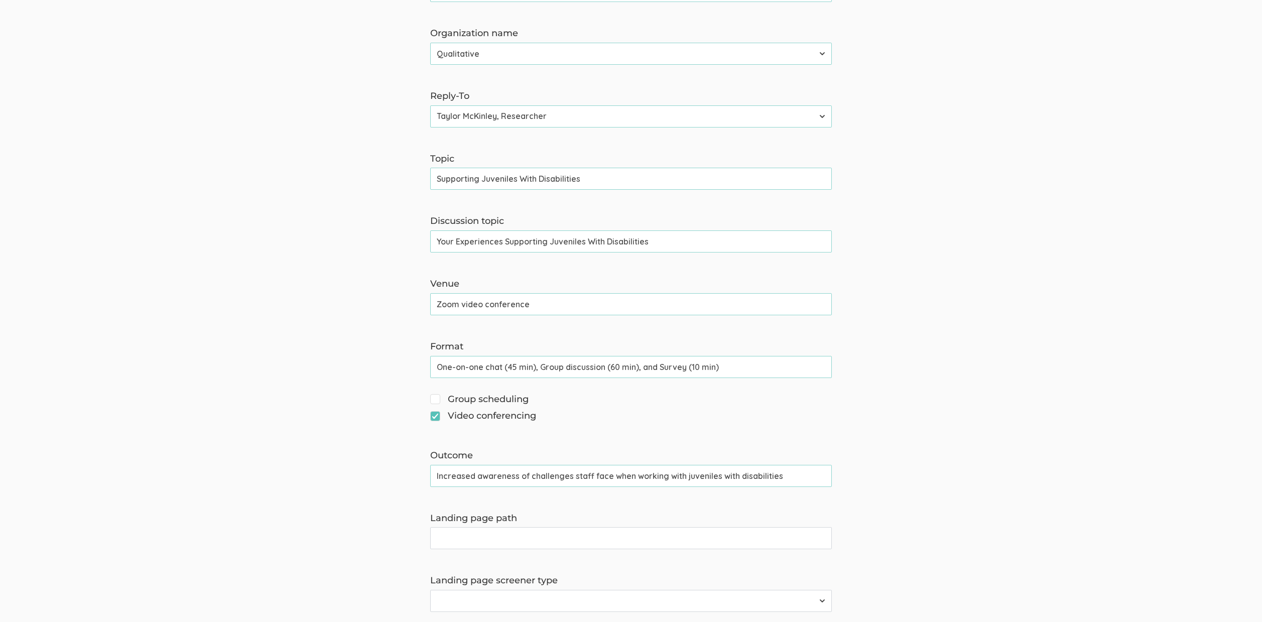
scroll to position [439, 0]
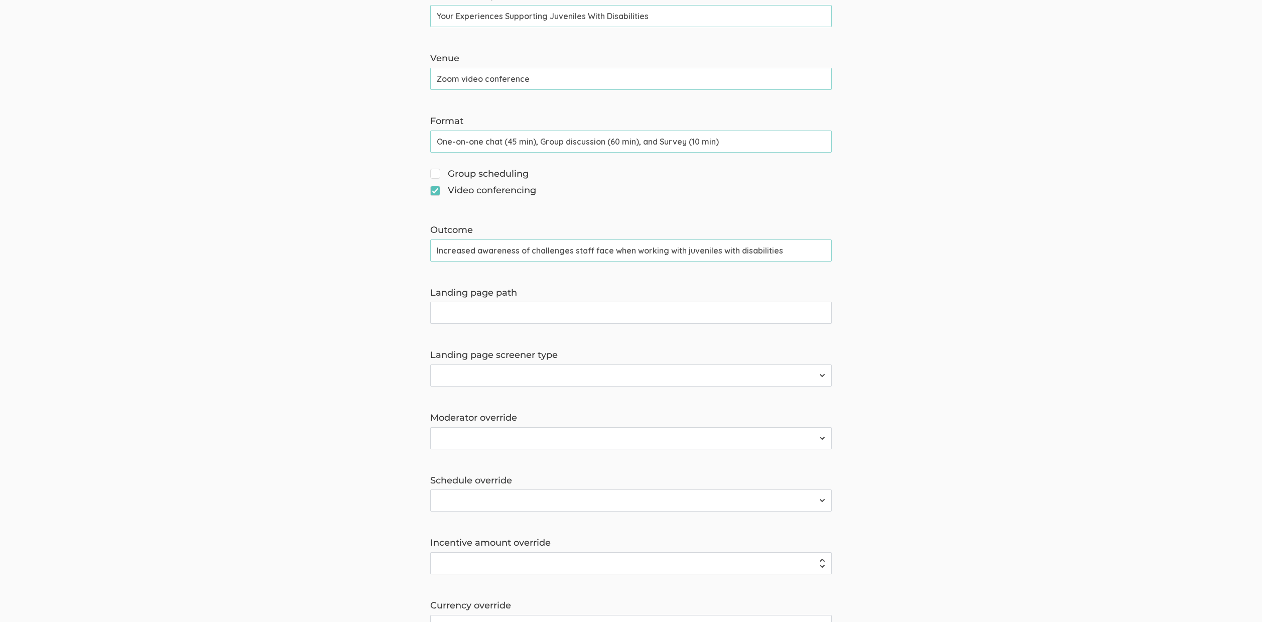
click at [475, 314] on input "Landing page path" at bounding box center [631, 313] width 402 height 22
paste input "Supporting Juveniles With Disabilities"
type input "supporting-juveniles-with-disabilities"
click at [565, 377] on select "Survey Survey and Availability Request" at bounding box center [631, 376] width 402 height 22
select select "1"
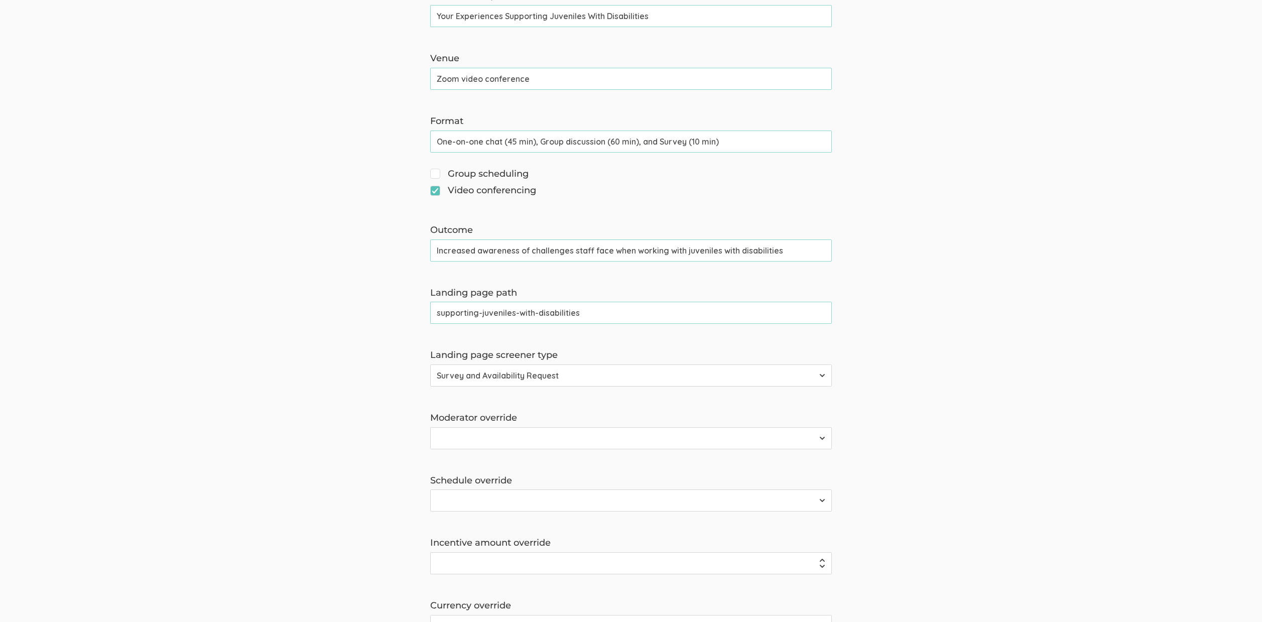
click at [430, 365] on select "Survey Survey and Availability Request" at bounding box center [631, 376] width 402 height 22
click at [560, 445] on select "2310 FL Elic AAM 2310 FL Elic LTXF 2310 FL Elic WNHF 2310 FL Elicitations AA SO…" at bounding box center [631, 438] width 402 height 22
select select "52"
click at [430, 427] on select "2310 FL Elic AAM 2310 FL Elic LTXF 2310 FL Elic WNHF 2310 FL Elicitations AA SO…" at bounding box center [631, 438] width 402 height 22
click at [492, 498] on select "2310 FL Elic AAM 2310 FL Elic LTXF 2310 FL Elic WNHF 2310 FL Elicitations AA SO…" at bounding box center [631, 501] width 402 height 22
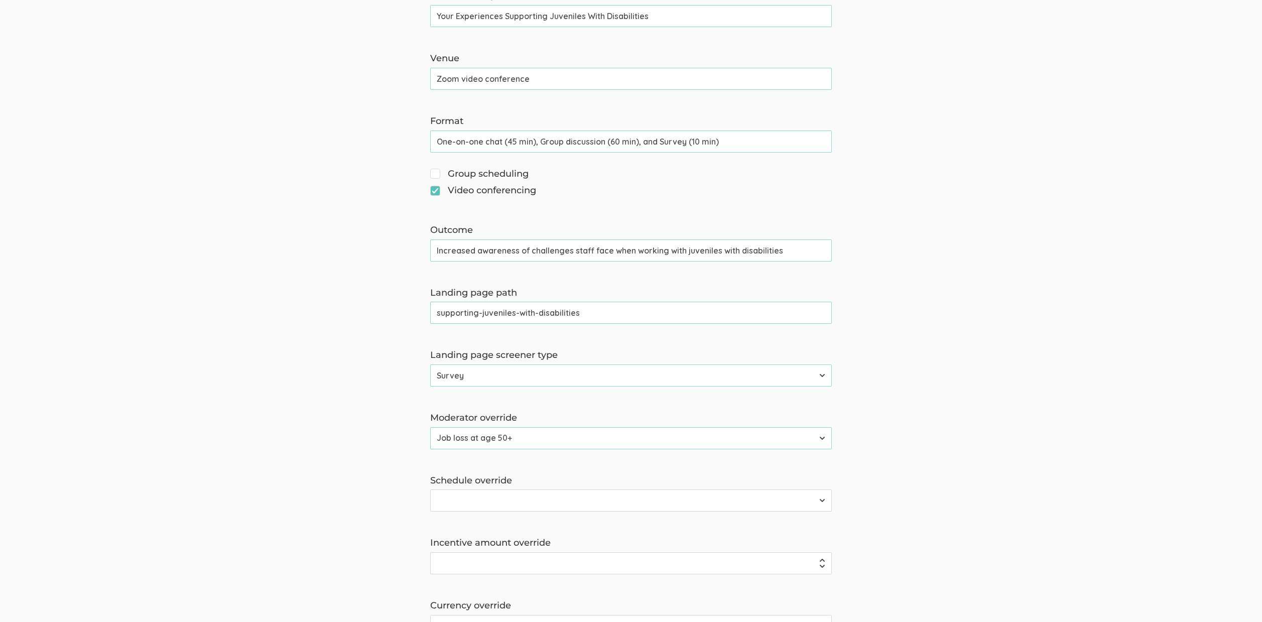
select select "52"
click at [430, 490] on select "2310 FL Elic AAM 2310 FL Elic LTXF 2310 FL Elic WNHF 2310 FL Elicitations AA SO…" at bounding box center [631, 501] width 402 height 22
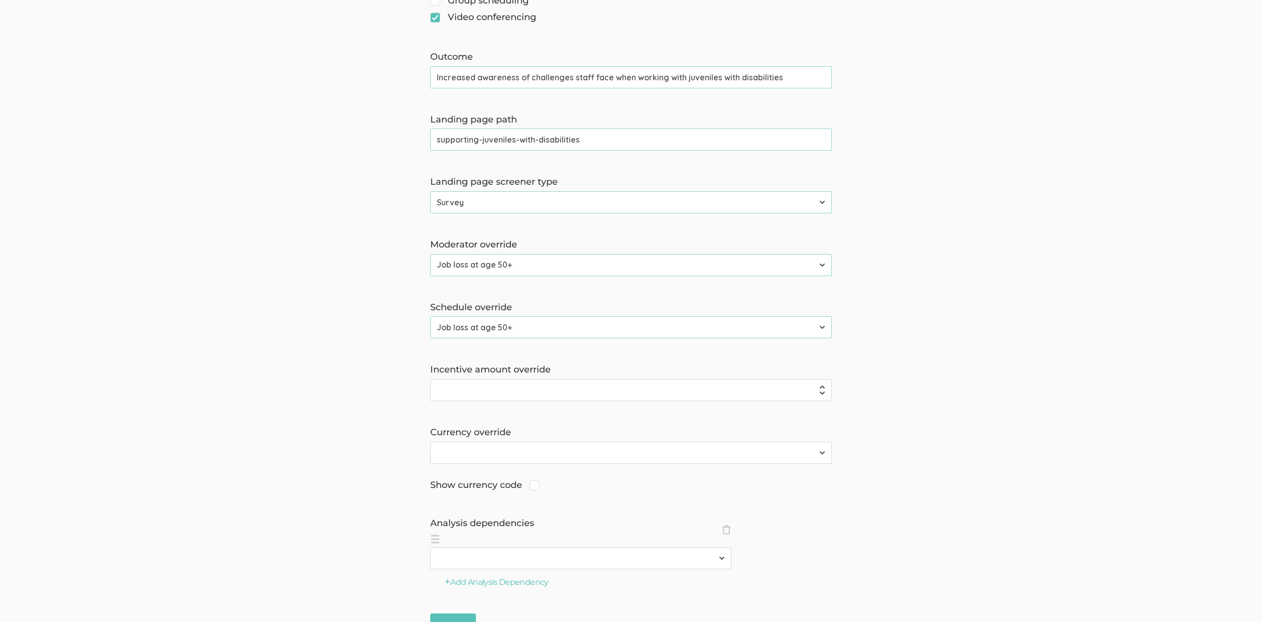
scroll to position [710, 0]
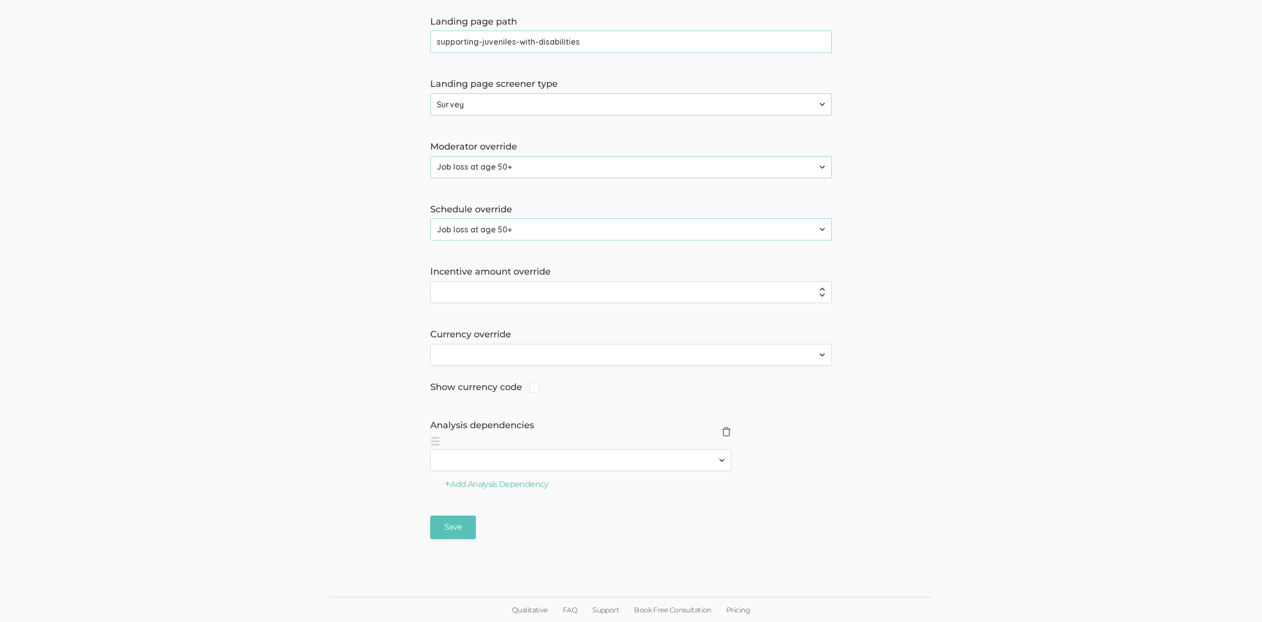
click at [729, 433] on span "×" at bounding box center [726, 432] width 10 height 10
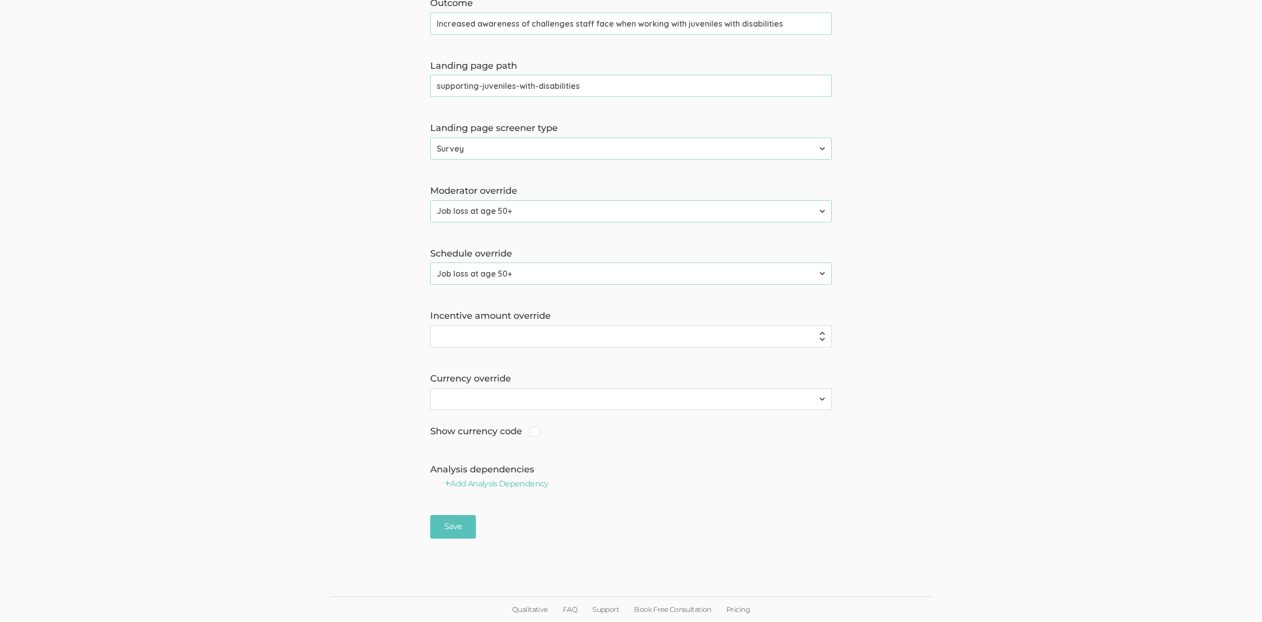
scroll to position [665, 0]
drag, startPoint x: 446, startPoint y: 531, endPoint x: 480, endPoint y: 534, distance: 33.7
click at [446, 531] on input "Save" at bounding box center [453, 528] width 46 height 24
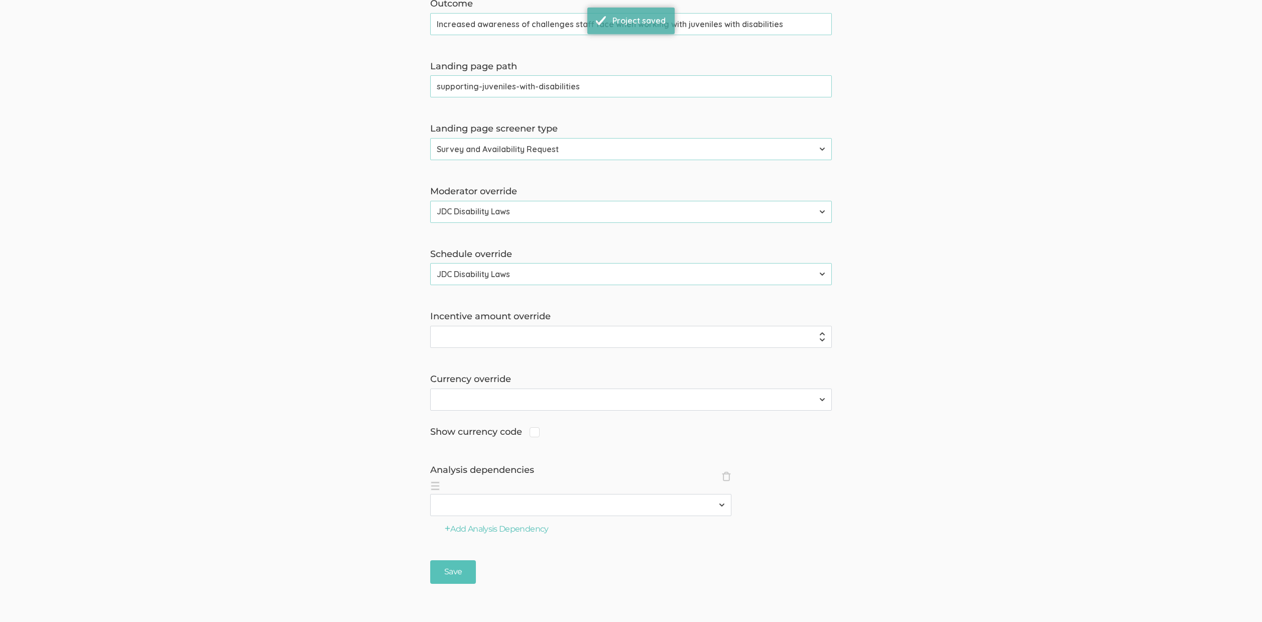
scroll to position [0, 0]
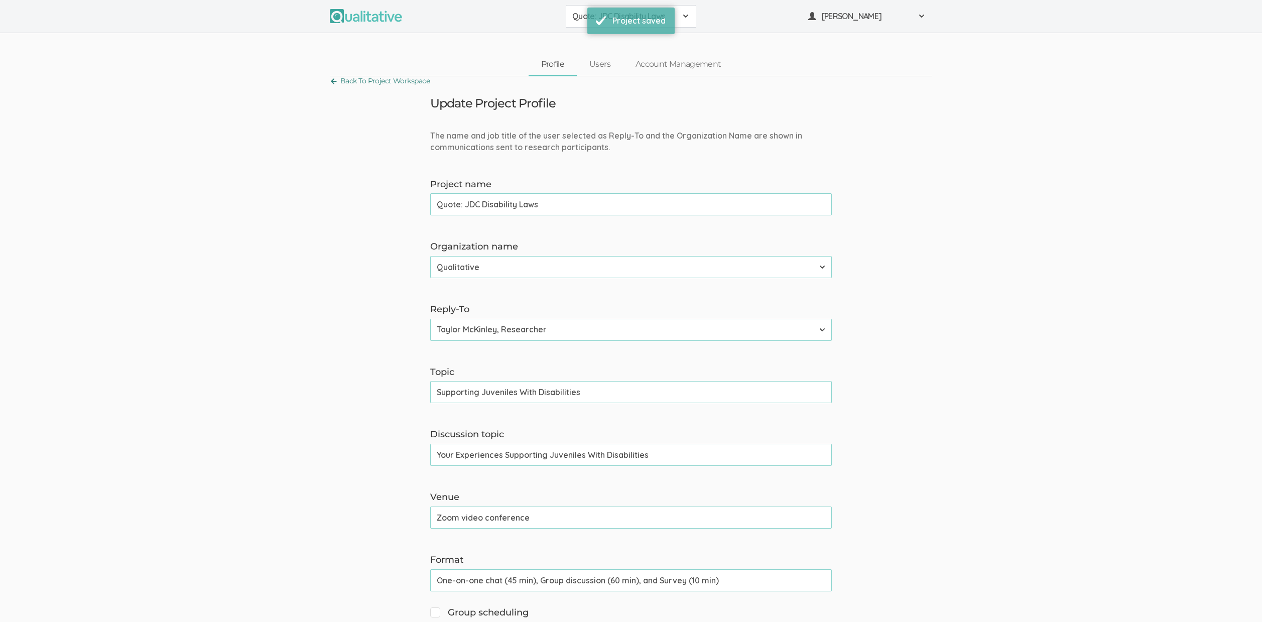
click at [413, 78] on link "Back To Project Workspace" at bounding box center [380, 81] width 100 height 14
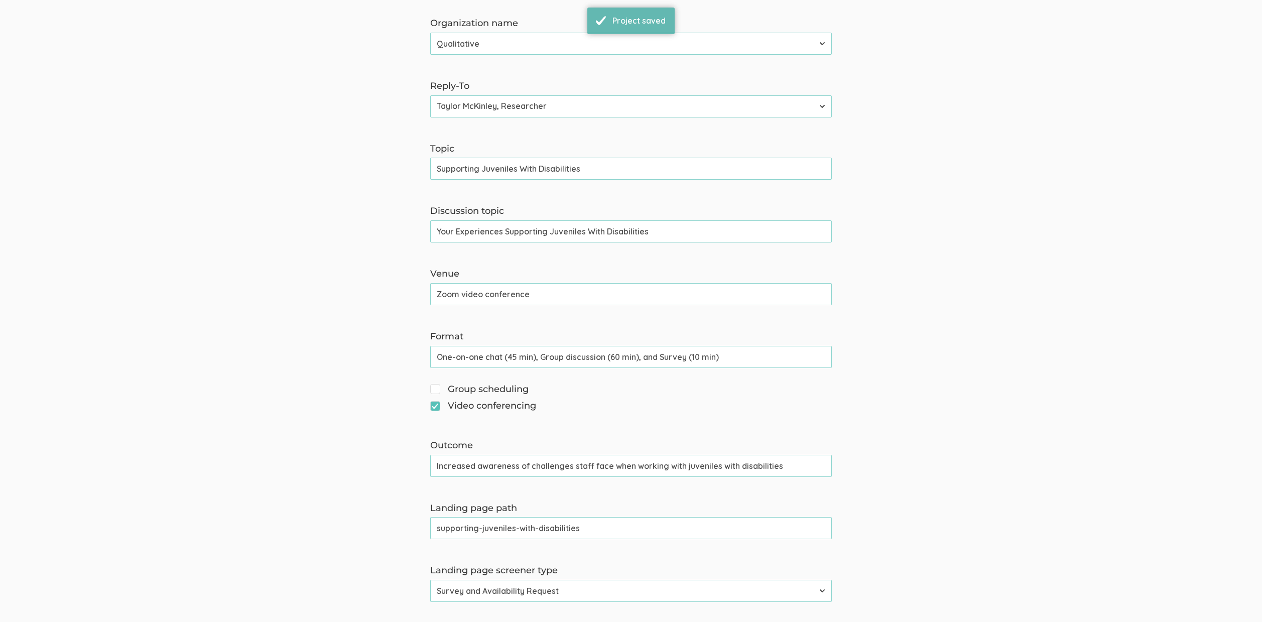
scroll to position [483, 0]
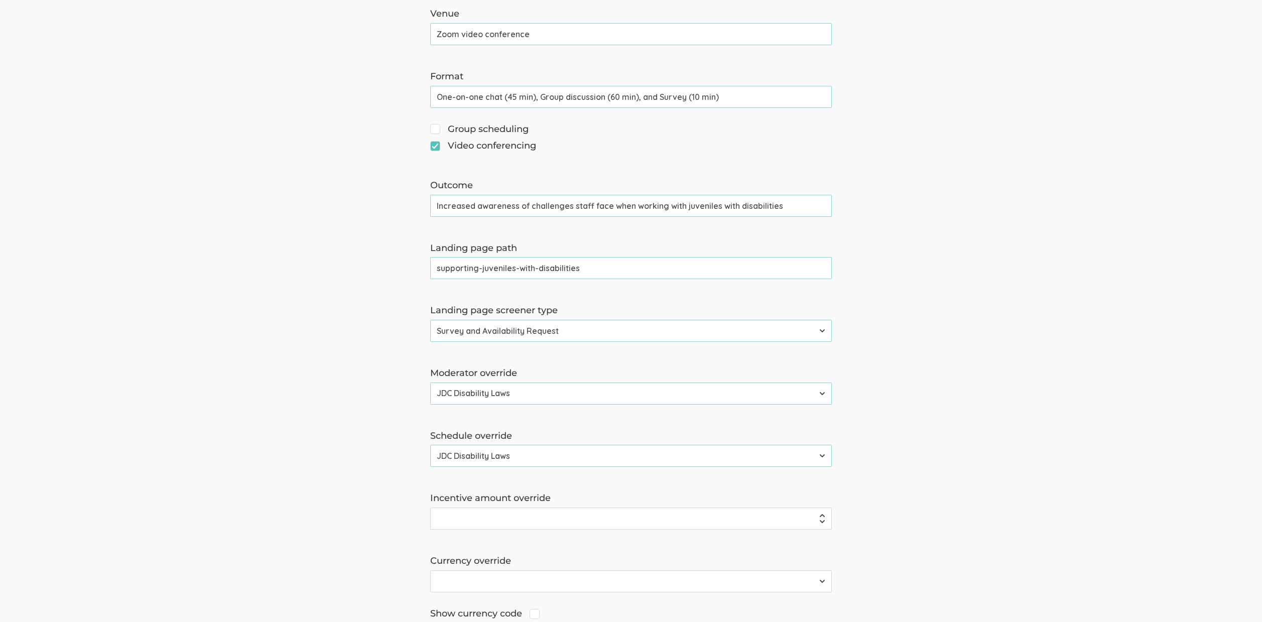
click at [516, 266] on input "supporting-juveniles-with-disabilities" at bounding box center [631, 268] width 402 height 22
click at [272, 345] on form "The name and job title of the user selected as Reply-To and the Organization Na…" at bounding box center [631, 206] width 1262 height 1119
click at [531, 203] on input "Increased awareness of challenges staff face when working with juveniles with d…" at bounding box center [631, 206] width 402 height 22
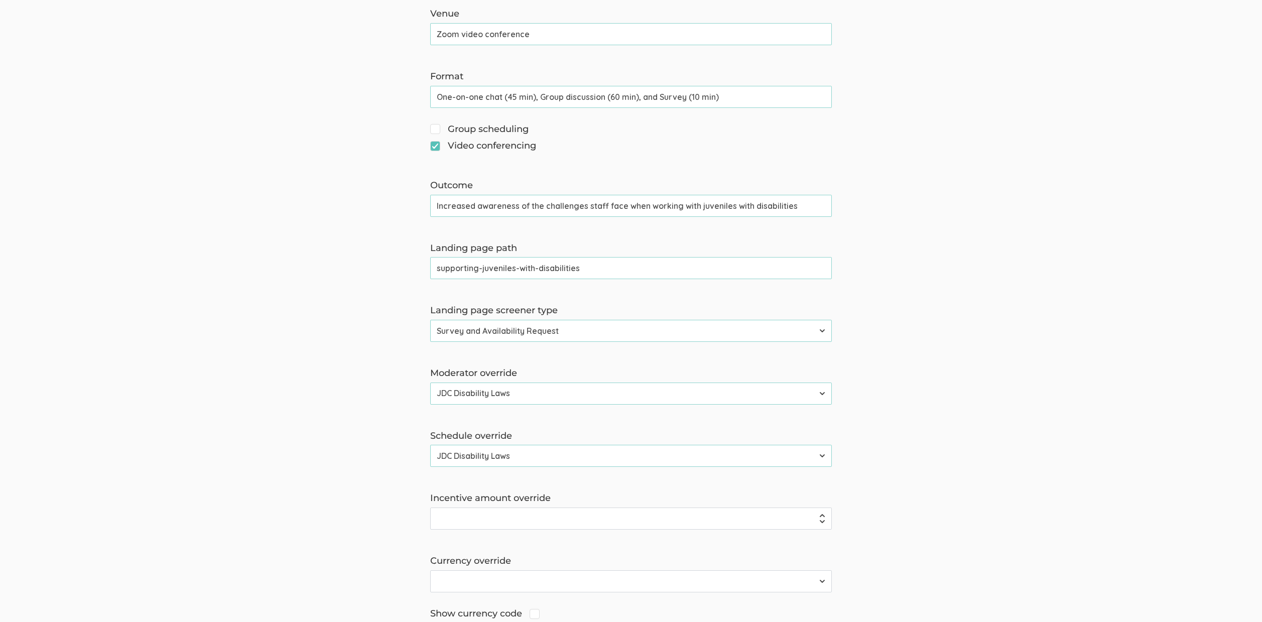
type input "Increased awareness of the challenges staff face when working with juveniles wi…"
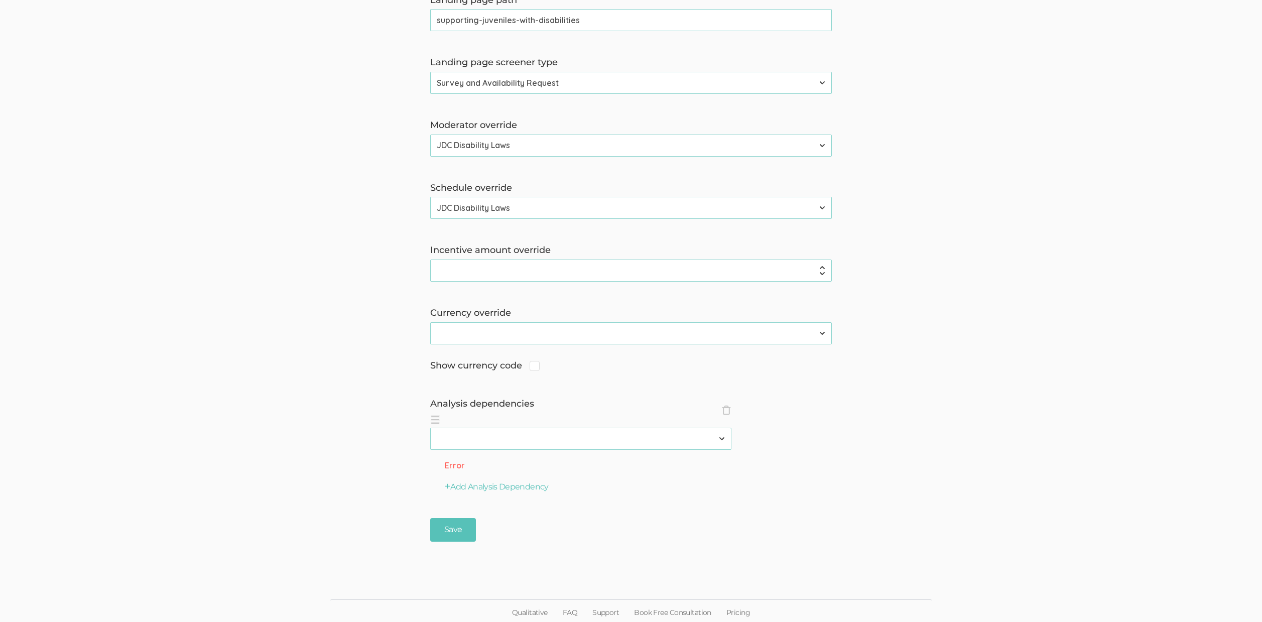
scroll to position [734, 0]
click at [732, 410] on ol "× Close analysisDependencies 2310 FL Elic AAM 2310 FL Elic LTXF 2310 FL Elic WN…" at bounding box center [631, 428] width 402 height 37
click at [731, 407] on span "×" at bounding box center [726, 408] width 10 height 10
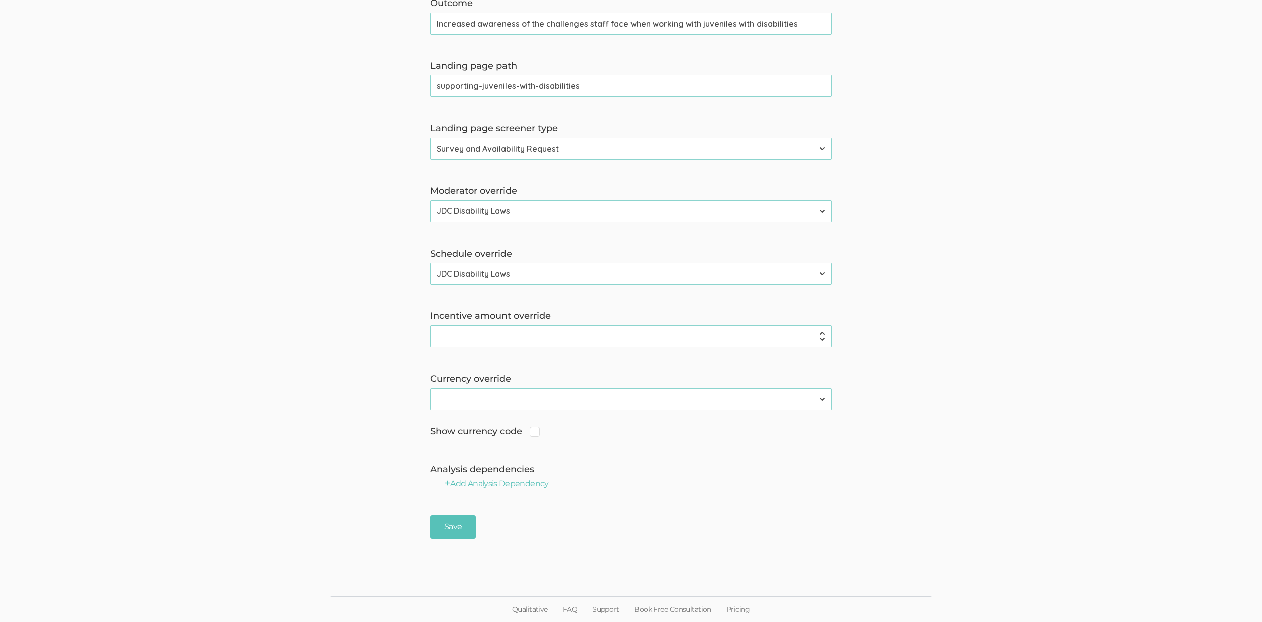
scroll to position [665, 0]
click at [458, 528] on input "Save" at bounding box center [453, 528] width 46 height 24
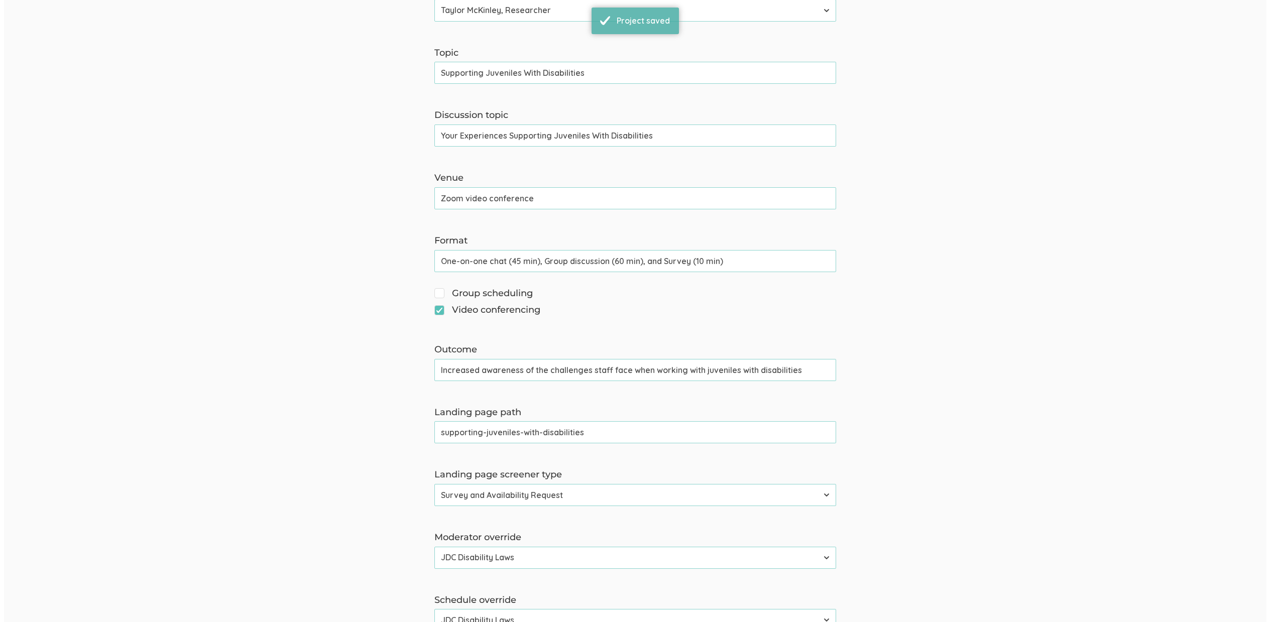
scroll to position [0, 0]
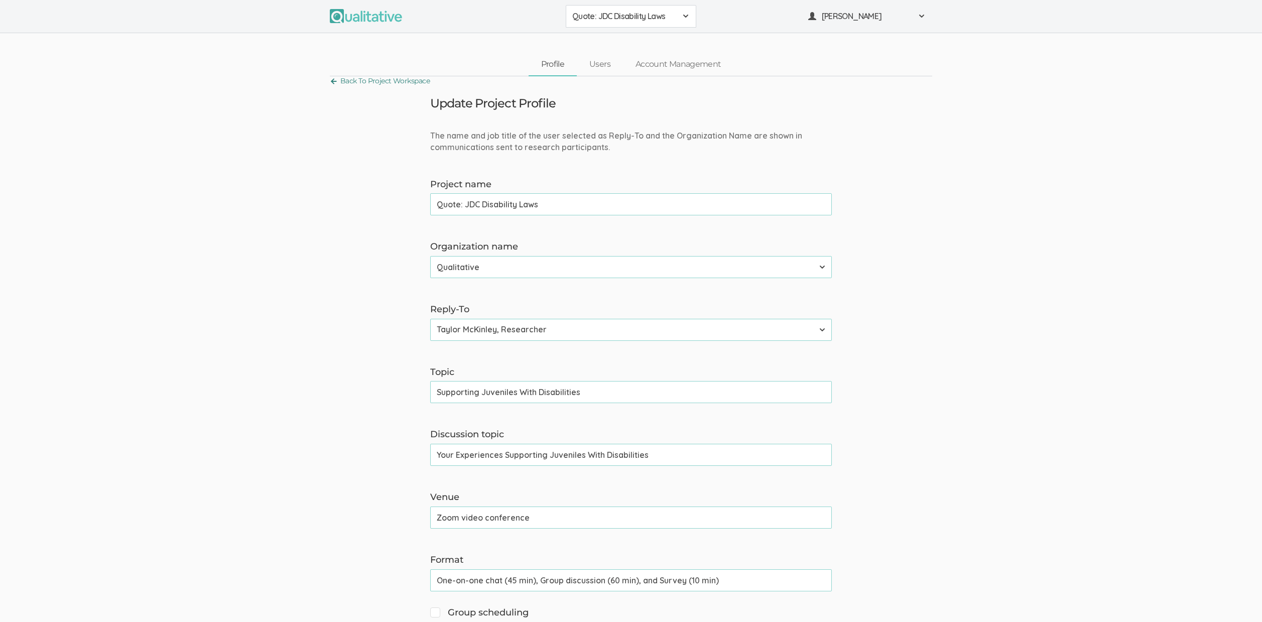
click at [413, 80] on link "Back To Project Workspace" at bounding box center [380, 81] width 100 height 14
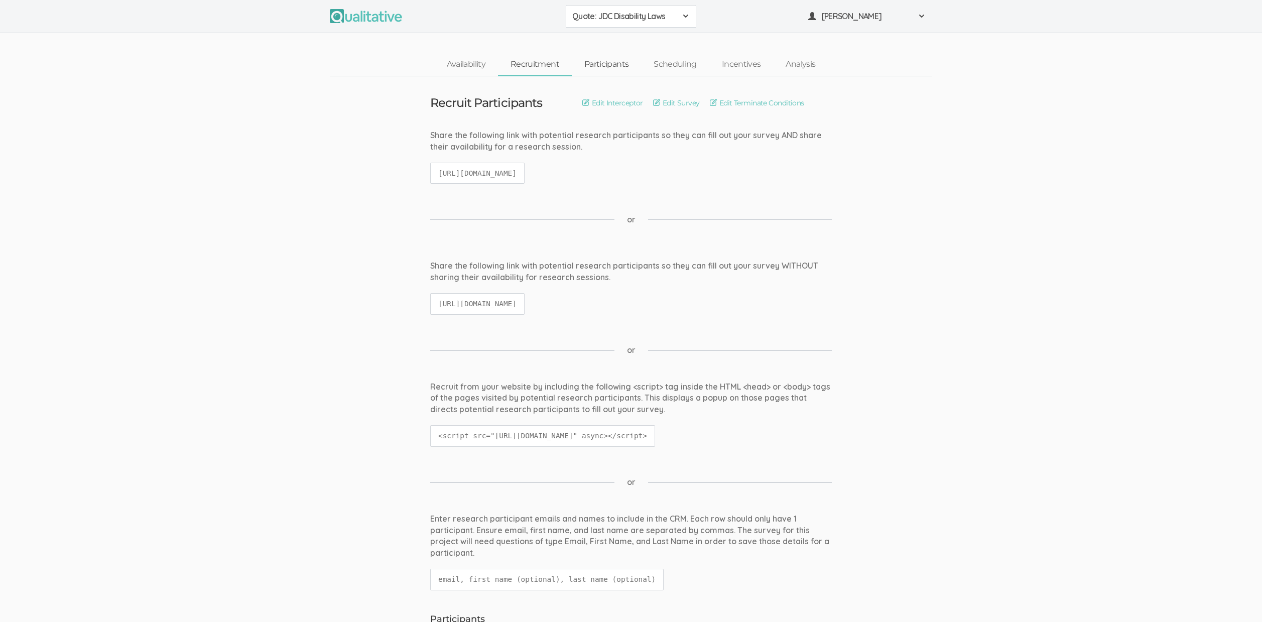
click at [590, 68] on link "Participants" at bounding box center [606, 65] width 69 height 22
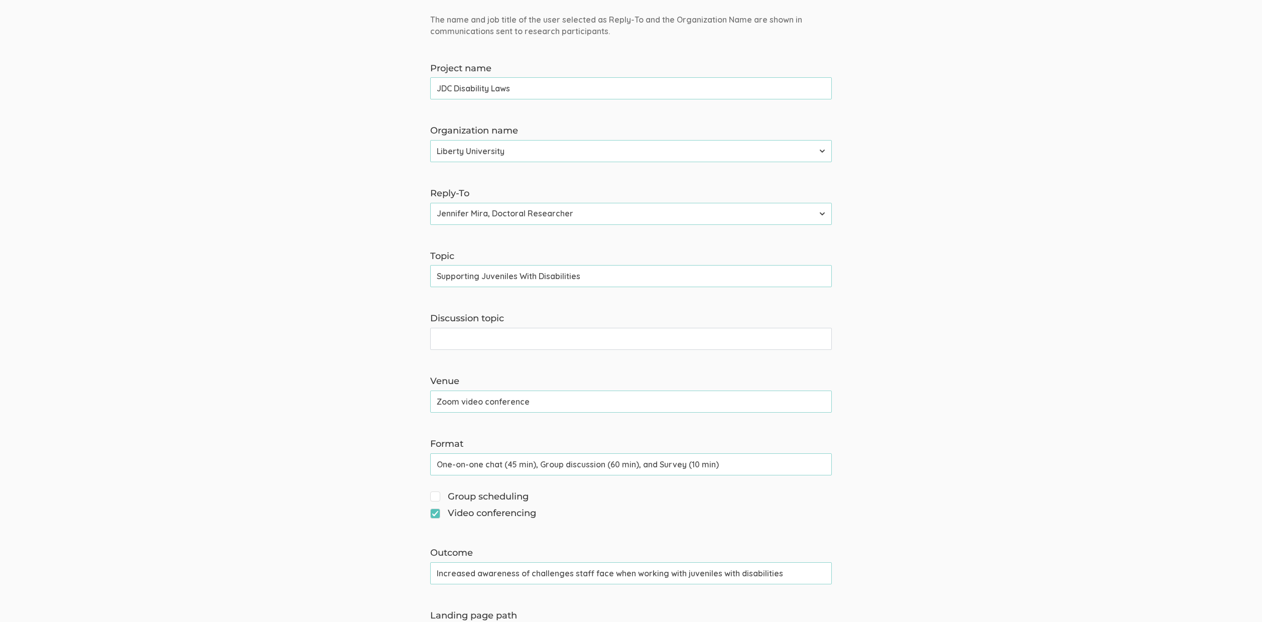
scroll to position [184, 0]
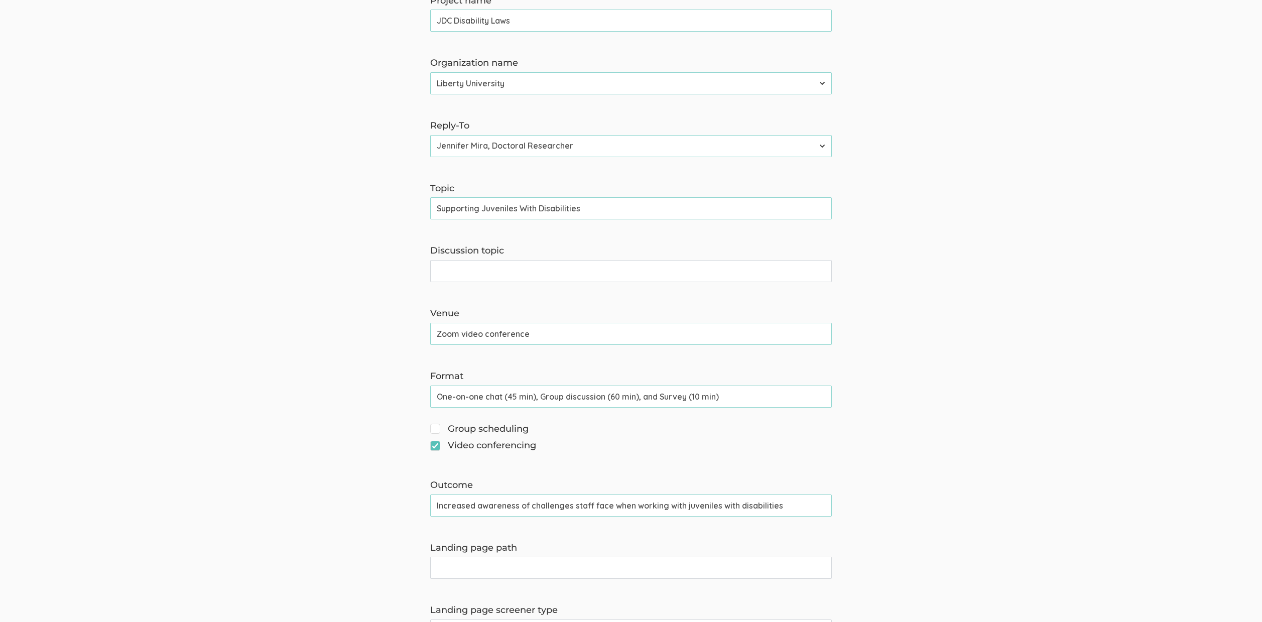
click at [480, 508] on input "Increased awareness of challenges staff face when working with juveniles with d…" at bounding box center [631, 506] width 402 height 22
paste input "the"
type input "Increased awareness of the challenges staff face when working with juveniles wi…"
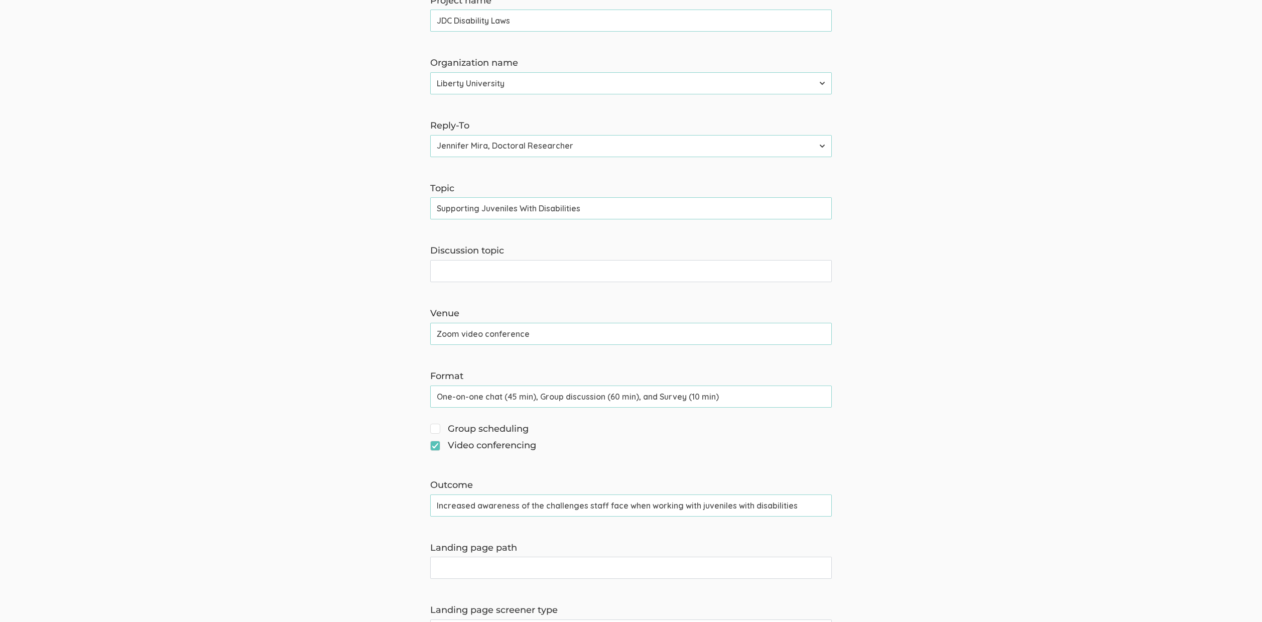
click at [235, 513] on form "The name and job title of the user selected as Reply-To and the Organization Na…" at bounding box center [631, 505] width 1262 height 1119
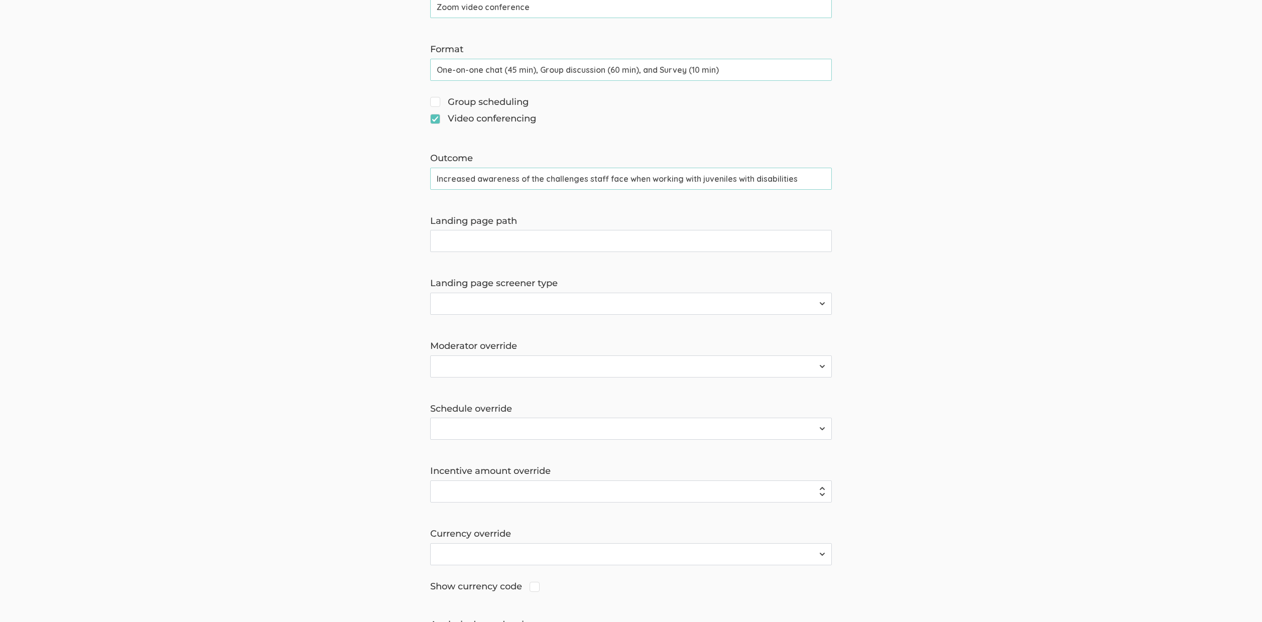
scroll to position [710, 0]
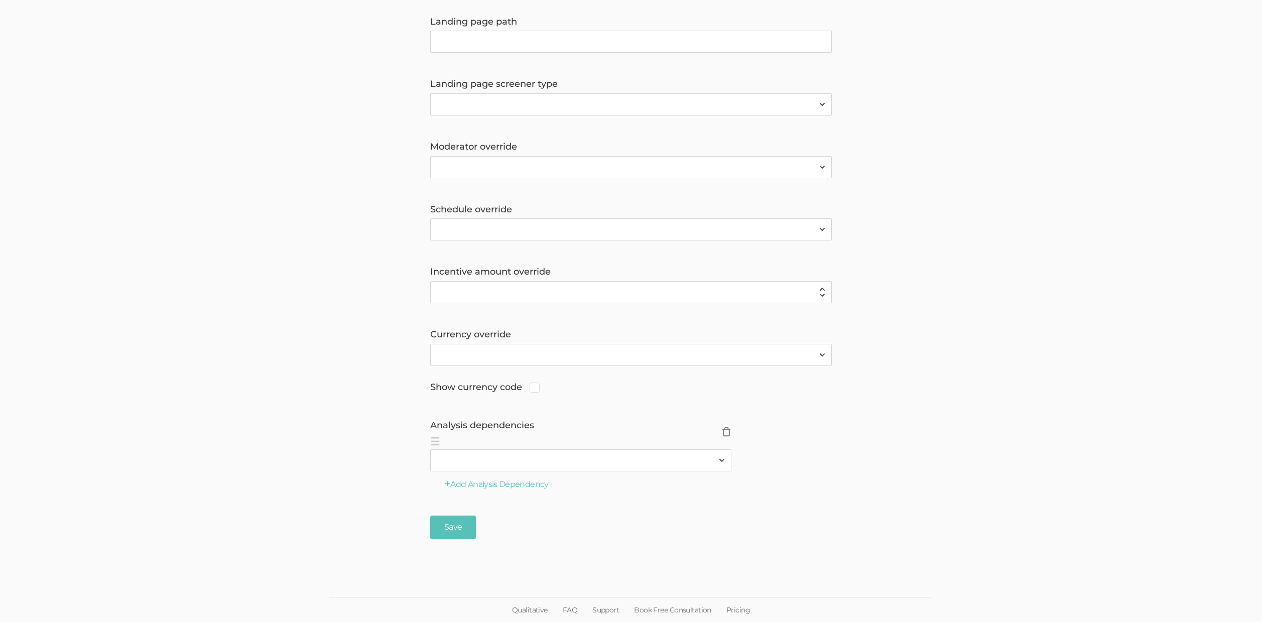
click at [729, 431] on span "×" at bounding box center [726, 432] width 10 height 10
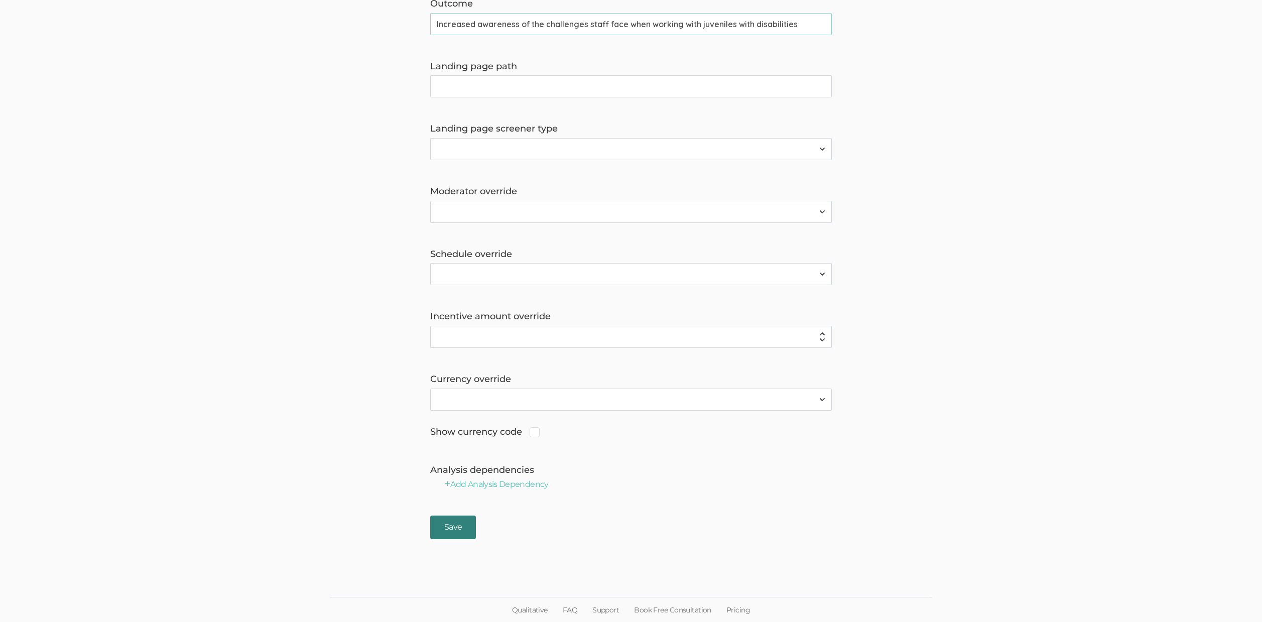
click at [459, 519] on input "Save" at bounding box center [453, 528] width 46 height 24
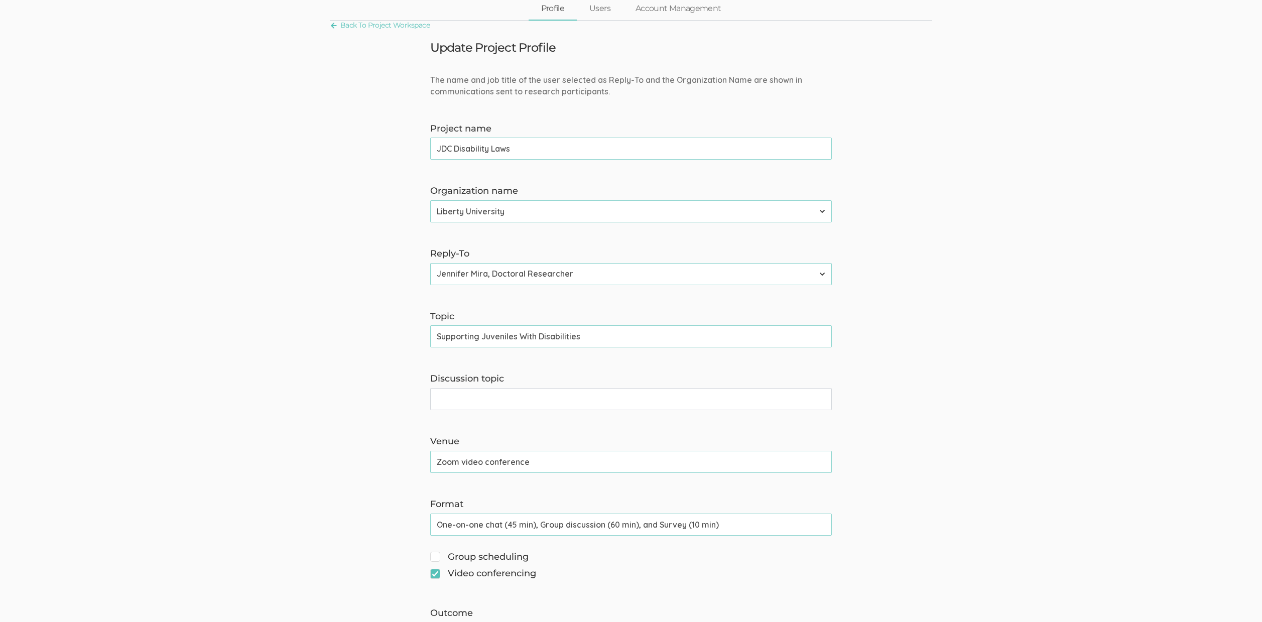
scroll to position [179, 0]
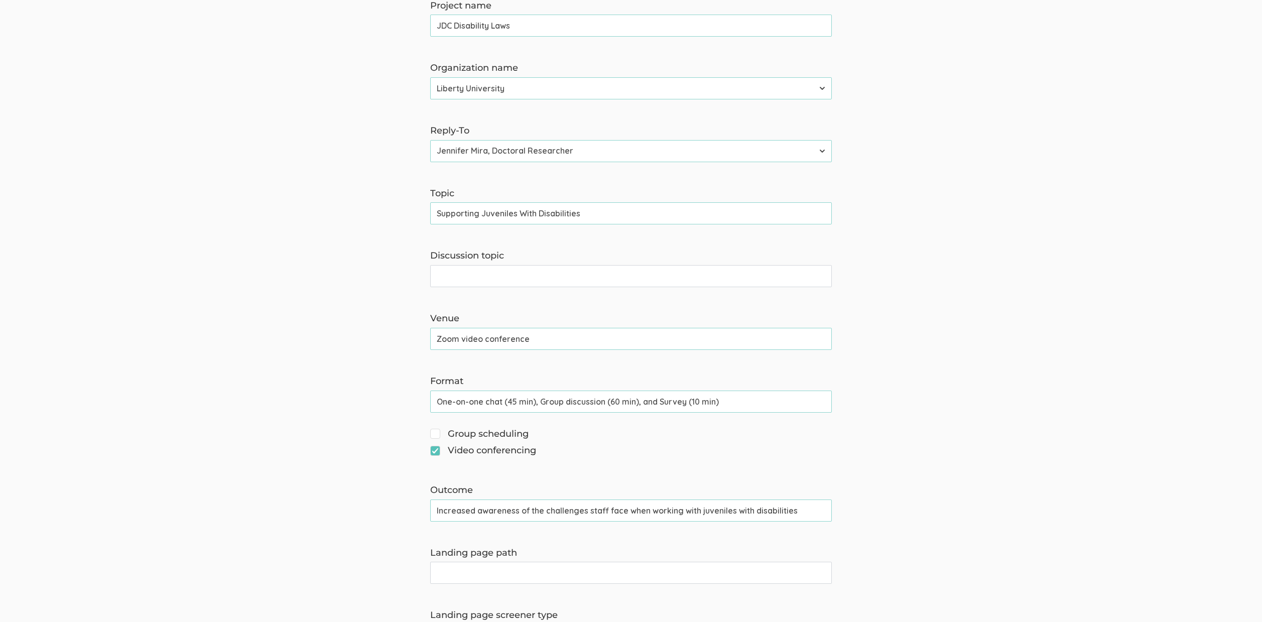
click at [474, 510] on input "Increased awareness of the challenges staff face when working with juveniles wi…" at bounding box center [631, 511] width 402 height 22
click at [196, 482] on form "The name and job title of the user selected as Reply-To and the Organization Na…" at bounding box center [631, 510] width 1262 height 1119
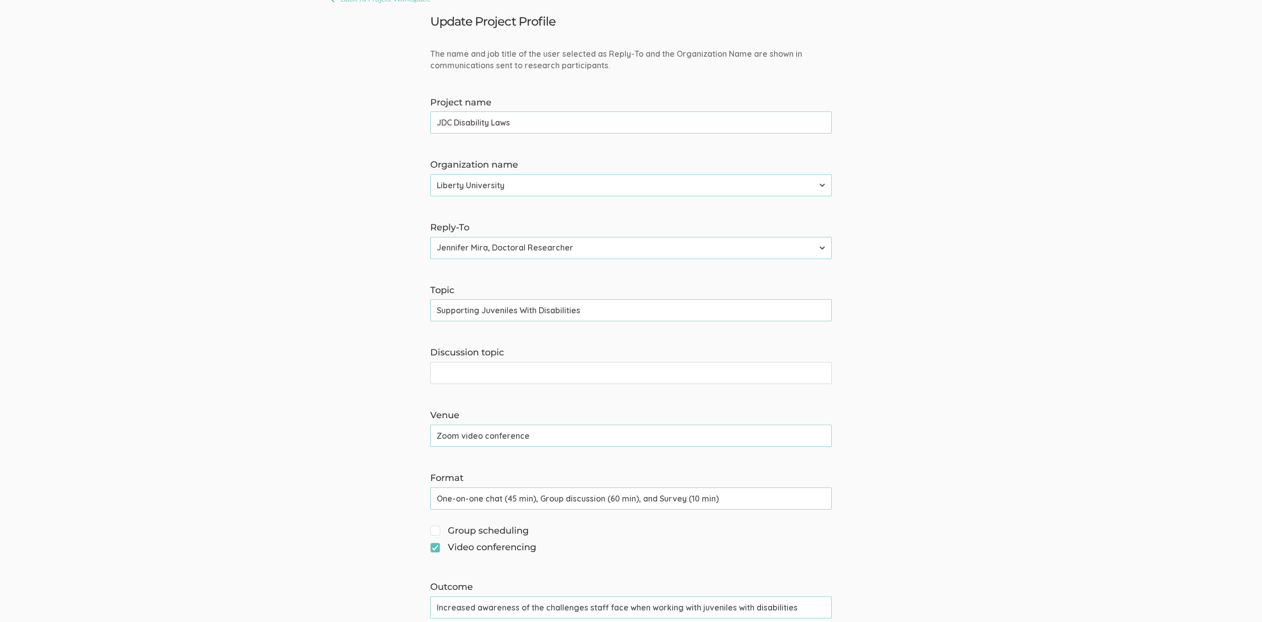
scroll to position [0, 0]
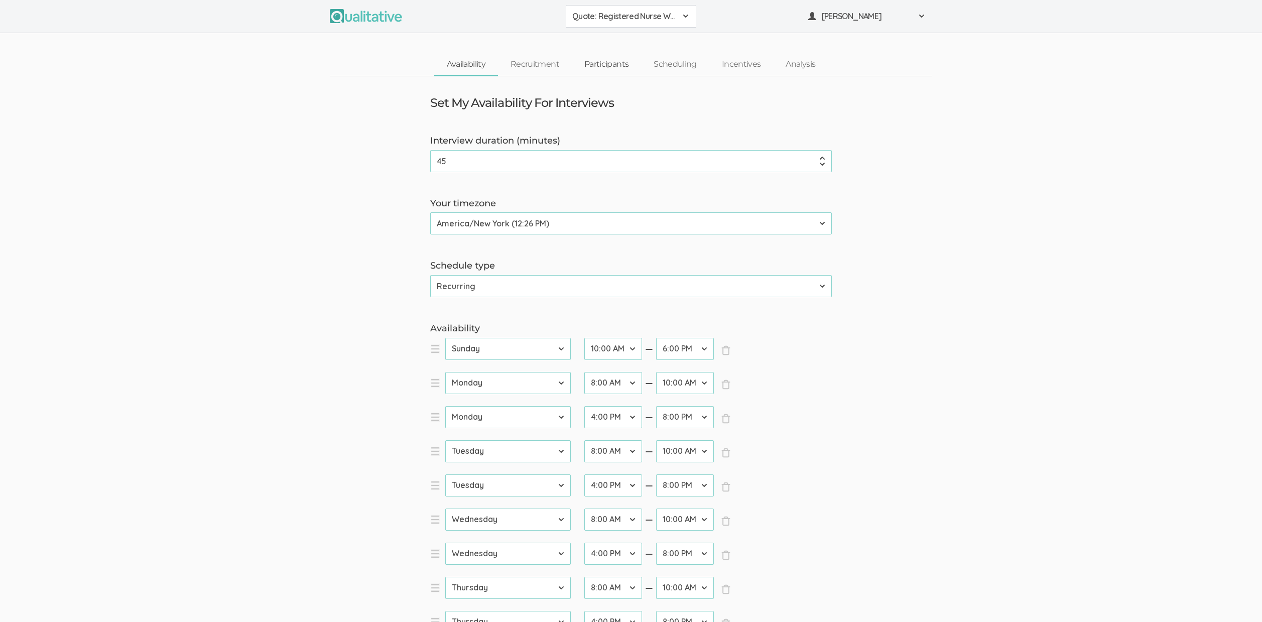
click at [615, 68] on link "Participants" at bounding box center [606, 65] width 69 height 22
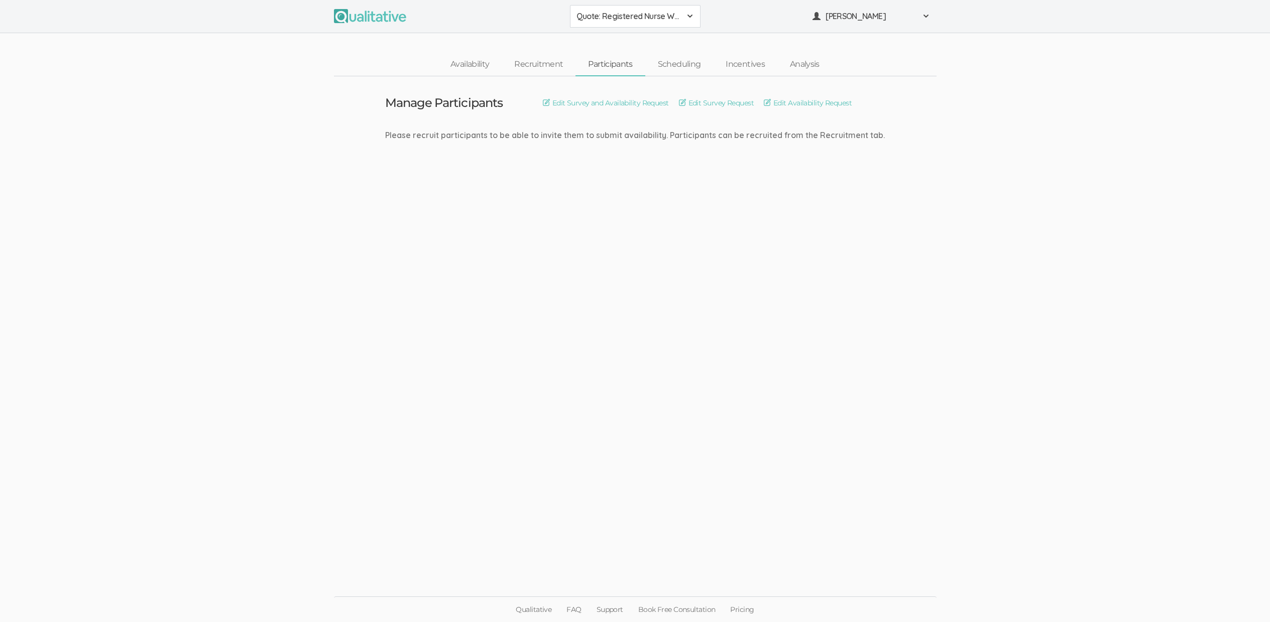
click at [298, 291] on ui-view "Manage Participants Edit Survey and Availability Request Edit Survey Request Ed…" at bounding box center [635, 311] width 1270 height 470
click at [274, 185] on ui-view "Manage Participants Edit Survey and Availability Request Edit Survey Request Ed…" at bounding box center [635, 311] width 1270 height 470
click at [674, 499] on ui-view "Manage Participants Edit Survey and Availability Request Edit Survey Request Ed…" at bounding box center [635, 311] width 1270 height 470
click at [852, 463] on ui-view "Manage Participants Edit Survey and Availability Request Edit Survey Request Ed…" at bounding box center [635, 311] width 1270 height 470
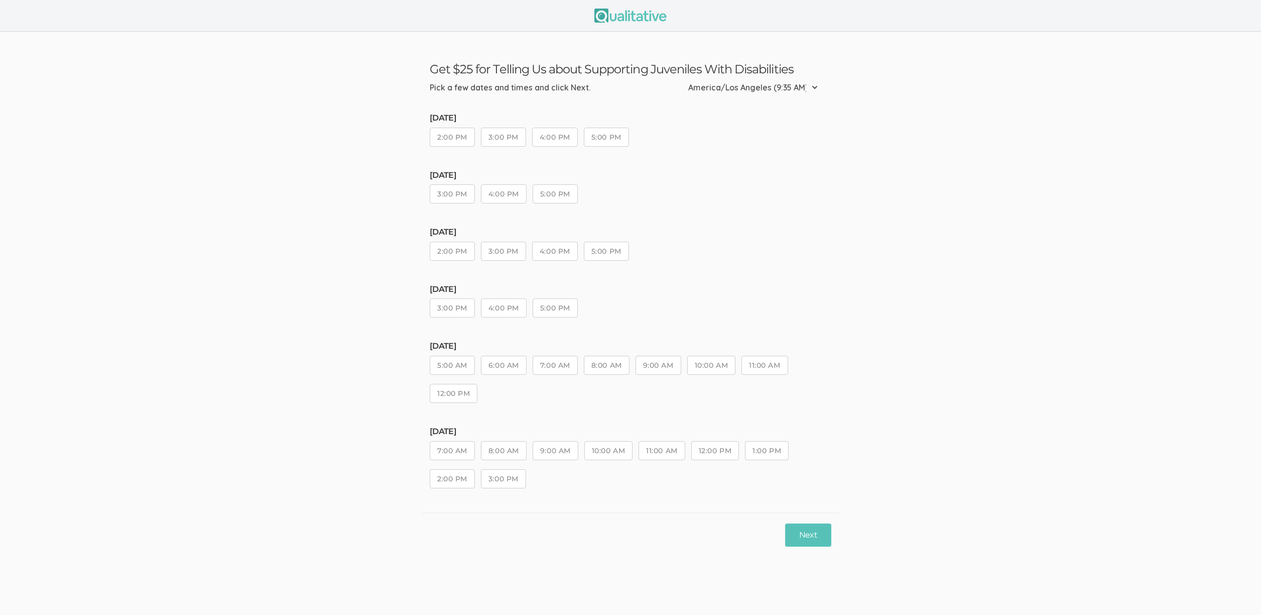
click at [501, 299] on button "4:00 PM" at bounding box center [504, 307] width 46 height 19
click at [518, 375] on div "[DATE] 5:00 AM 6:00 AM 7:00 AM 8:00 AM 9:00 AM 10:00 AM 11:00 AM 12:00 PM" at bounding box center [631, 376] width 402 height 70
click at [809, 546] on button "Next" at bounding box center [808, 535] width 46 height 24
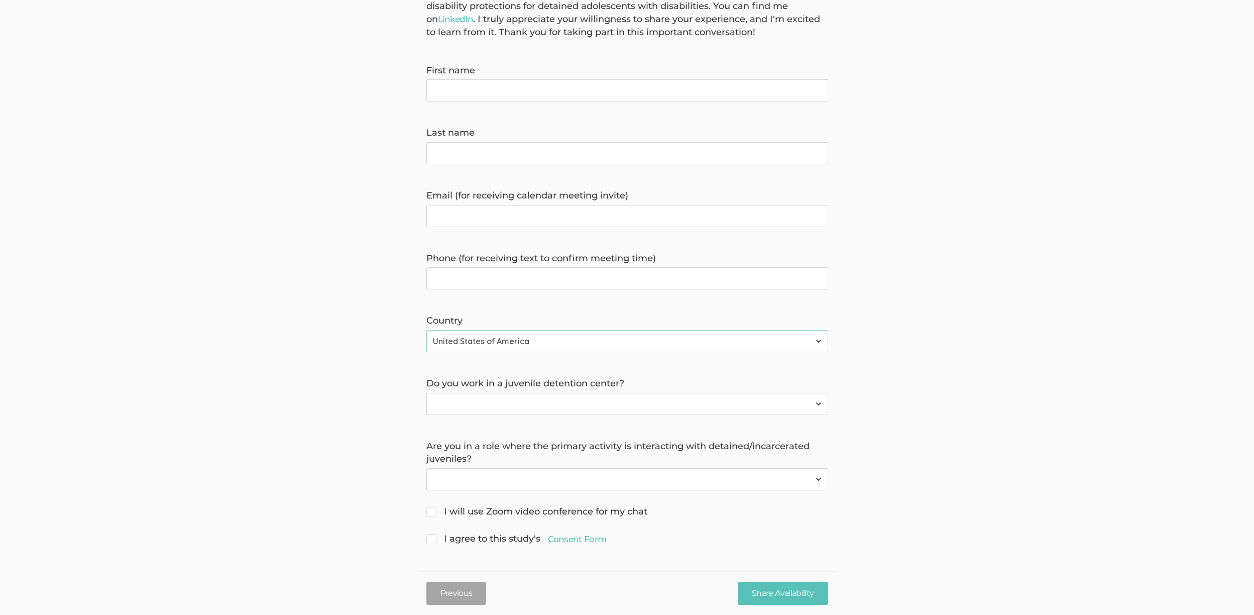
scroll to position [129, 0]
click at [516, 376] on label "Do you work in a juvenile detention center?" at bounding box center [627, 382] width 402 height 13
click at [517, 381] on label "Do you work in a juvenile detention center?" at bounding box center [627, 382] width 402 height 13
click at [519, 381] on label "Do you work in a juvenile detention center?" at bounding box center [627, 382] width 402 height 13
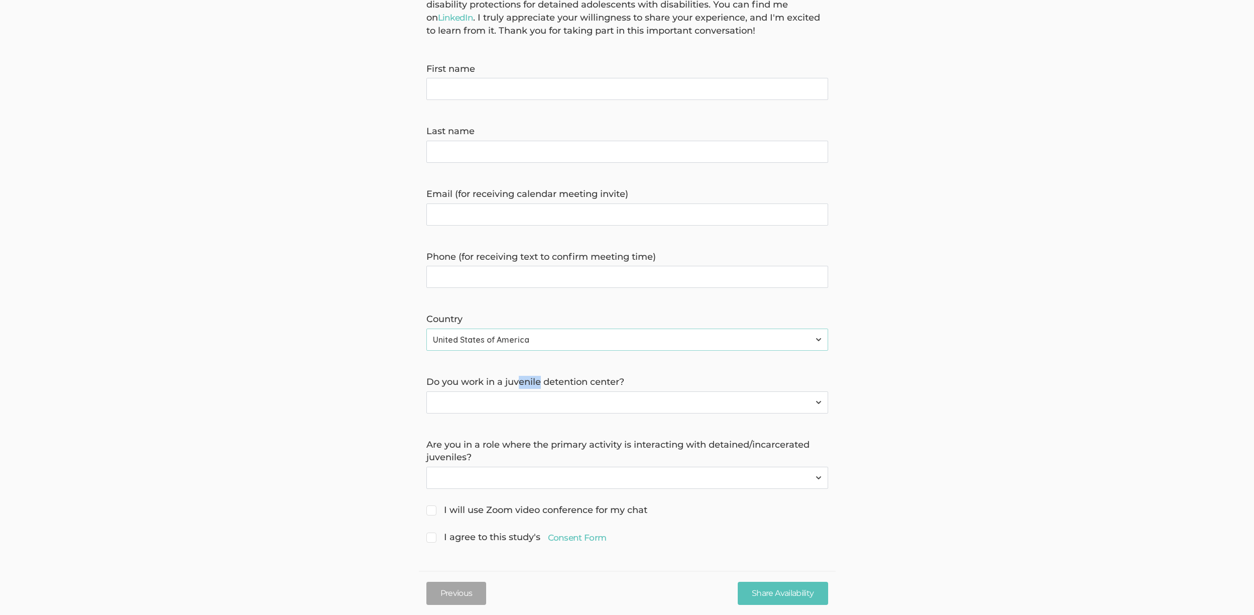
click at [519, 381] on label "Do you work in a juvenile detention center?" at bounding box center [627, 382] width 402 height 13
drag, startPoint x: 246, startPoint y: 446, endPoint x: 253, endPoint y: 467, distance: 22.1
click at [246, 446] on form "Hello, I'm [PERSON_NAME], a doctoral researcher from [GEOGRAPHIC_DATA]. I'm con…" at bounding box center [627, 259] width 1254 height 572
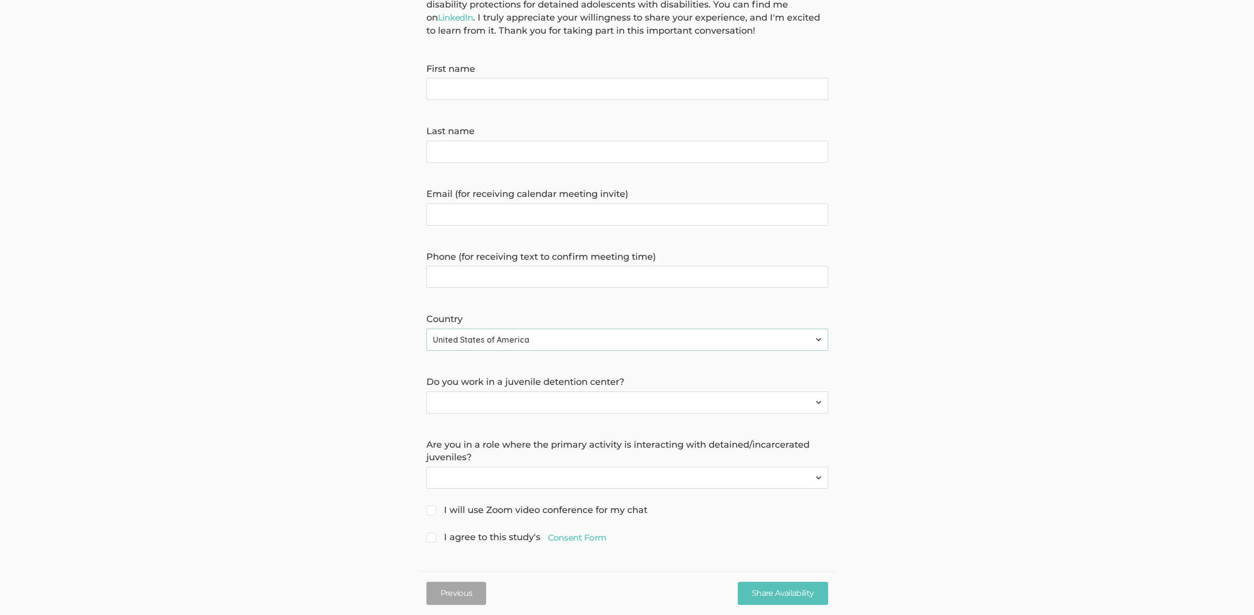
scroll to position [0, 0]
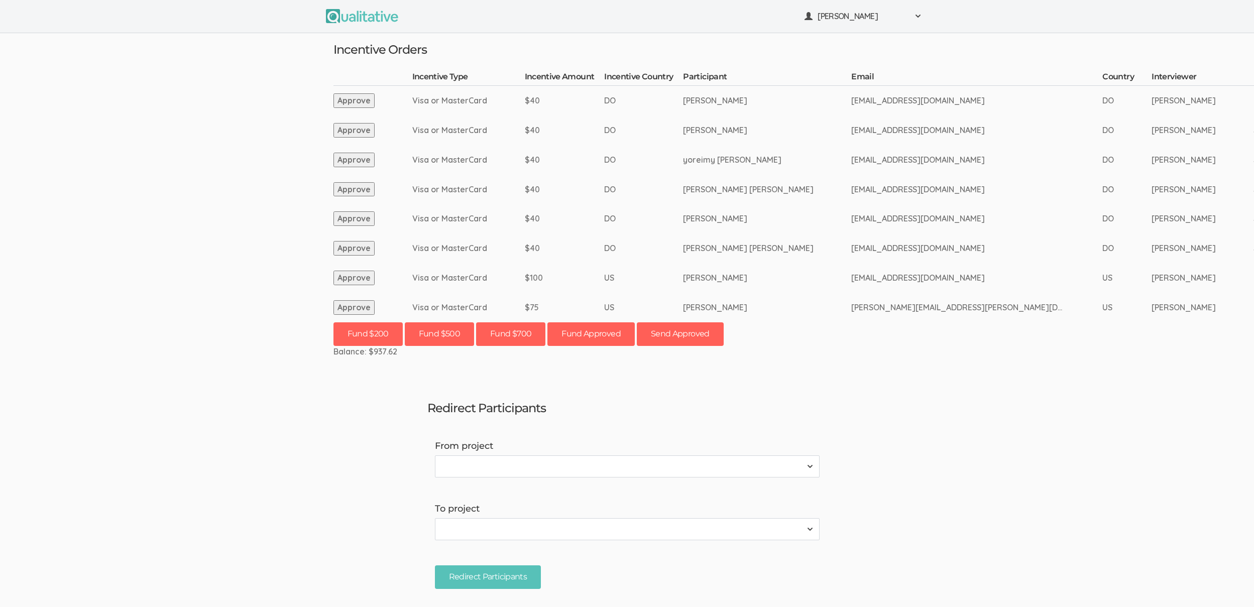
click at [113, 305] on ui-view "[PERSON_NAME] Project Workspace Profile Organization Settings" at bounding box center [627, 303] width 1254 height 607
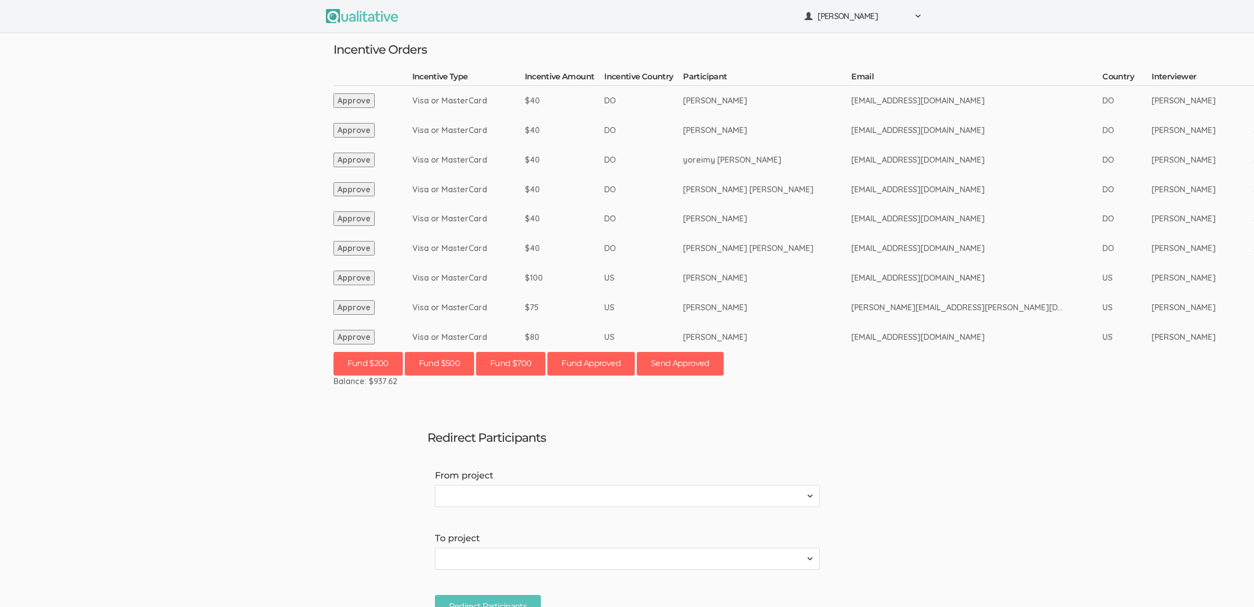
click at [349, 332] on button "Approve" at bounding box center [353, 337] width 41 height 15
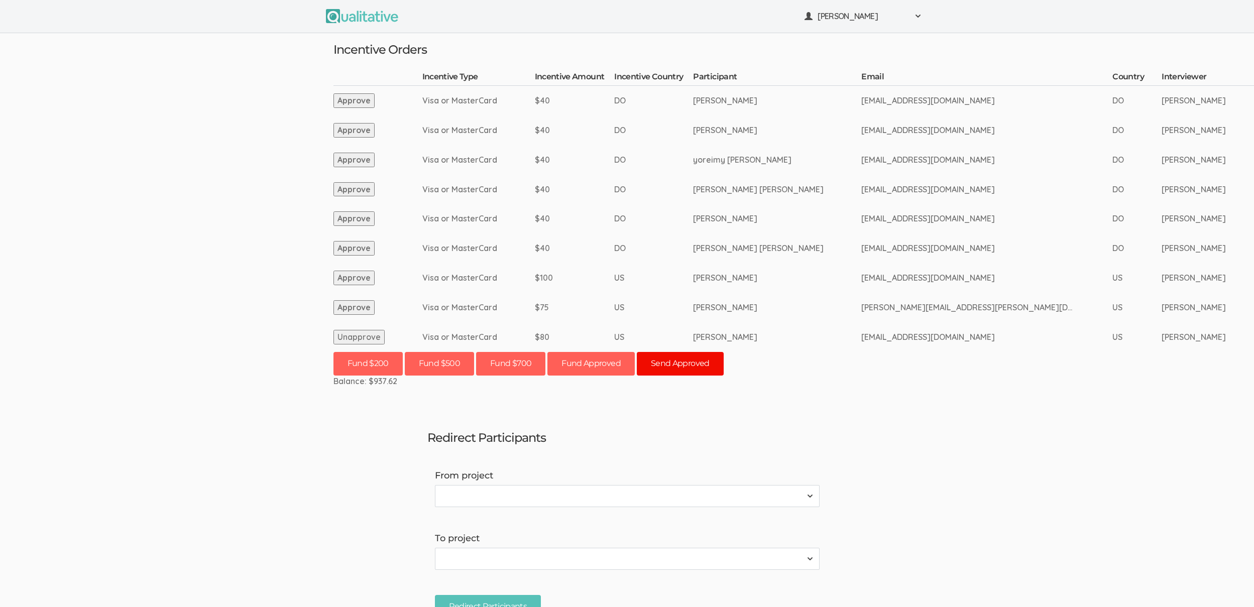
click at [683, 365] on button "Send Approved" at bounding box center [680, 364] width 87 height 24
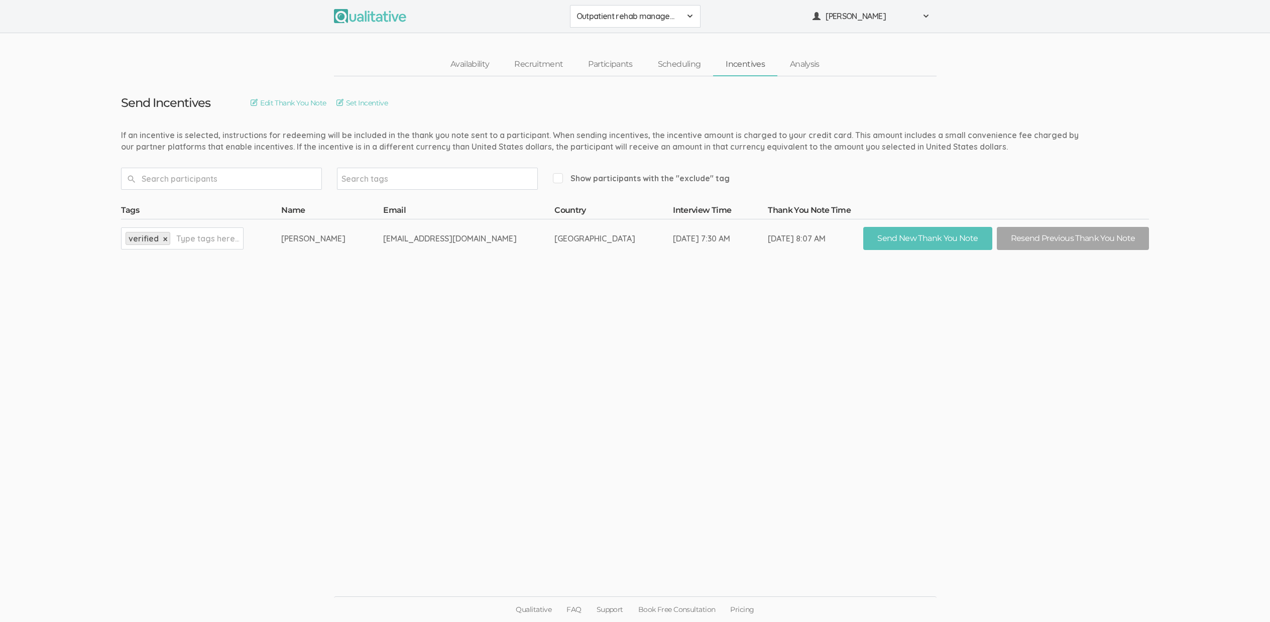
click at [403, 375] on ui-view "Send Incentives Edit Thank You Note Set Incentive Search tags Show participants…" at bounding box center [635, 311] width 1270 height 470
click at [680, 56] on link "Scheduling" at bounding box center [679, 65] width 68 height 22
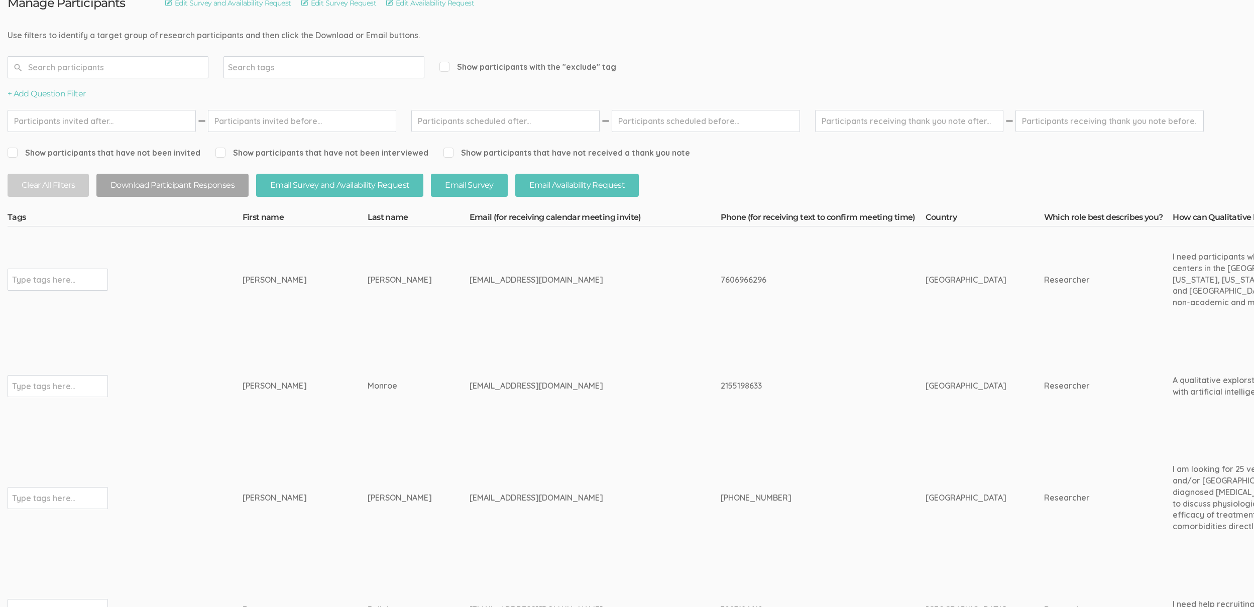
click at [321, 427] on td "Brenda" at bounding box center [304, 386] width 125 height 106
click at [97, 67] on input "text" at bounding box center [108, 67] width 201 height 22
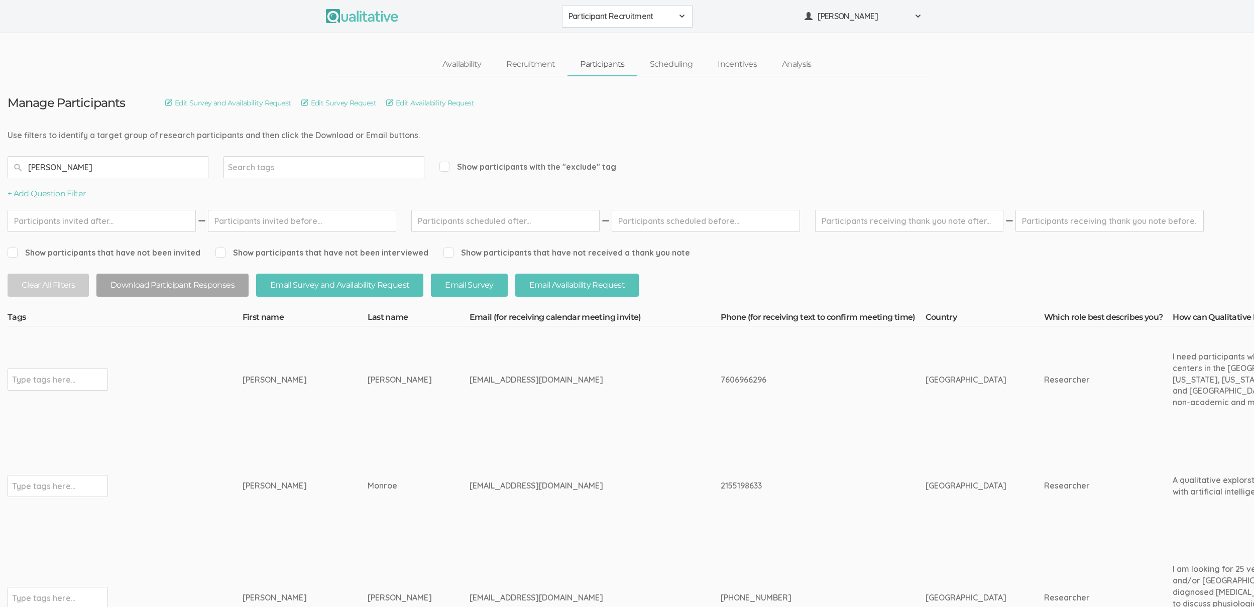
type input "glenna"
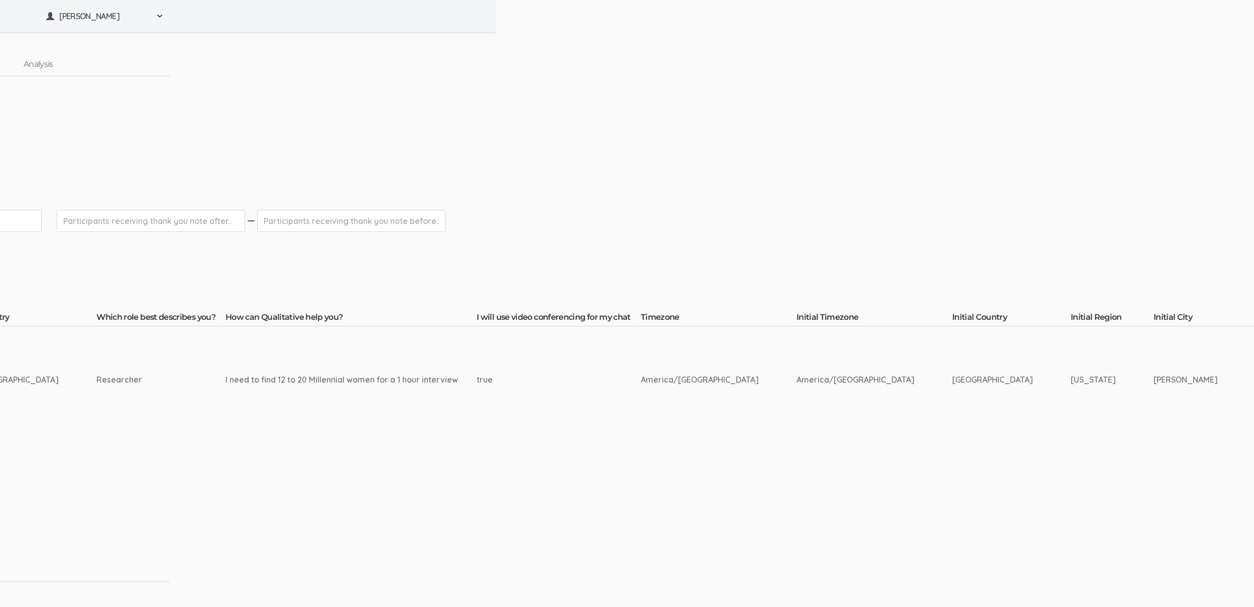
scroll to position [0, 761]
drag, startPoint x: 662, startPoint y: 382, endPoint x: 563, endPoint y: 383, distance: 98.9
click at [563, 383] on tr "Type tags here... Glenna Geist ggeist@my.gcu.edu" at bounding box center [1175, 379] width 3857 height 106
copy tr "America/Phoenix"
click at [794, 418] on td "America/Denver" at bounding box center [872, 379] width 156 height 106
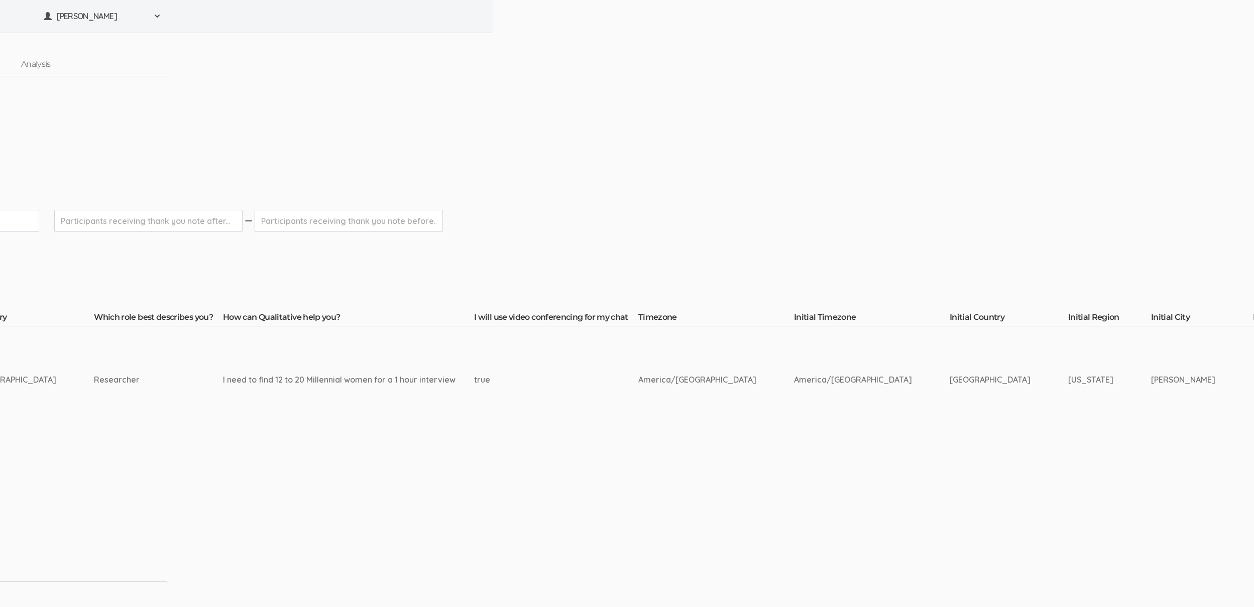
drag, startPoint x: 742, startPoint y: 378, endPoint x: 662, endPoint y: 377, distance: 79.8
click at [662, 377] on tr "Type tags here... Glenna Geist ggeist@my.gcu.edu" at bounding box center [1175, 379] width 3857 height 106
copy tr "America/Denver"
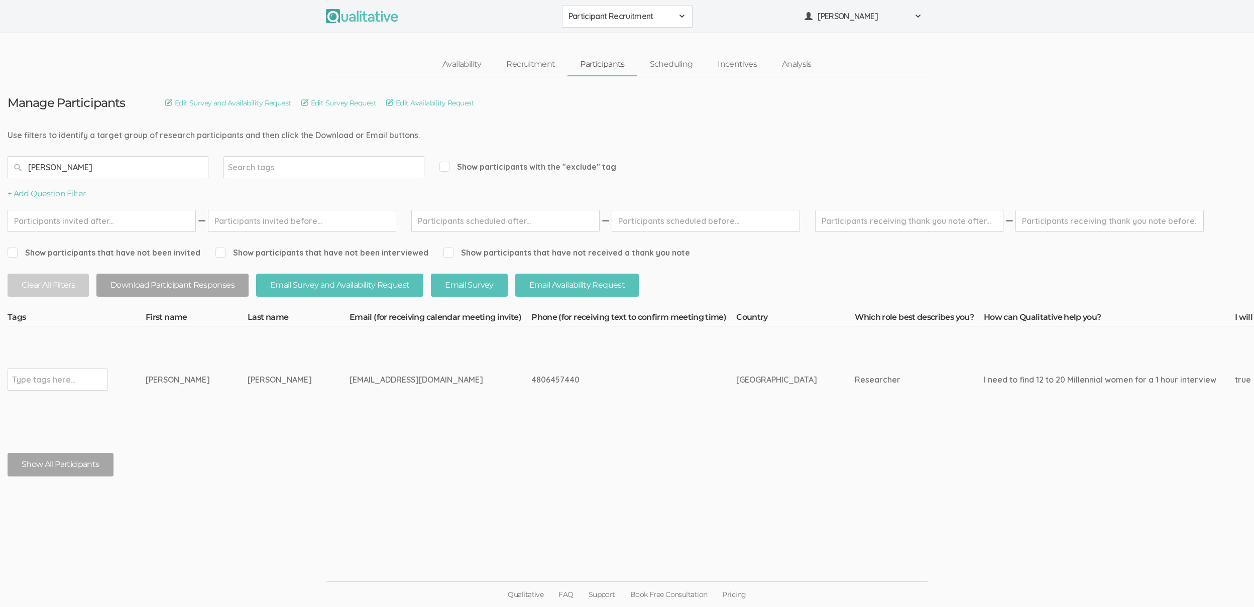
click at [77, 162] on input "glenna" at bounding box center [108, 167] width 201 height 22
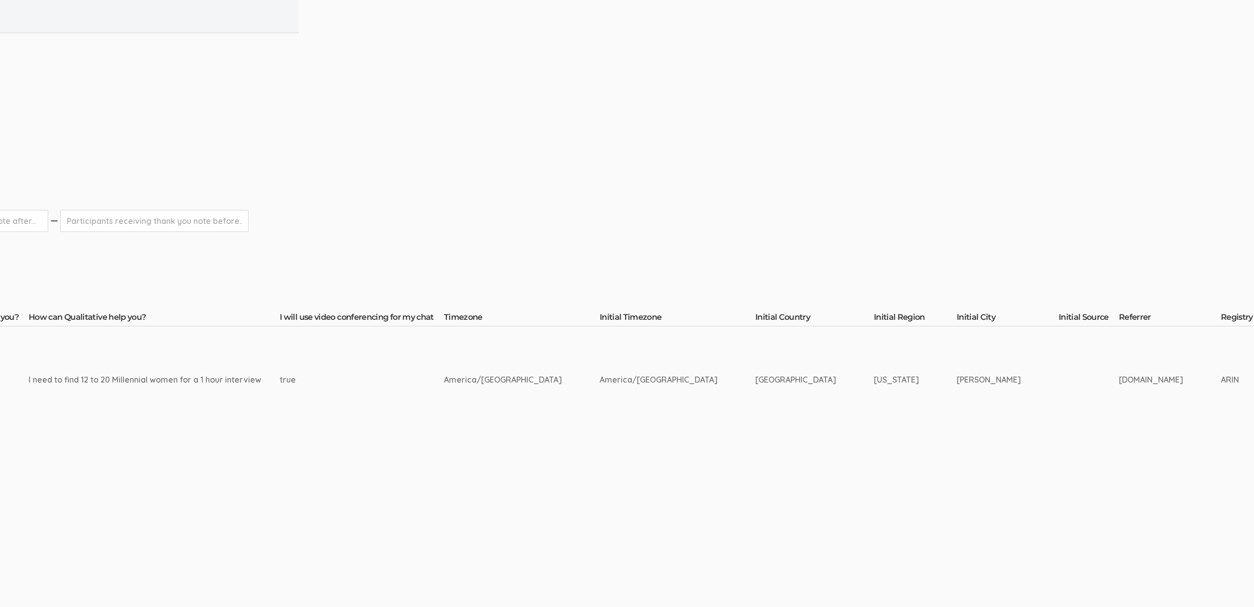
scroll to position [0, 972]
click at [601, 442] on td "Manage Participants Edit Survey and Availability Request Edit Survey Request Ed…" at bounding box center [964, 286] width 3872 height 420
drag, startPoint x: 809, startPoint y: 385, endPoint x: 671, endPoint y: 382, distance: 138.1
click at [671, 382] on tr "Type tags here... Glenna Geist ggeist@my.gcu.edu" at bounding box center [964, 379] width 3857 height 106
copy tr "Arizona Waddell"
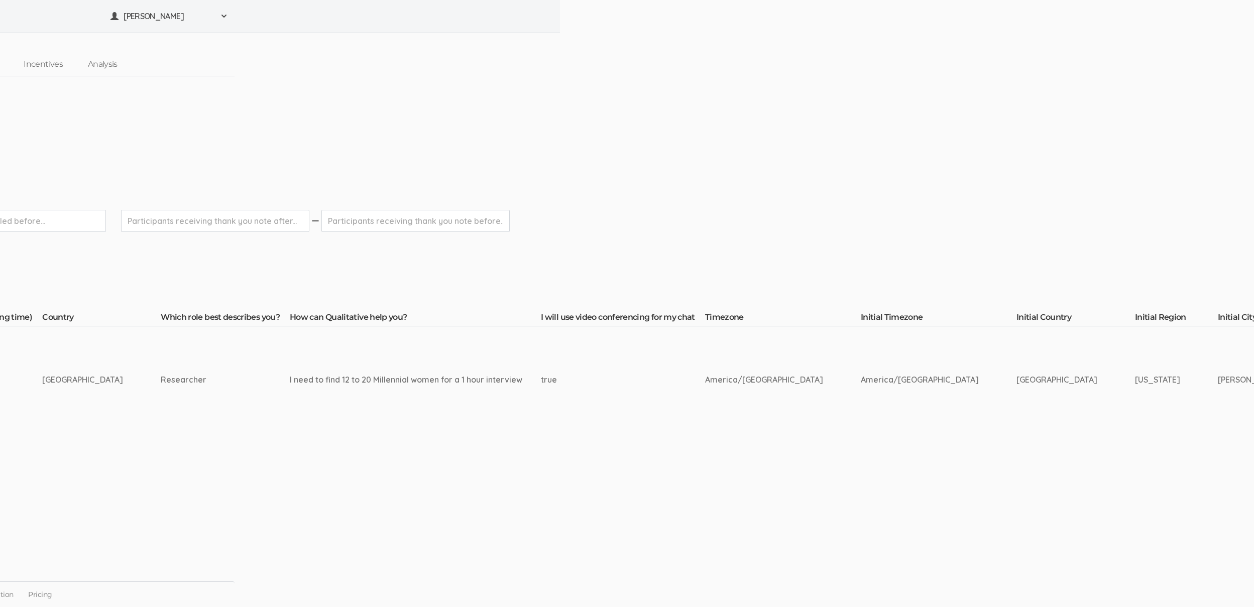
scroll to position [0, 0]
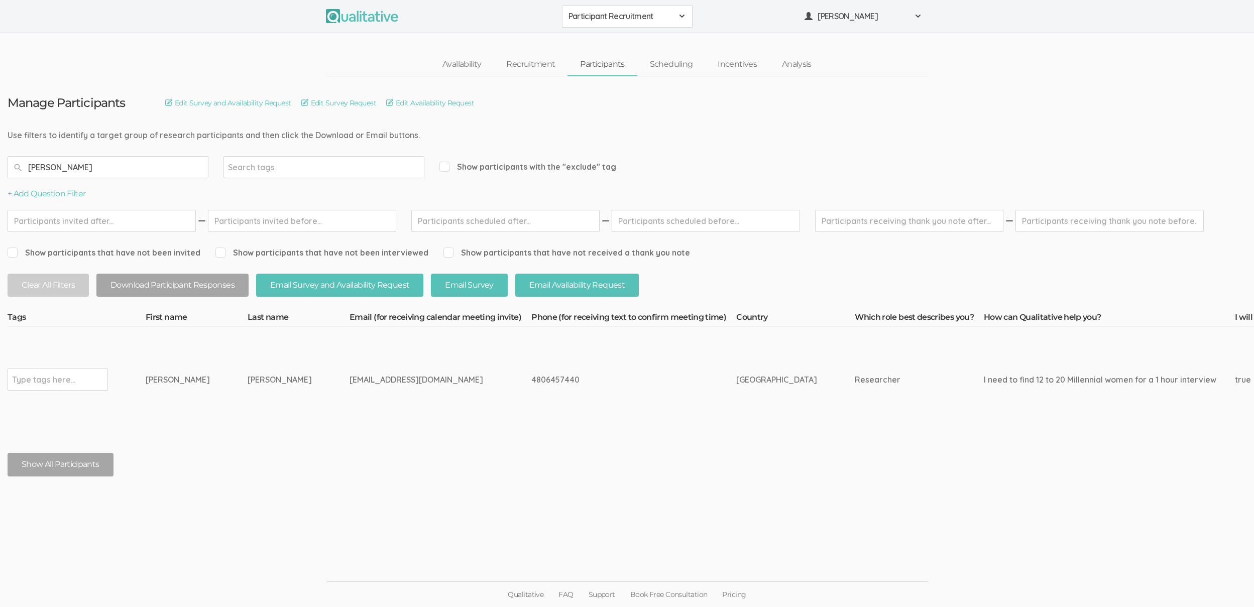
click at [433, 503] on ui-view "Manage Participants Edit Survey and Availability Request Edit Survey Request Ed…" at bounding box center [627, 303] width 1254 height 455
click at [114, 171] on input "glenna" at bounding box center [108, 167] width 201 height 22
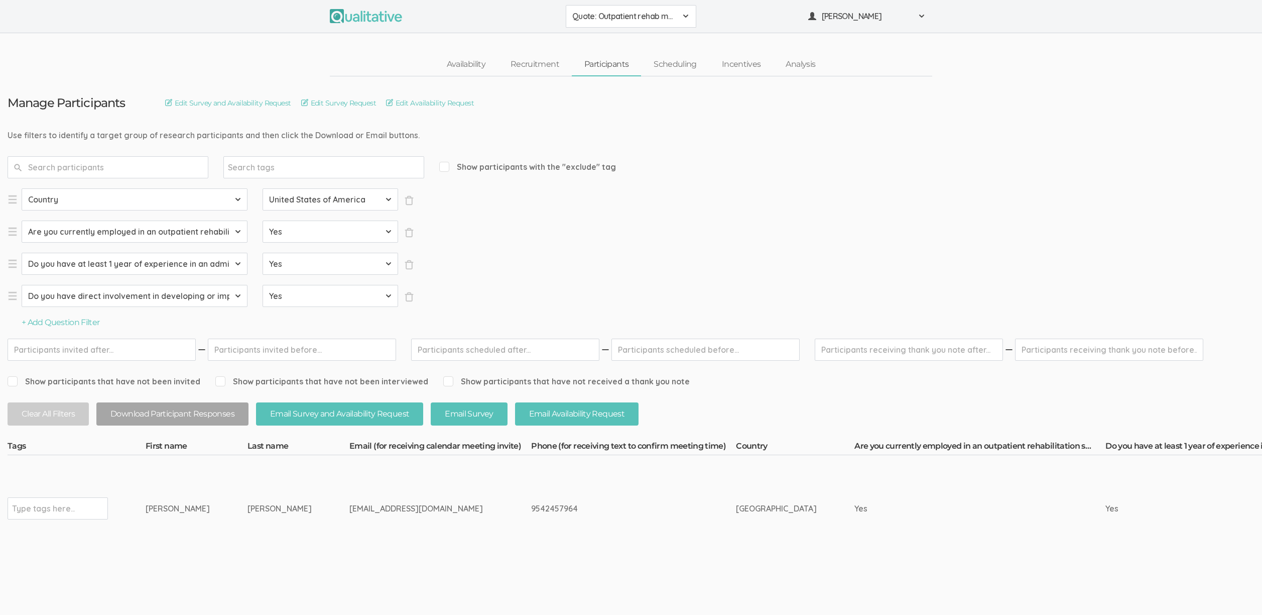
click at [535, 555] on td "9542457964" at bounding box center [633, 508] width 205 height 106
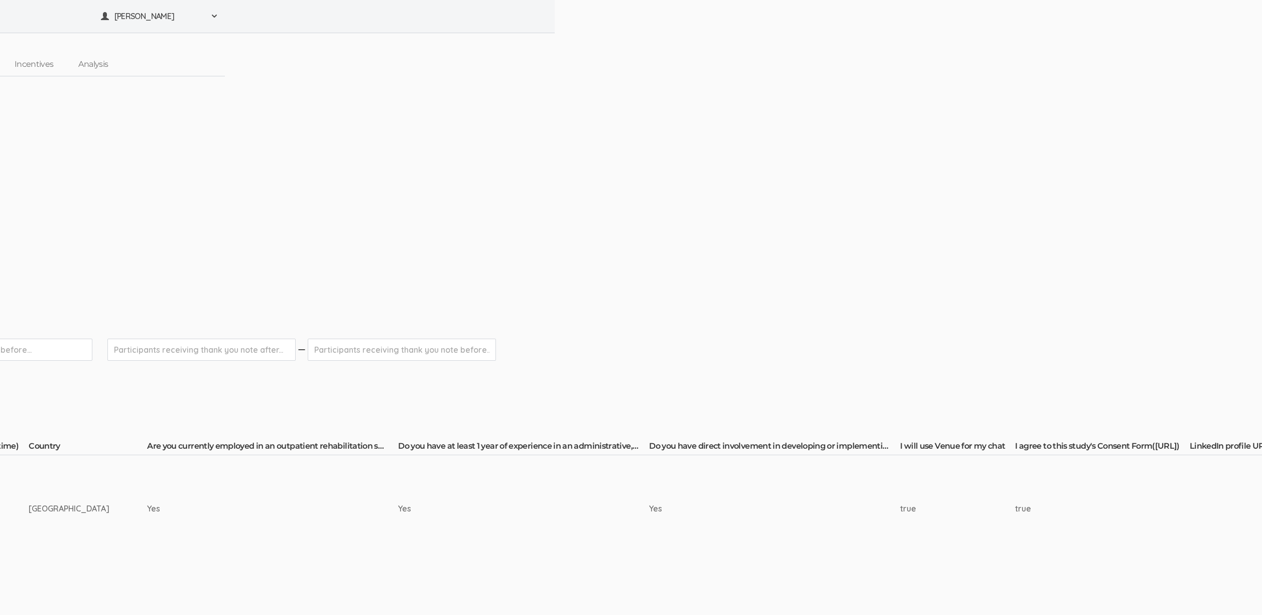
scroll to position [0, 1795]
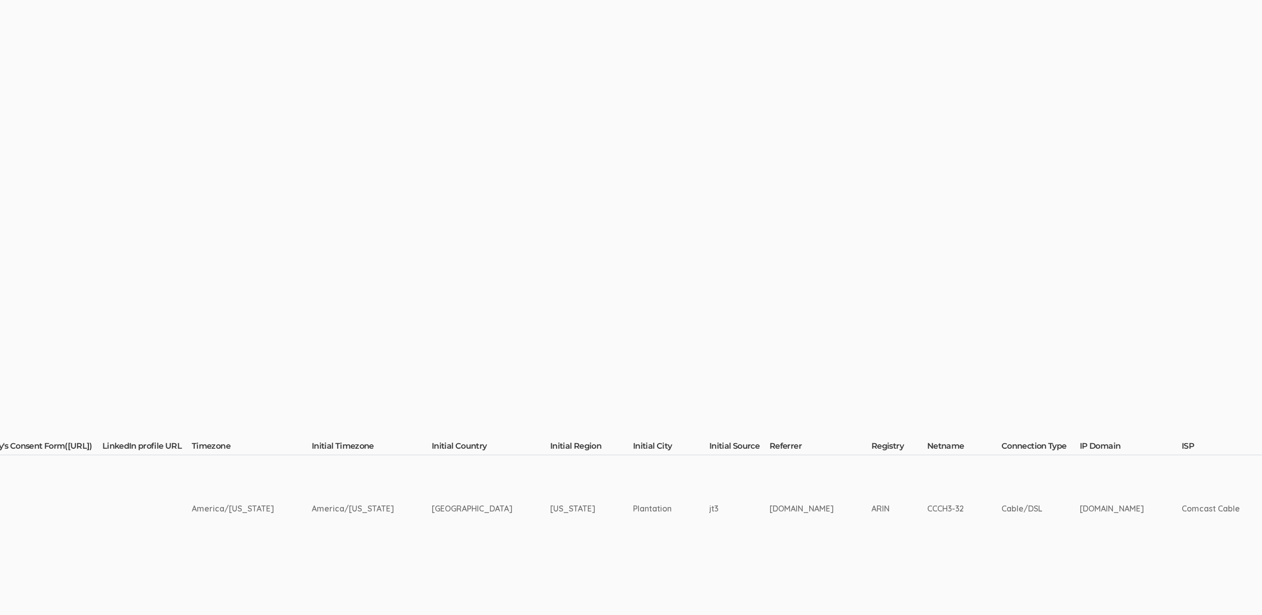
click at [636, 508] on td "Plantation" at bounding box center [671, 508] width 76 height 106
click at [639, 508] on td "Plantation" at bounding box center [671, 508] width 76 height 106
click at [633, 508] on td "Plantation" at bounding box center [671, 508] width 76 height 106
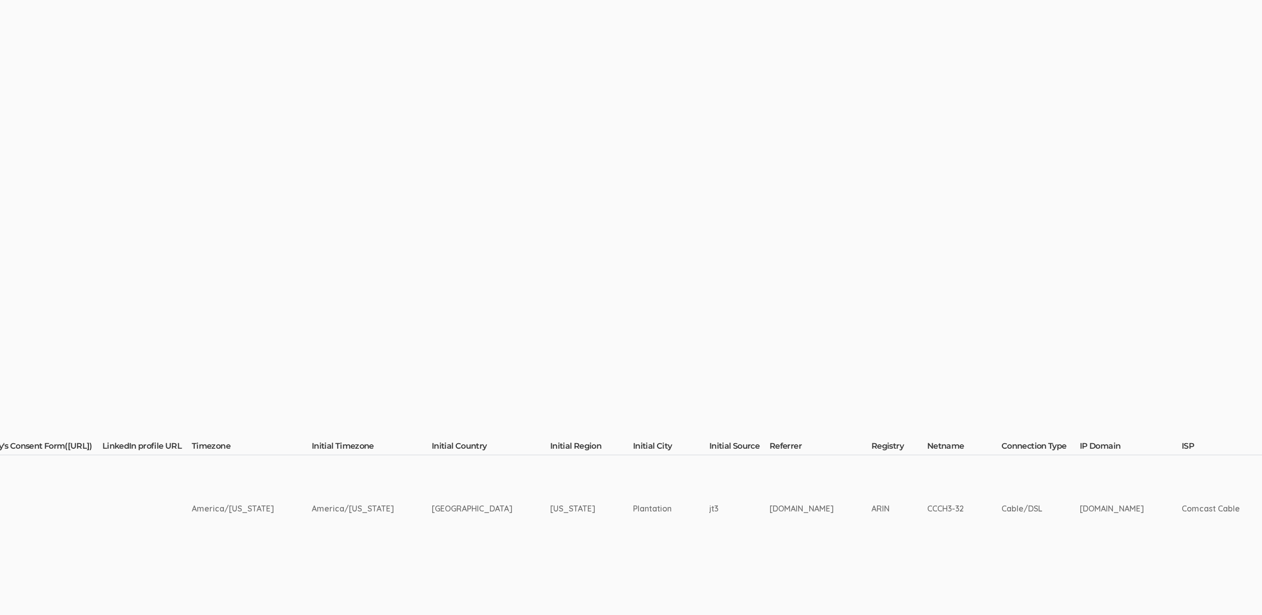
copy td "Plantation"
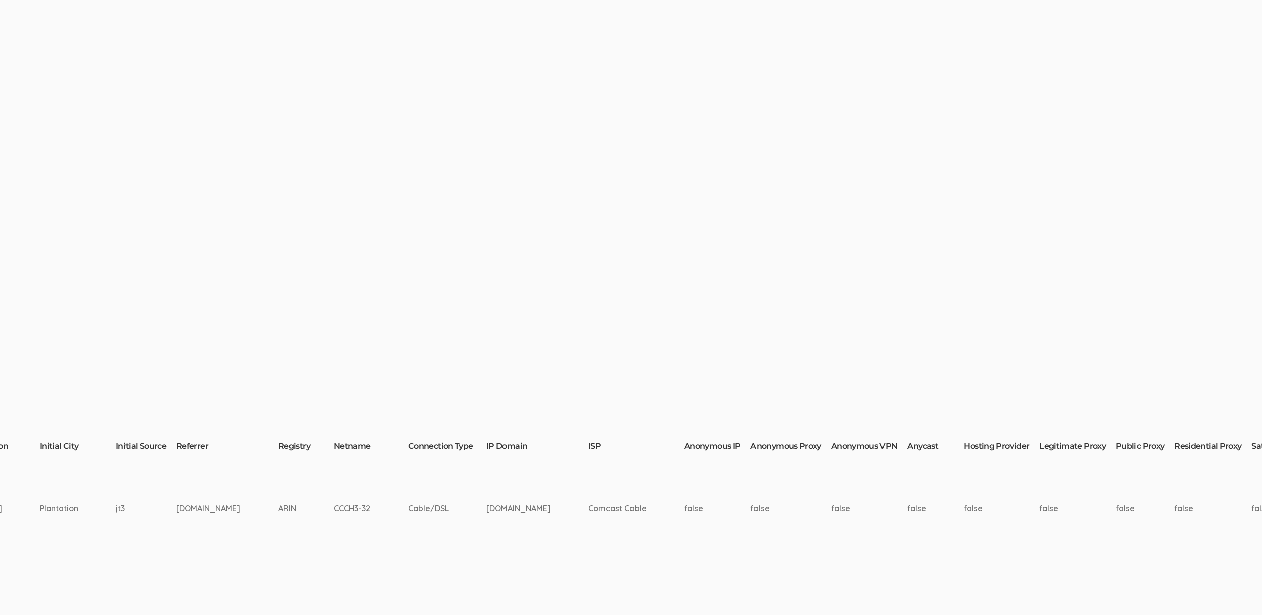
scroll to position [0, 3009]
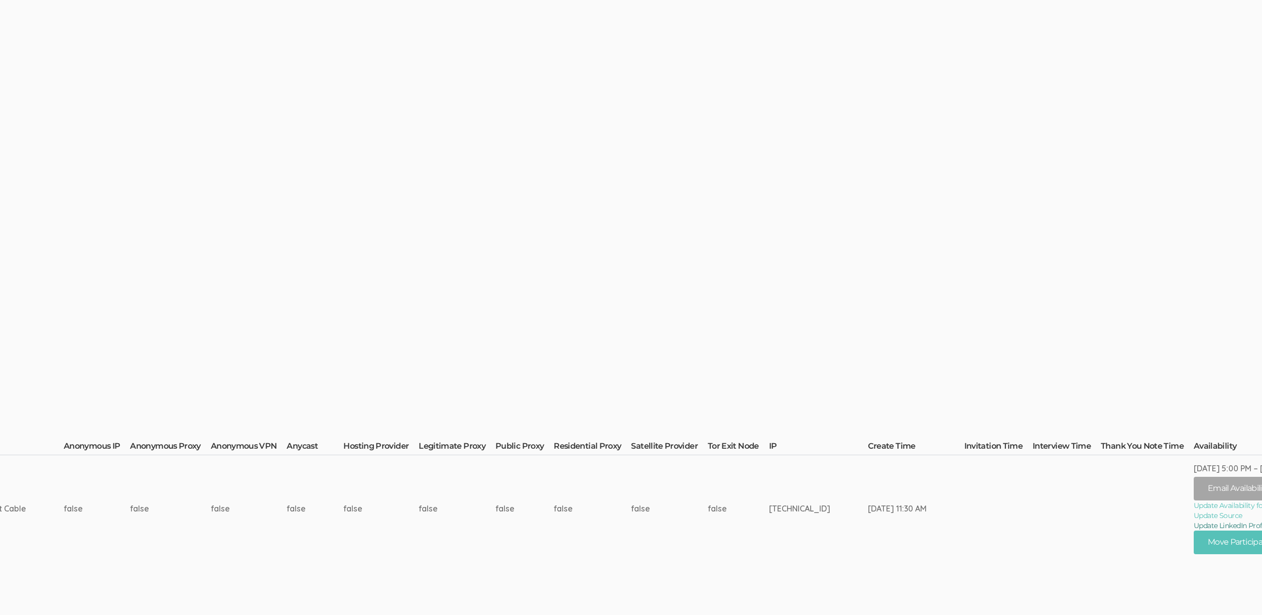
click at [1196, 524] on link "Update LinkedIn Profile URL" at bounding box center [1259, 525] width 130 height 10
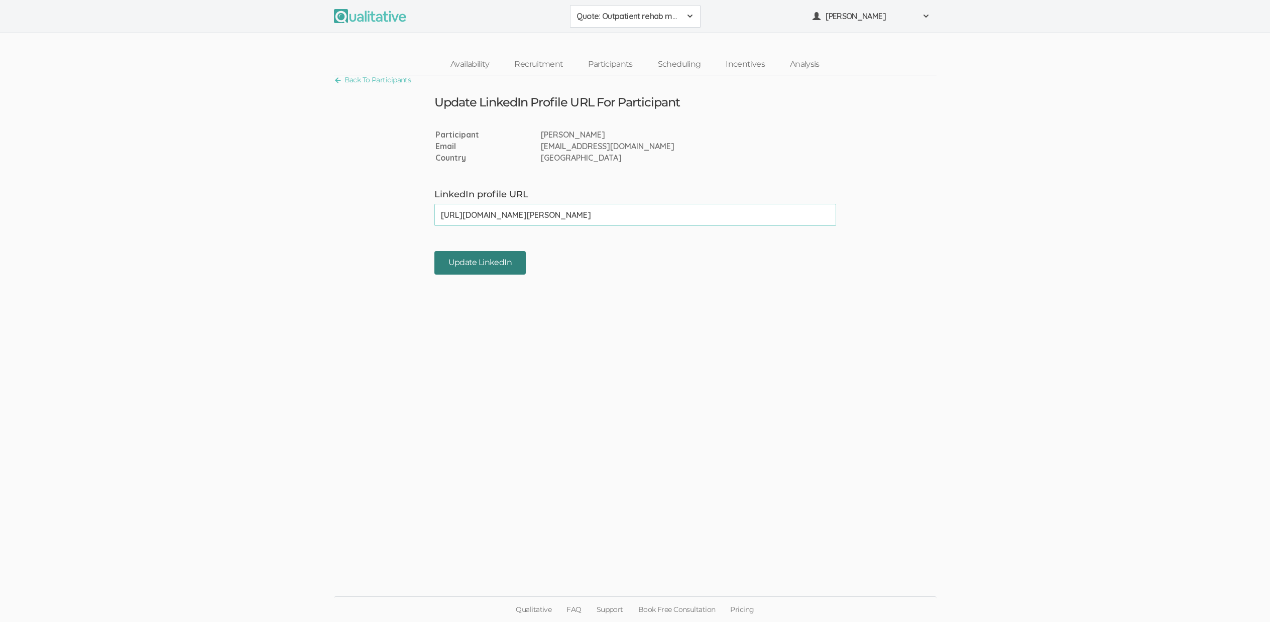
type input "[URL][DOMAIN_NAME][PERSON_NAME]"
click at [496, 265] on input "Update LinkedIn" at bounding box center [479, 263] width 91 height 24
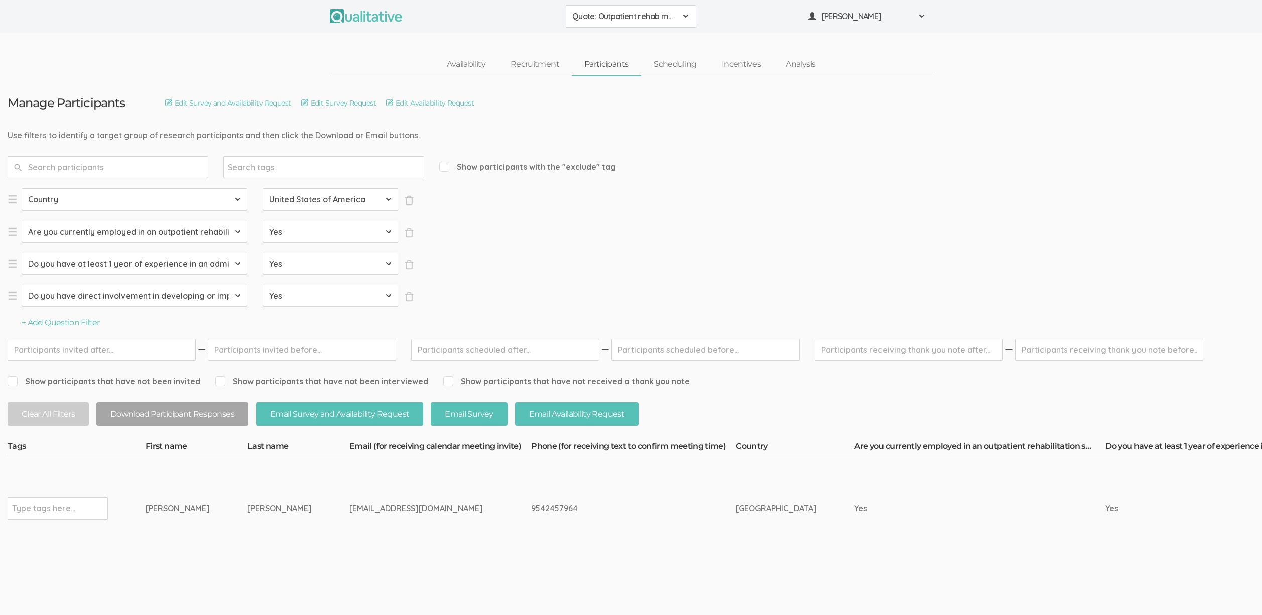
click at [54, 513] on input "text" at bounding box center [43, 508] width 63 height 13
type input "verified"
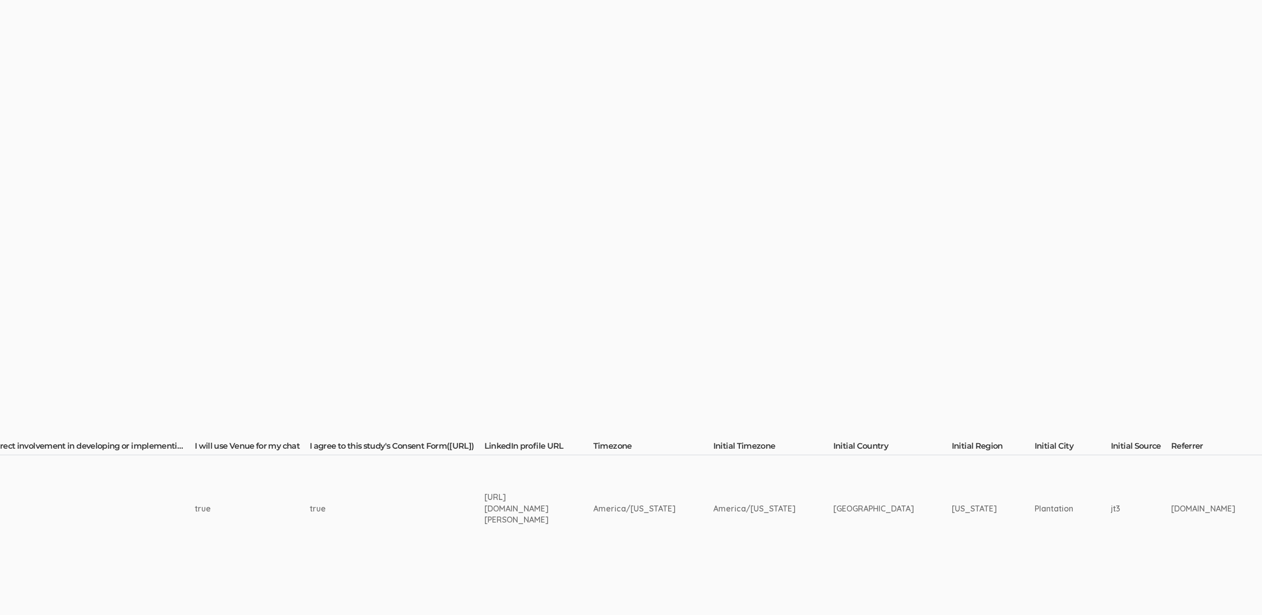
scroll to position [0, 3099]
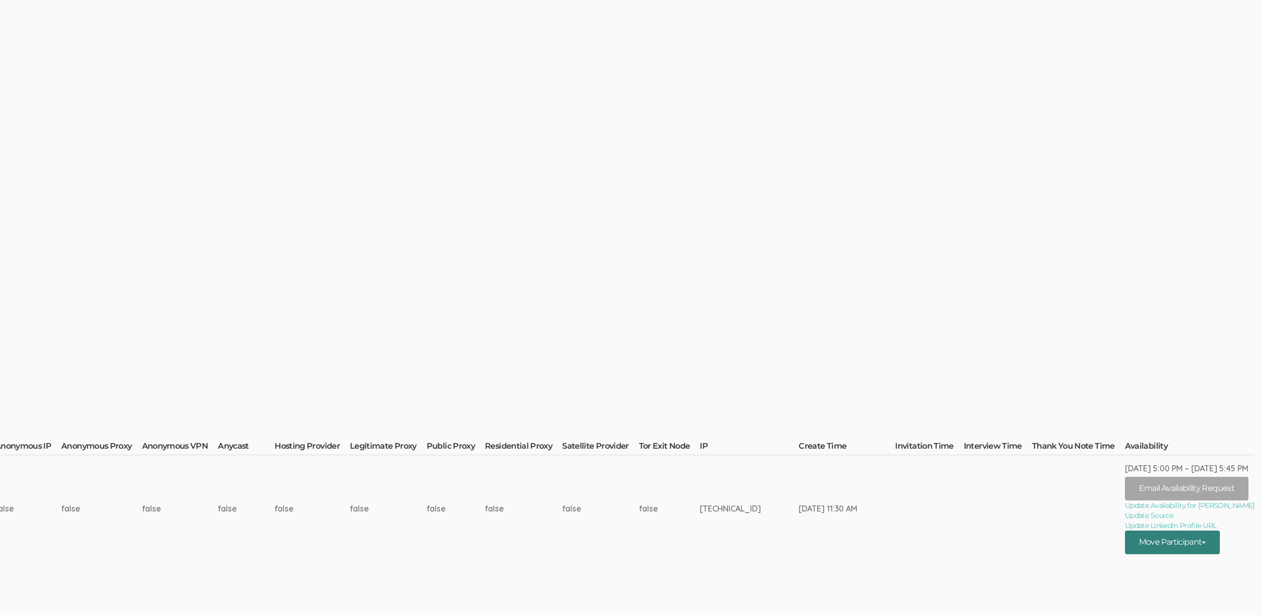
click at [1206, 543] on span at bounding box center [1204, 542] width 4 height 2
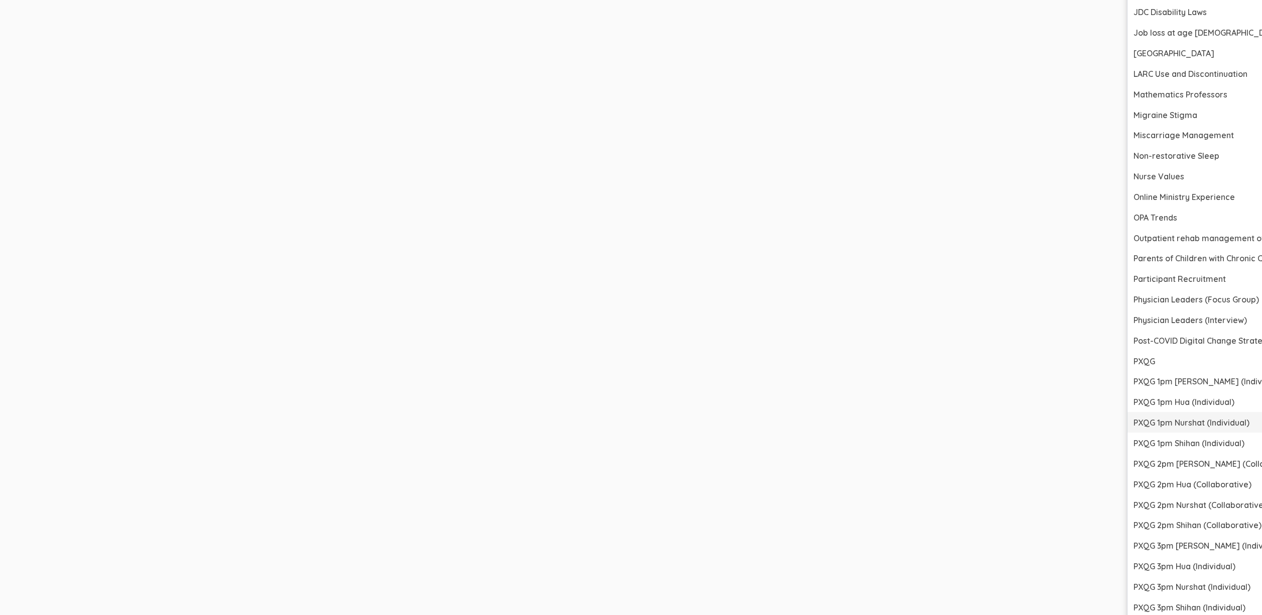
scroll to position [1602, 3099]
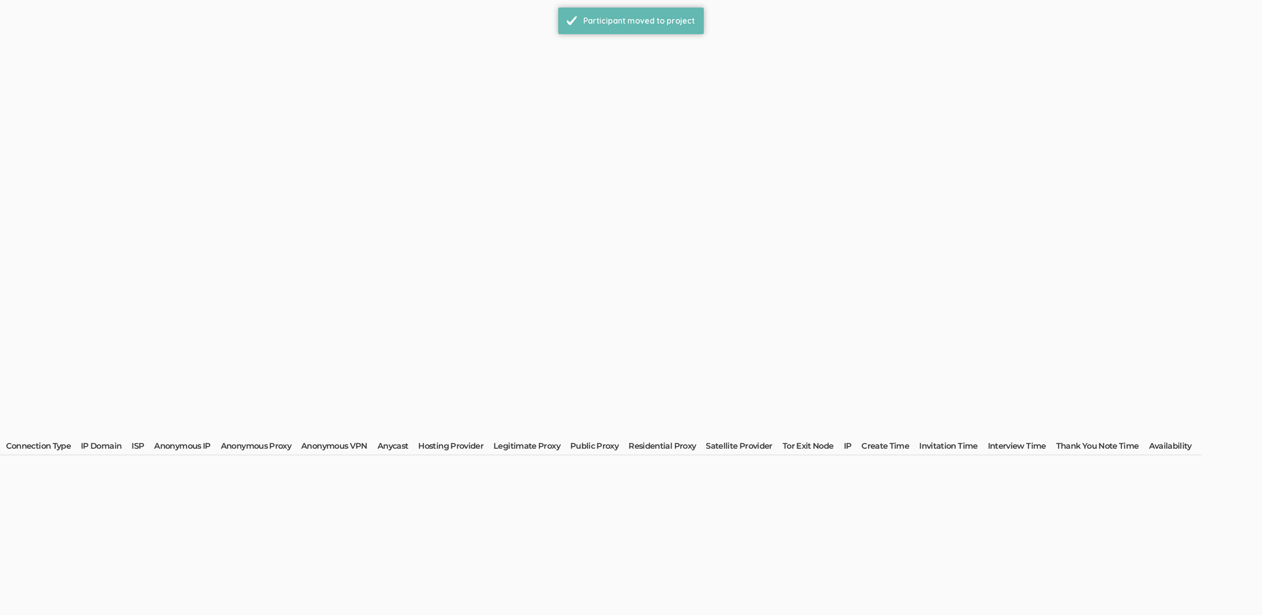
scroll to position [0, 0]
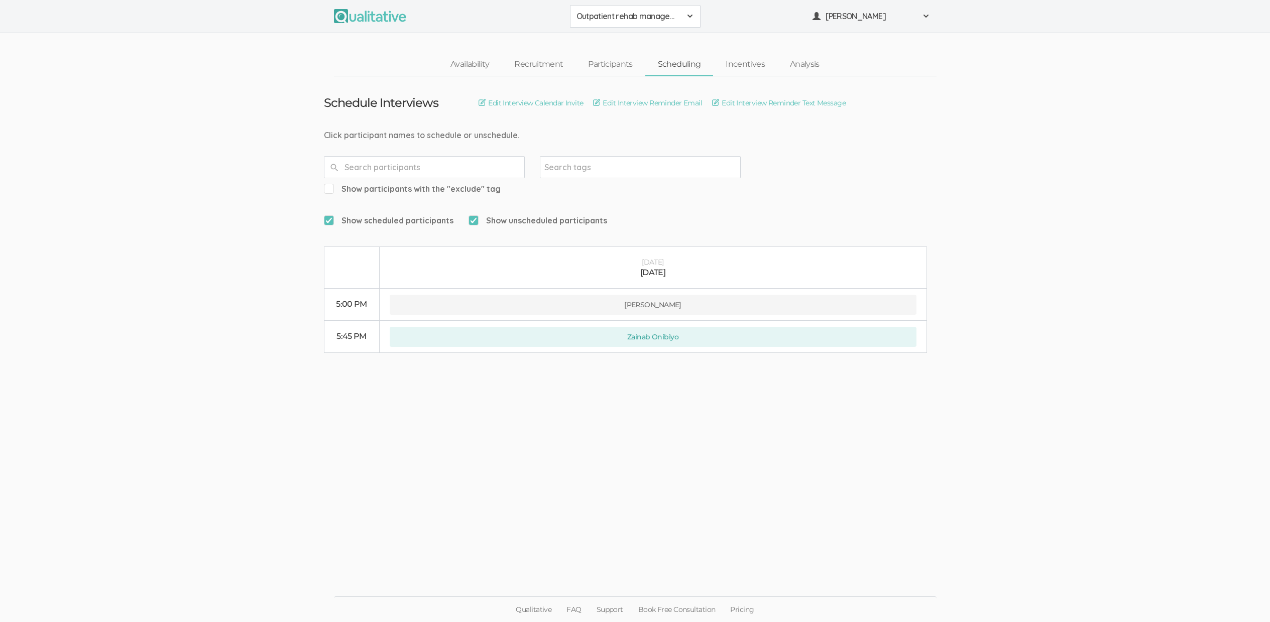
click at [459, 540] on ui-view "Schedule Interviews Edit Interview Calendar Invite Edit Interview Reminder Emai…" at bounding box center [635, 311] width 1270 height 470
